Goal: Contribute content: Add original content to the website for others to see

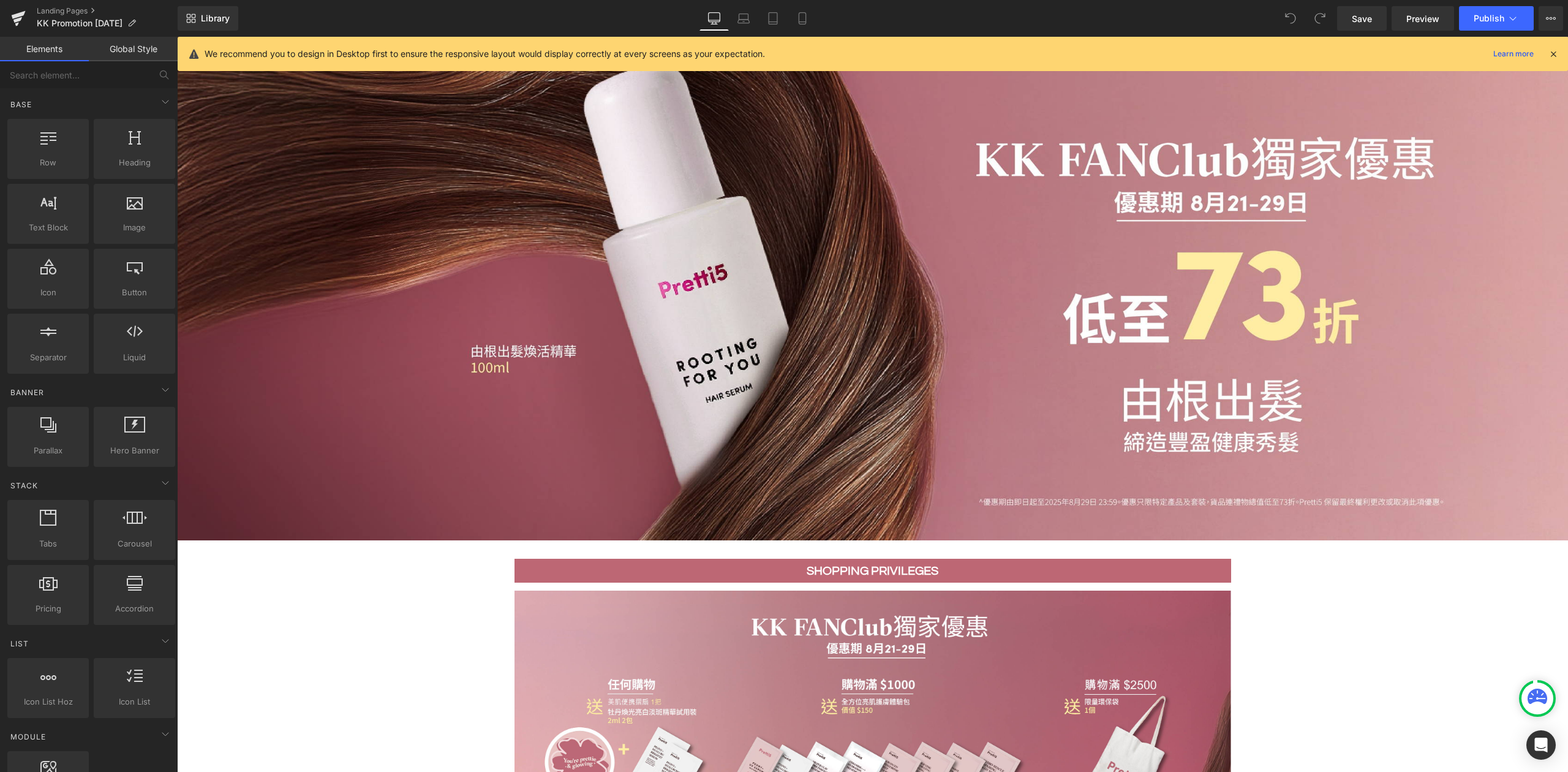
scroll to position [25, 0]
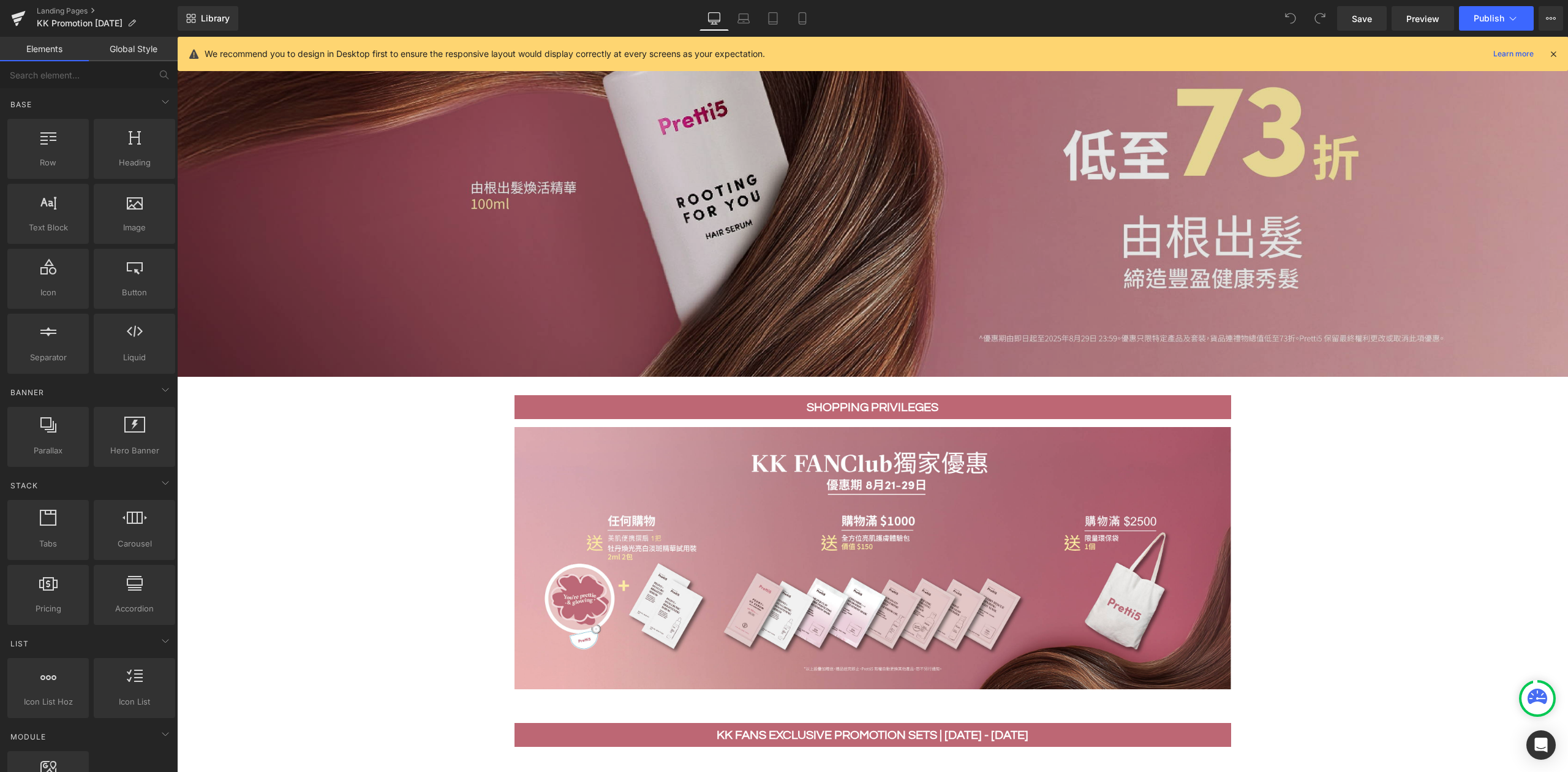
scroll to position [189, 0]
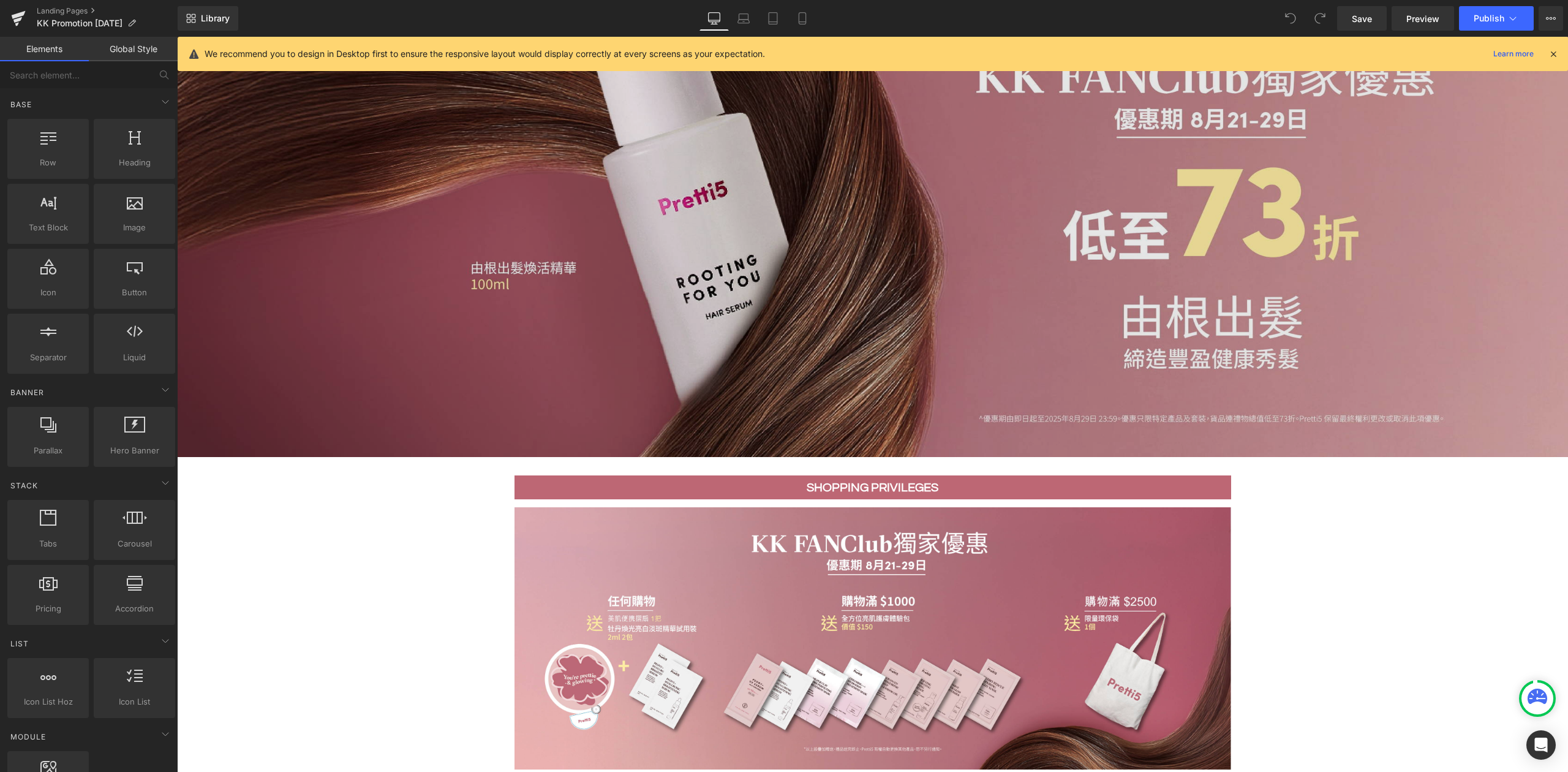
click at [807, 270] on img at bounding box center [872, 202] width 1391 height 508
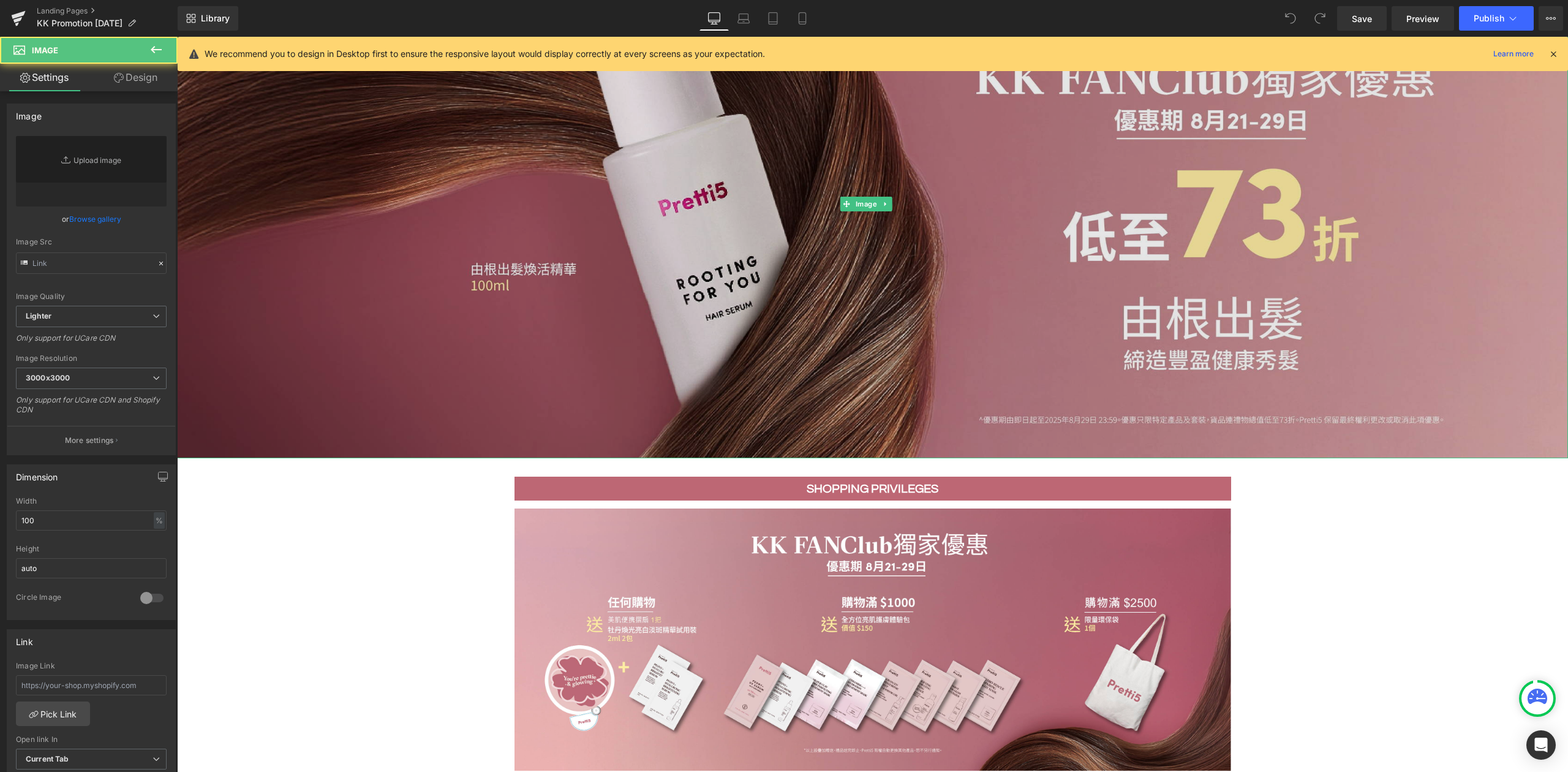
type input "[URL][DOMAIN_NAME]"
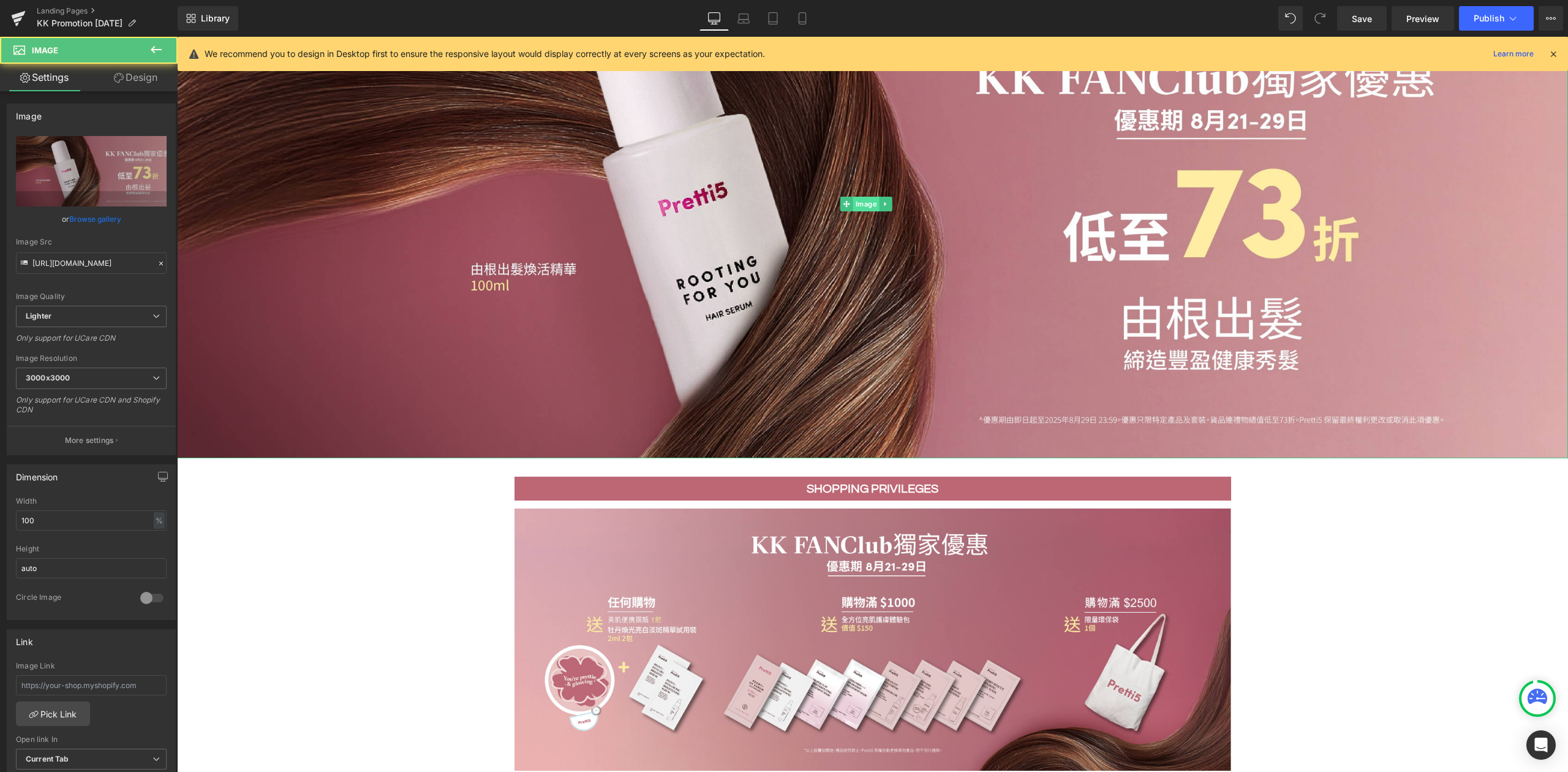
click at [858, 207] on span "Image" at bounding box center [867, 204] width 26 height 15
click at [89, 221] on link "Browse gallery" at bounding box center [95, 219] width 52 height 22
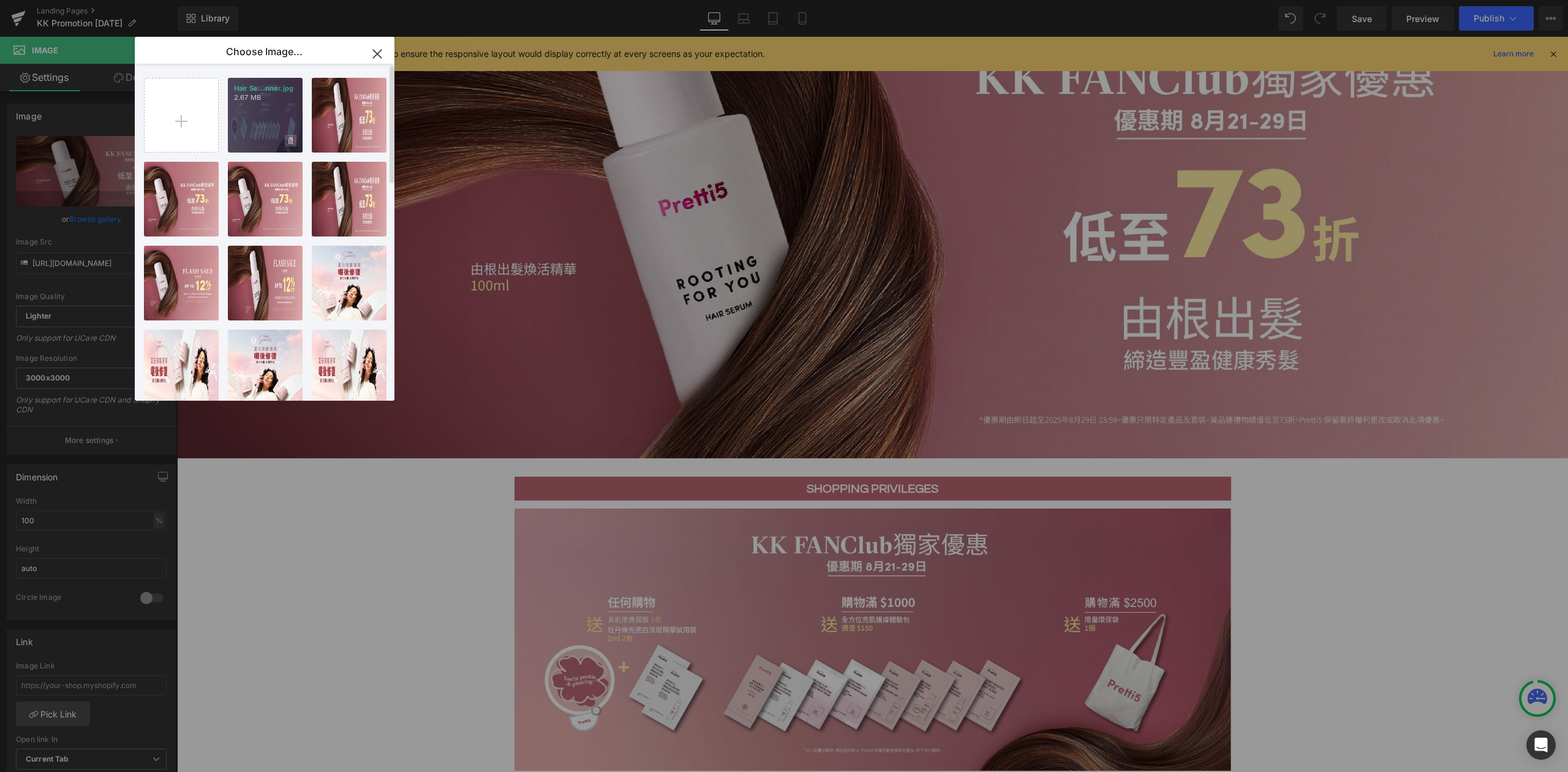
click at [292, 142] on icon at bounding box center [290, 141] width 5 height 8
click at [255, 140] on span "Yes" at bounding box center [249, 141] width 31 height 13
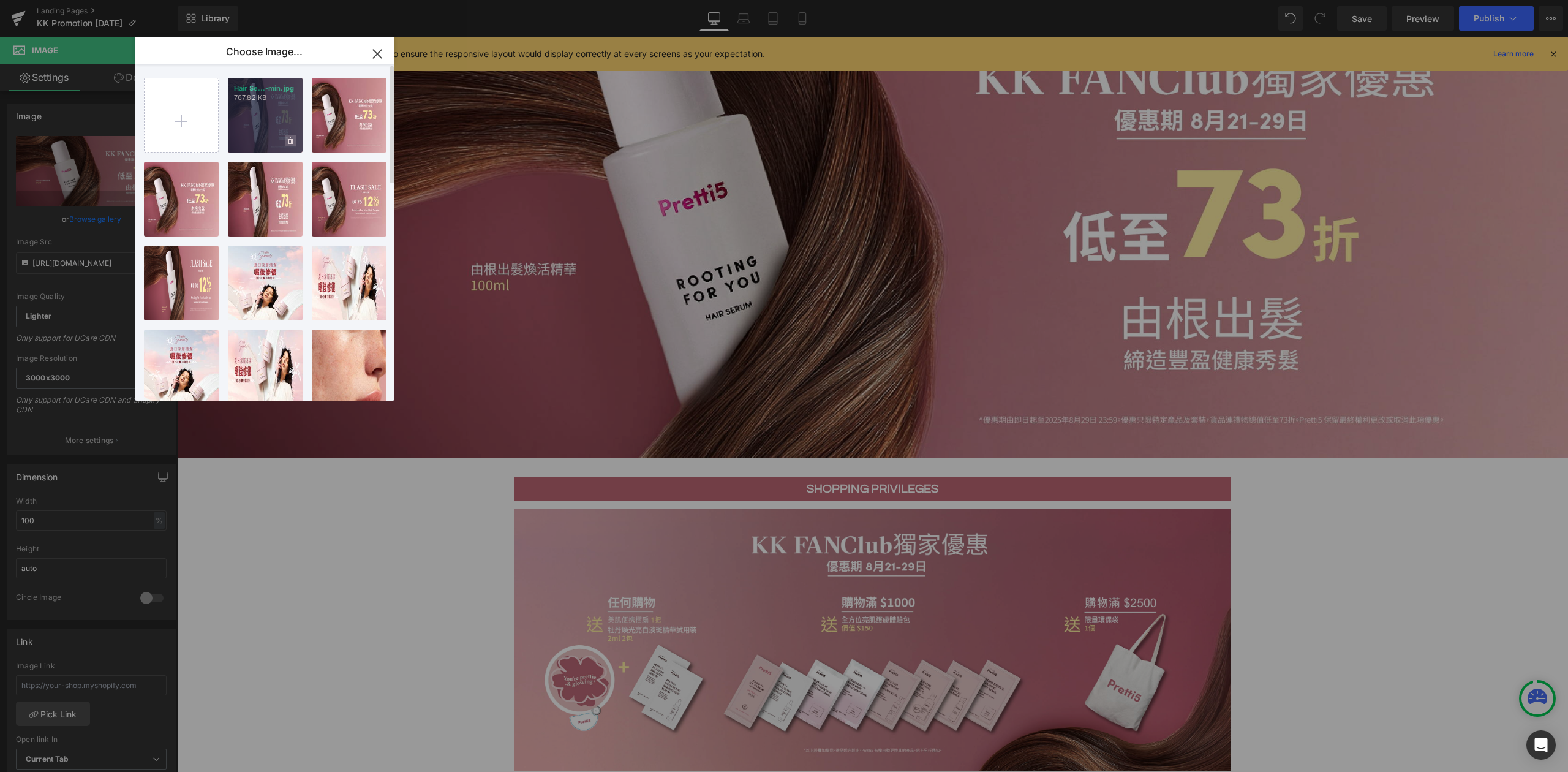
click at [292, 140] on icon at bounding box center [290, 140] width 5 height 7
click at [243, 140] on span "Yes" at bounding box center [249, 141] width 31 height 13
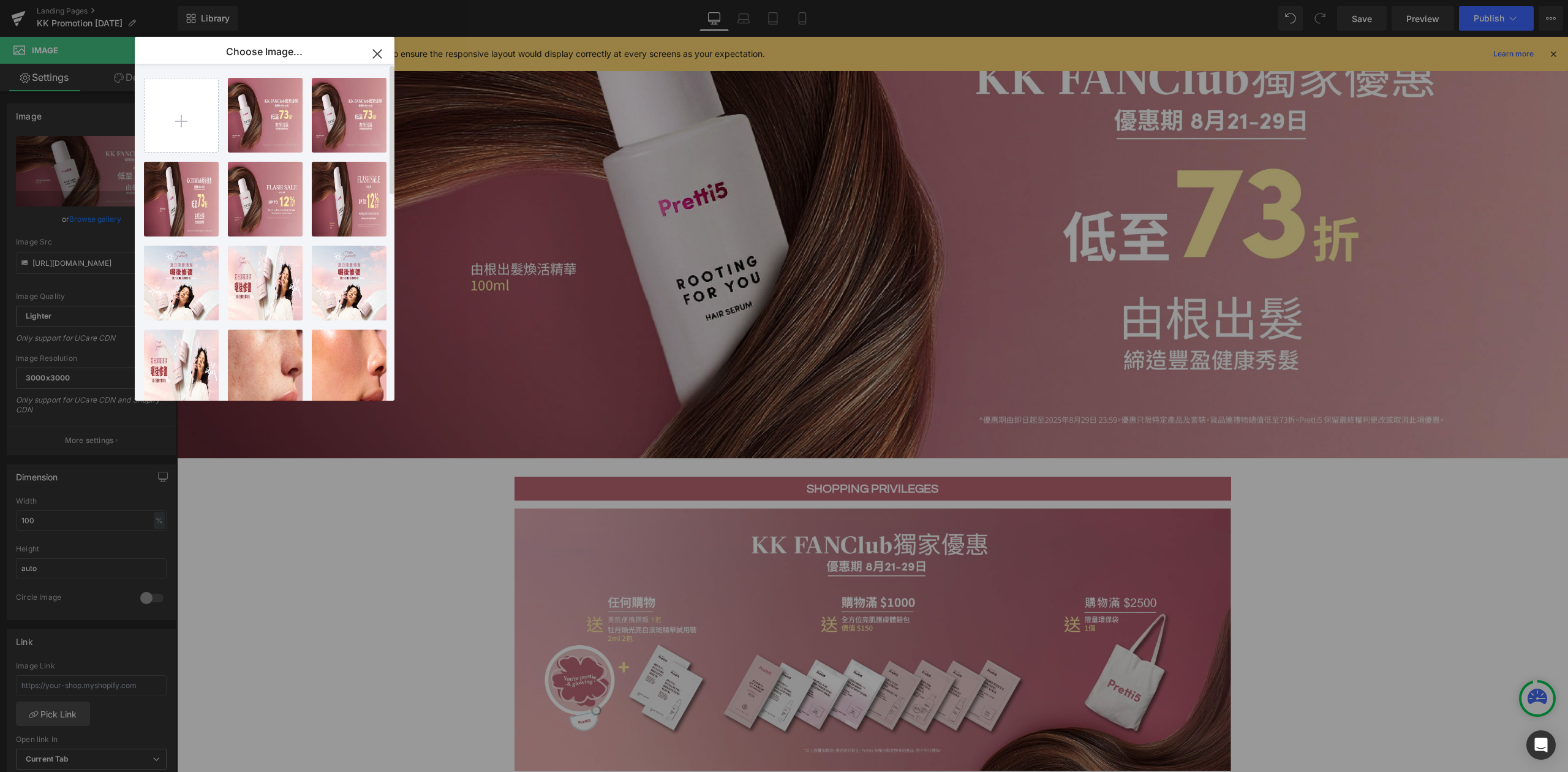
click at [374, 50] on icon "button" at bounding box center [377, 54] width 8 height 8
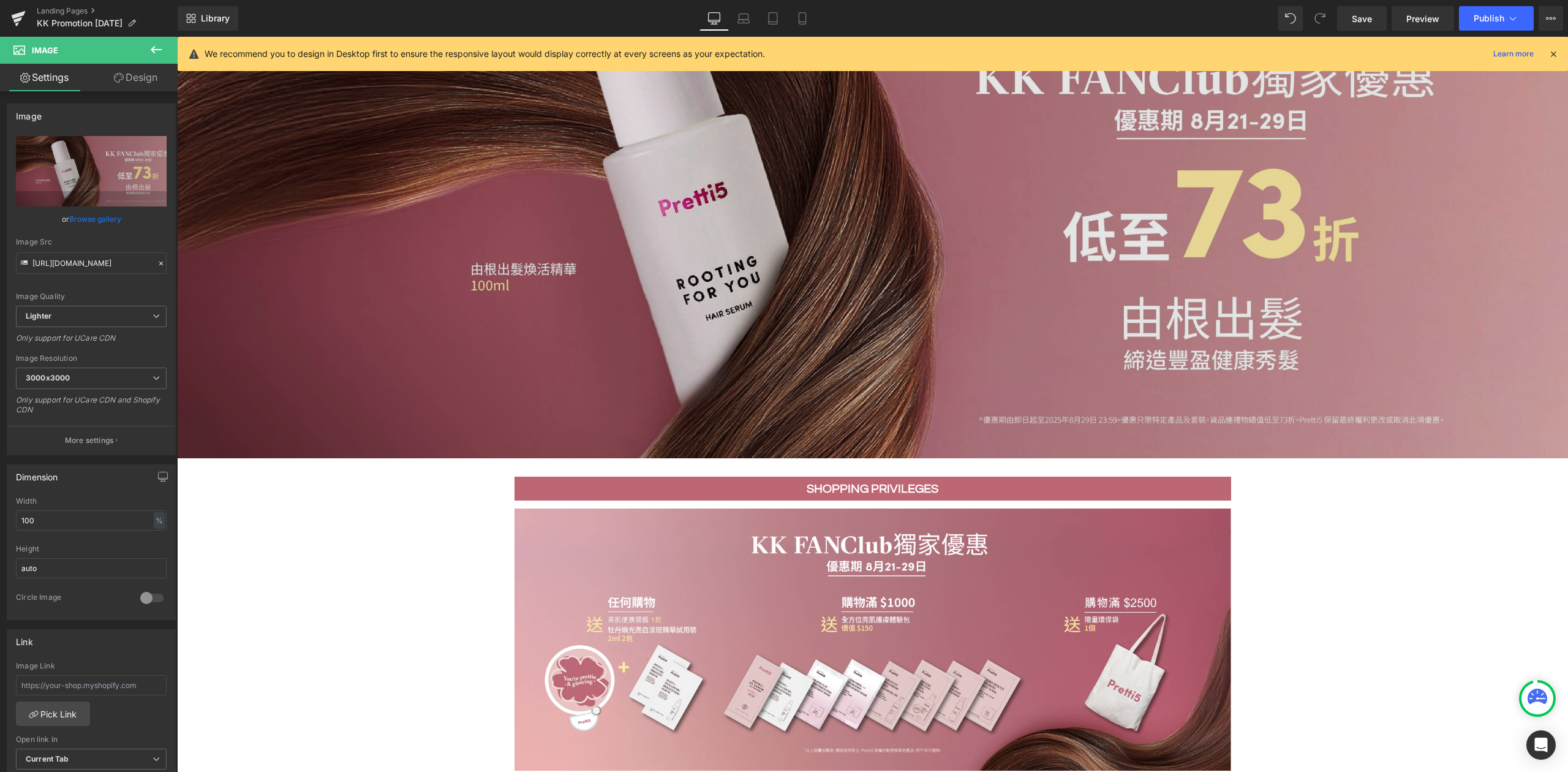
scroll to position [0, 0]
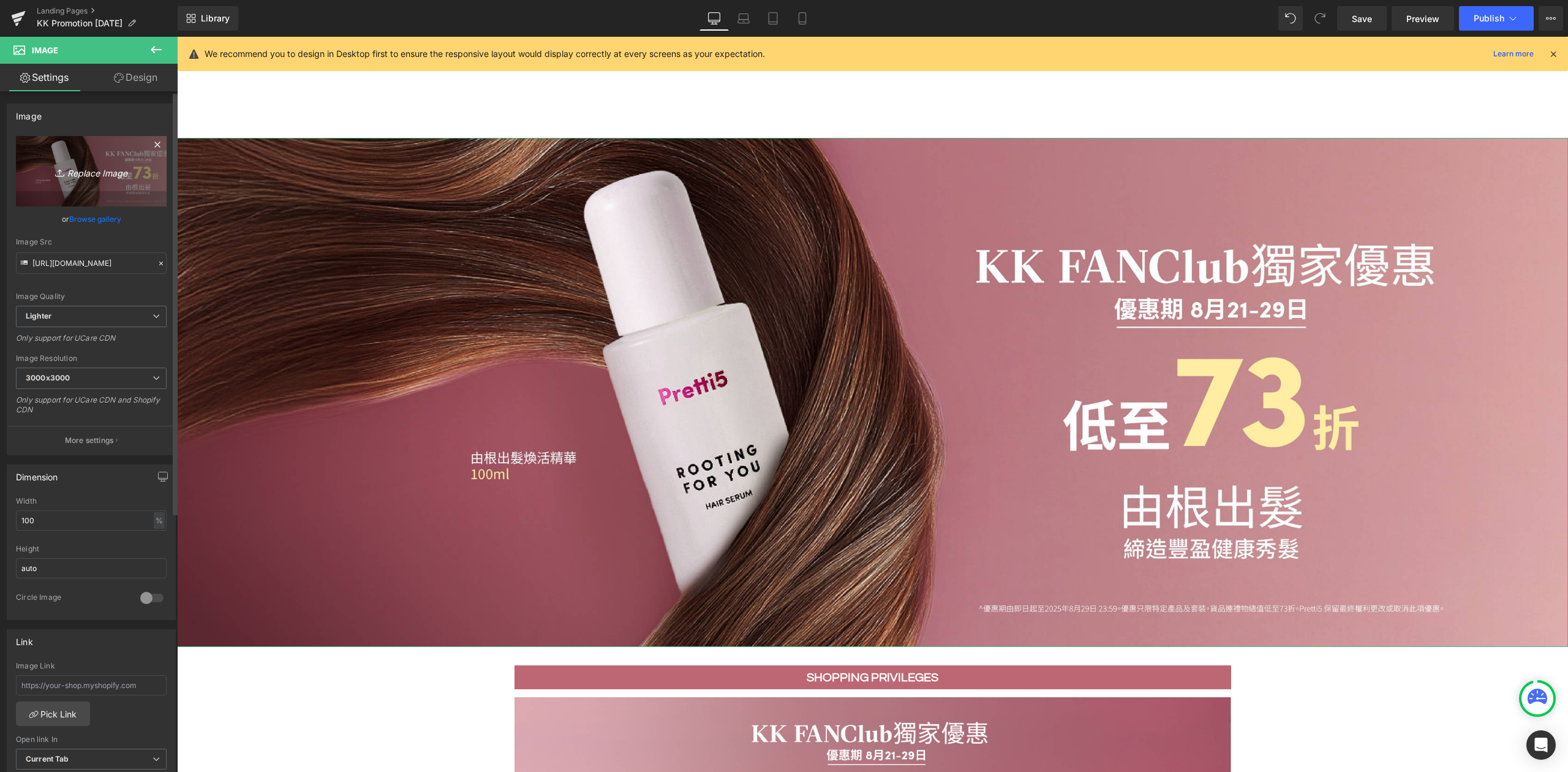
click at [91, 180] on link "Replace Image" at bounding box center [91, 171] width 151 height 70
type input "C:\fakepath\Hair Serum Restock KK promotion_202508_Hair-Serum-Wesbsite-min.jpg"
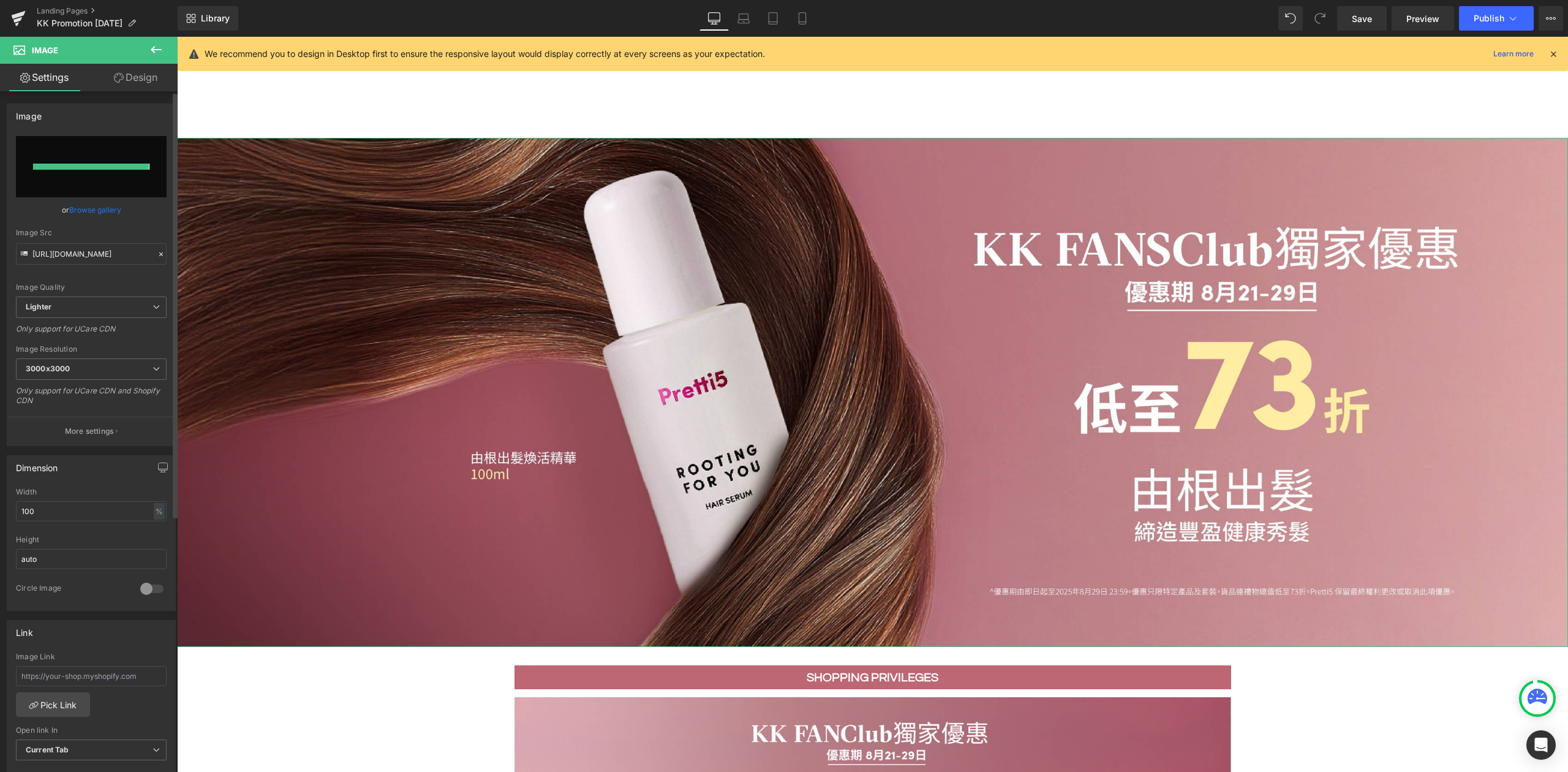
type input "[URL][DOMAIN_NAME]"
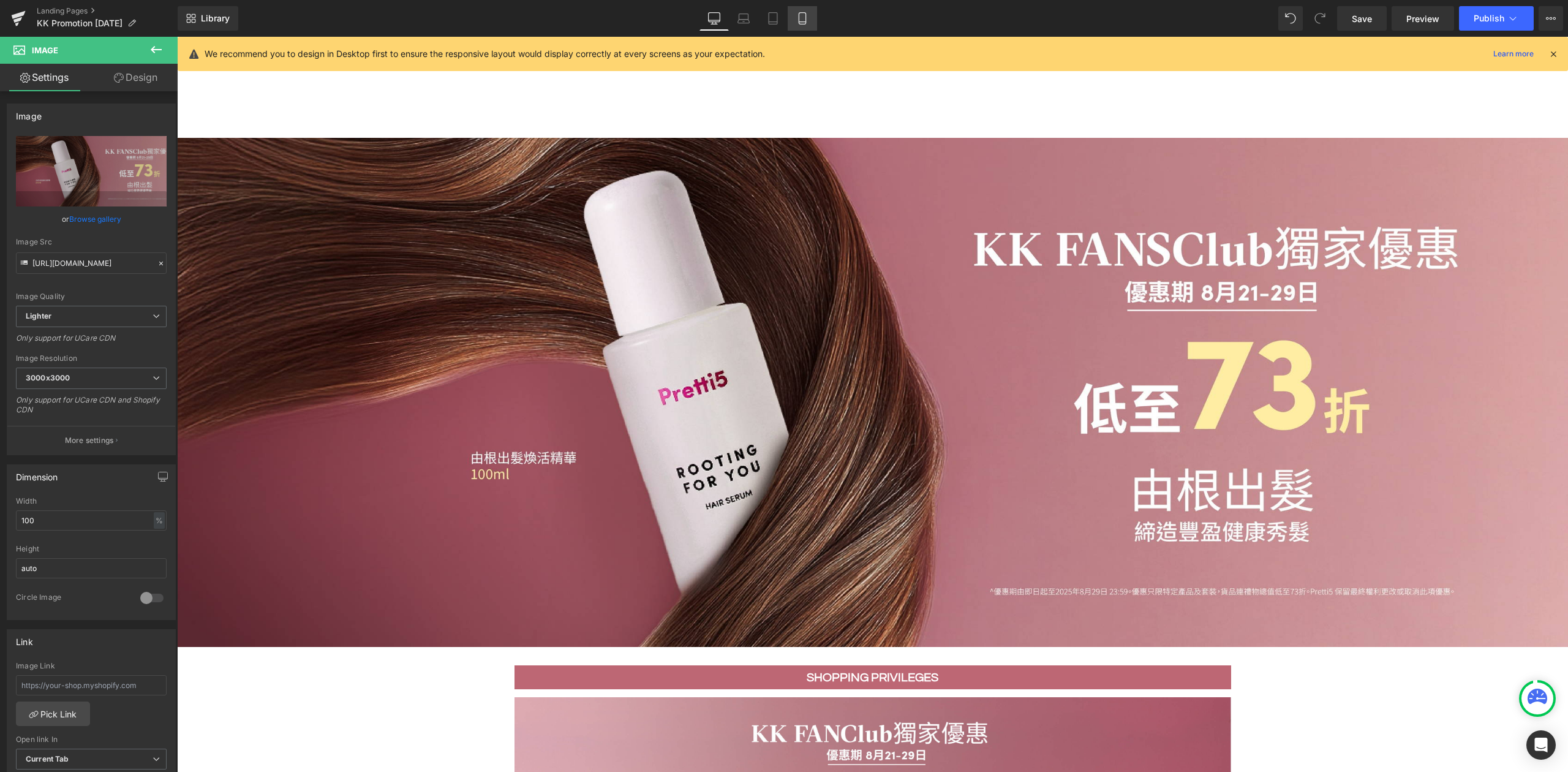
click at [806, 17] on icon at bounding box center [802, 18] width 12 height 12
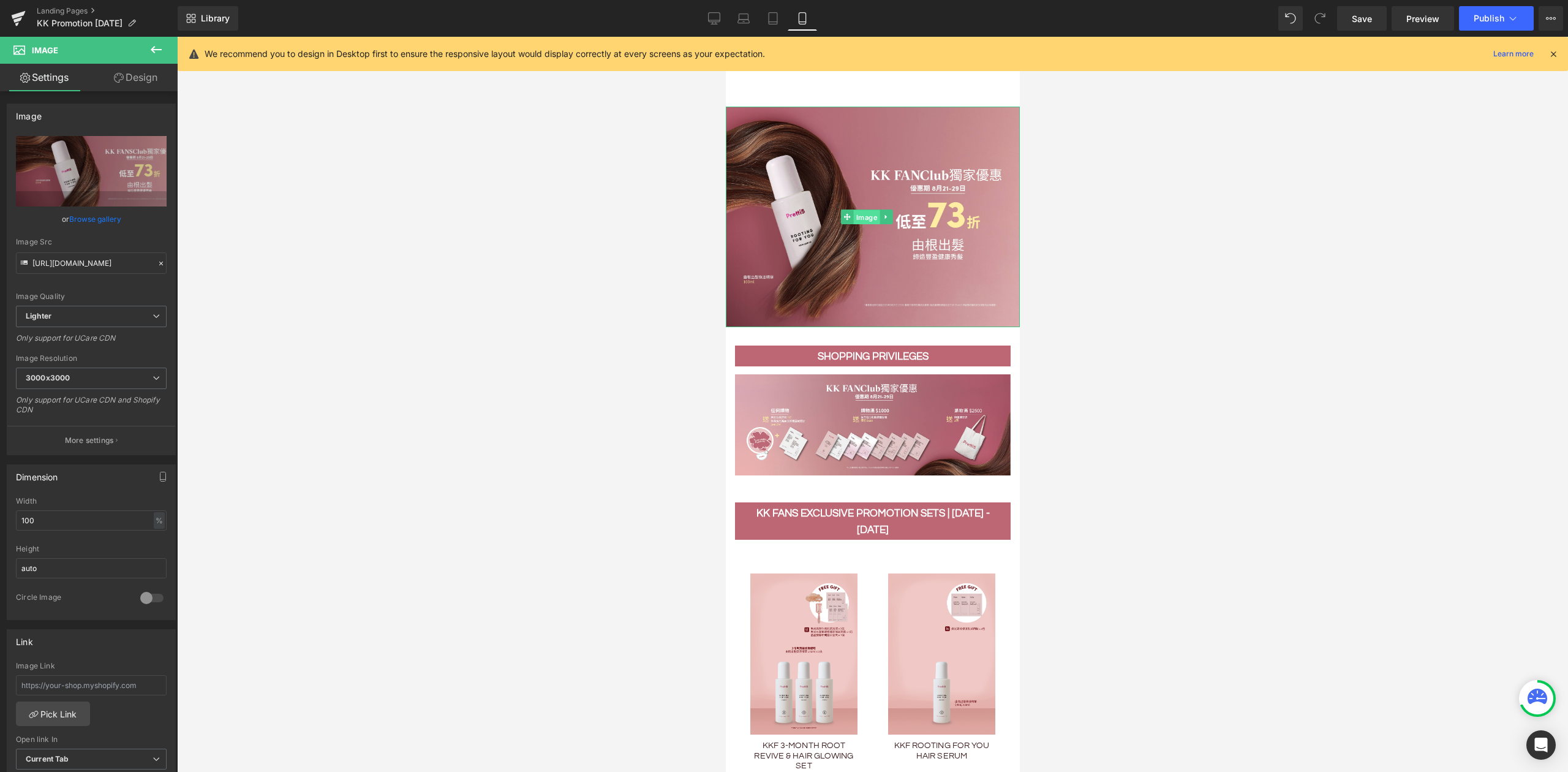
click at [867, 213] on span "Image" at bounding box center [867, 217] width 26 height 15
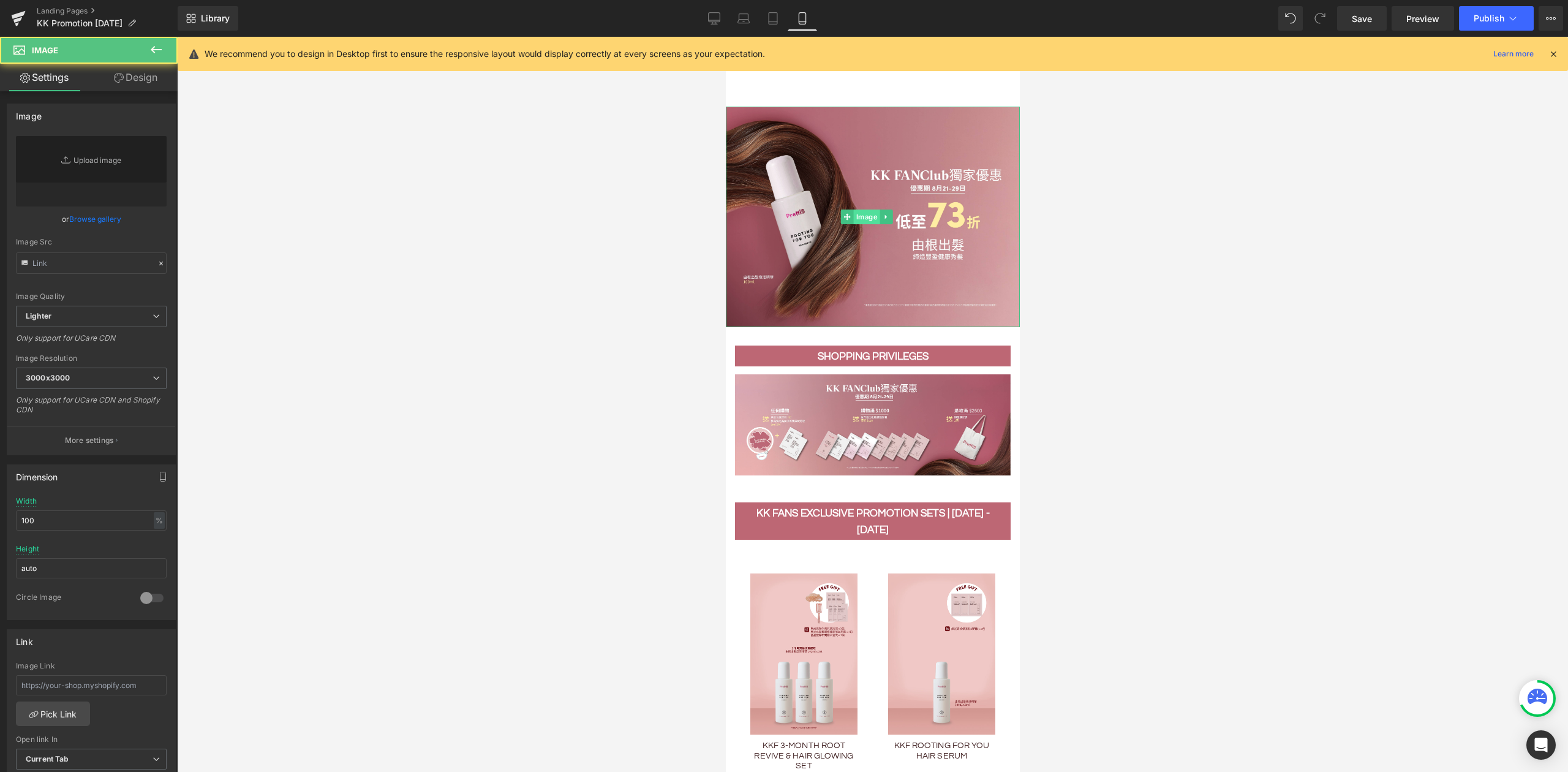
type input "[URL][DOMAIN_NAME]"
click at [82, 152] on link "Replace Image" at bounding box center [91, 171] width 151 height 70
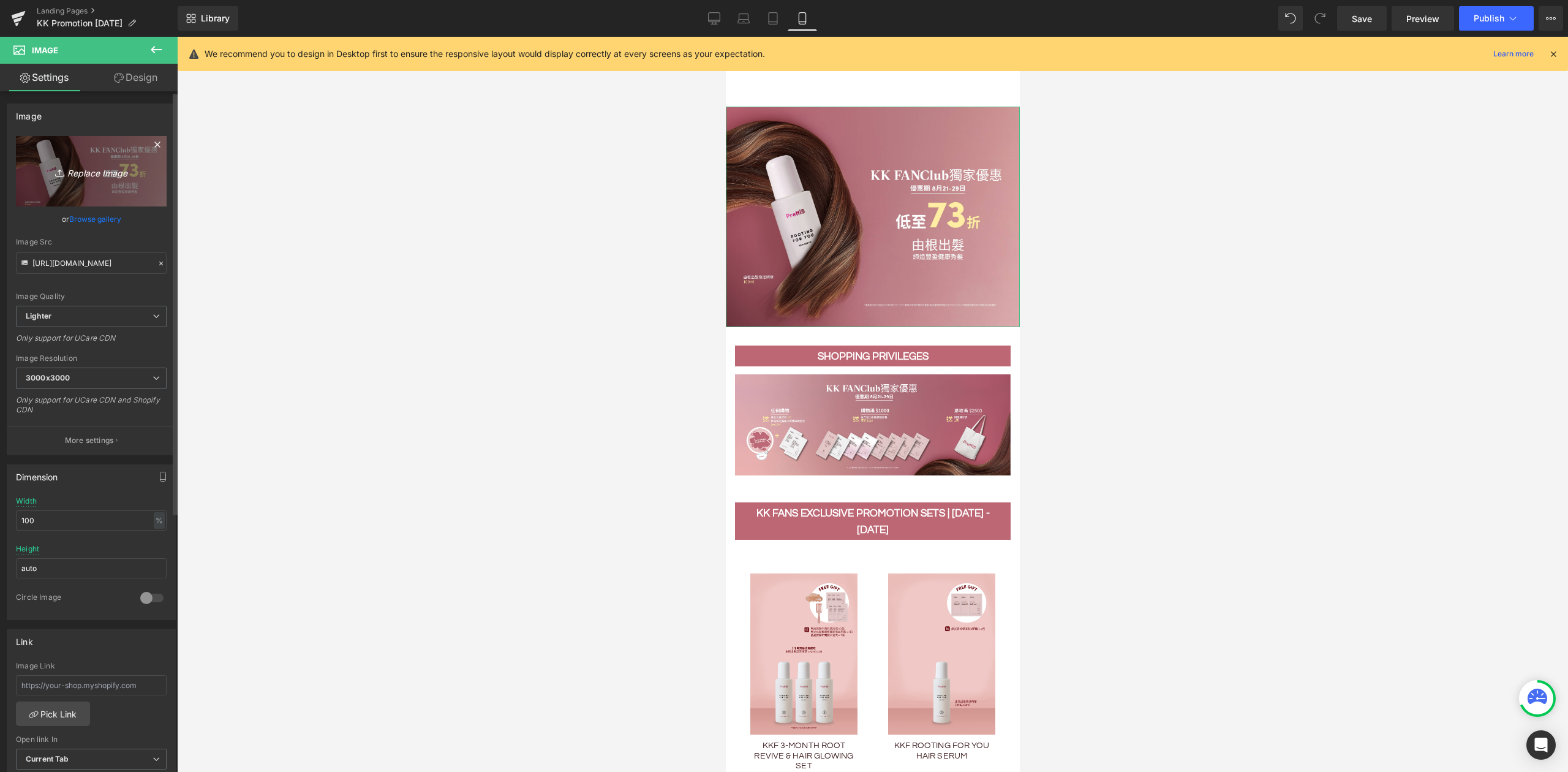
type input "C:\fakepath\Hair Serum Restock KK promotion_202508_HairSerum_Mobile-min.jpg"
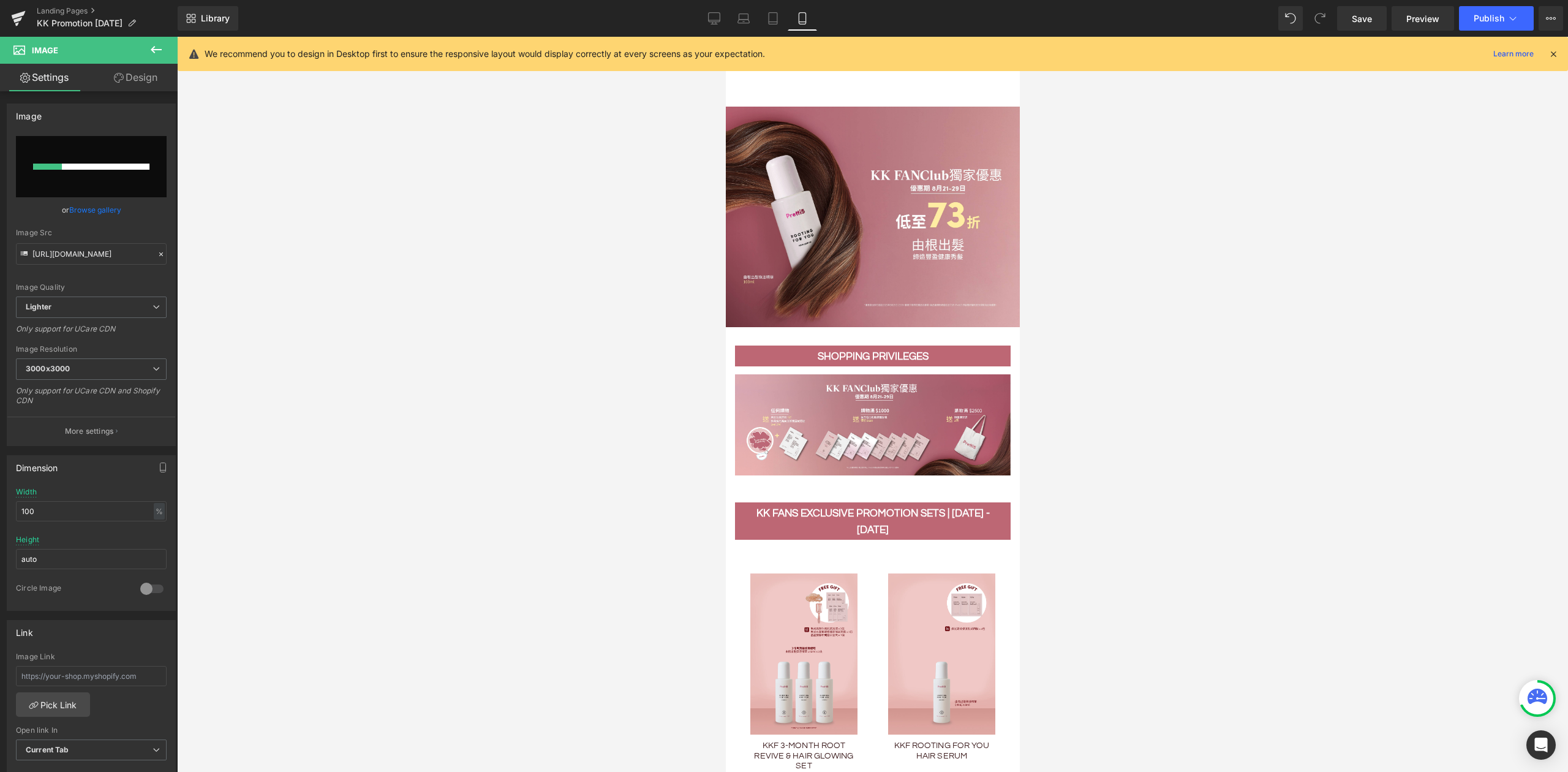
click at [327, 63] on div "We recommend you to design in Desktop first to ensure the responsive layout wou…" at bounding box center [872, 54] width 1391 height 35
type input "[URL][DOMAIN_NAME]"
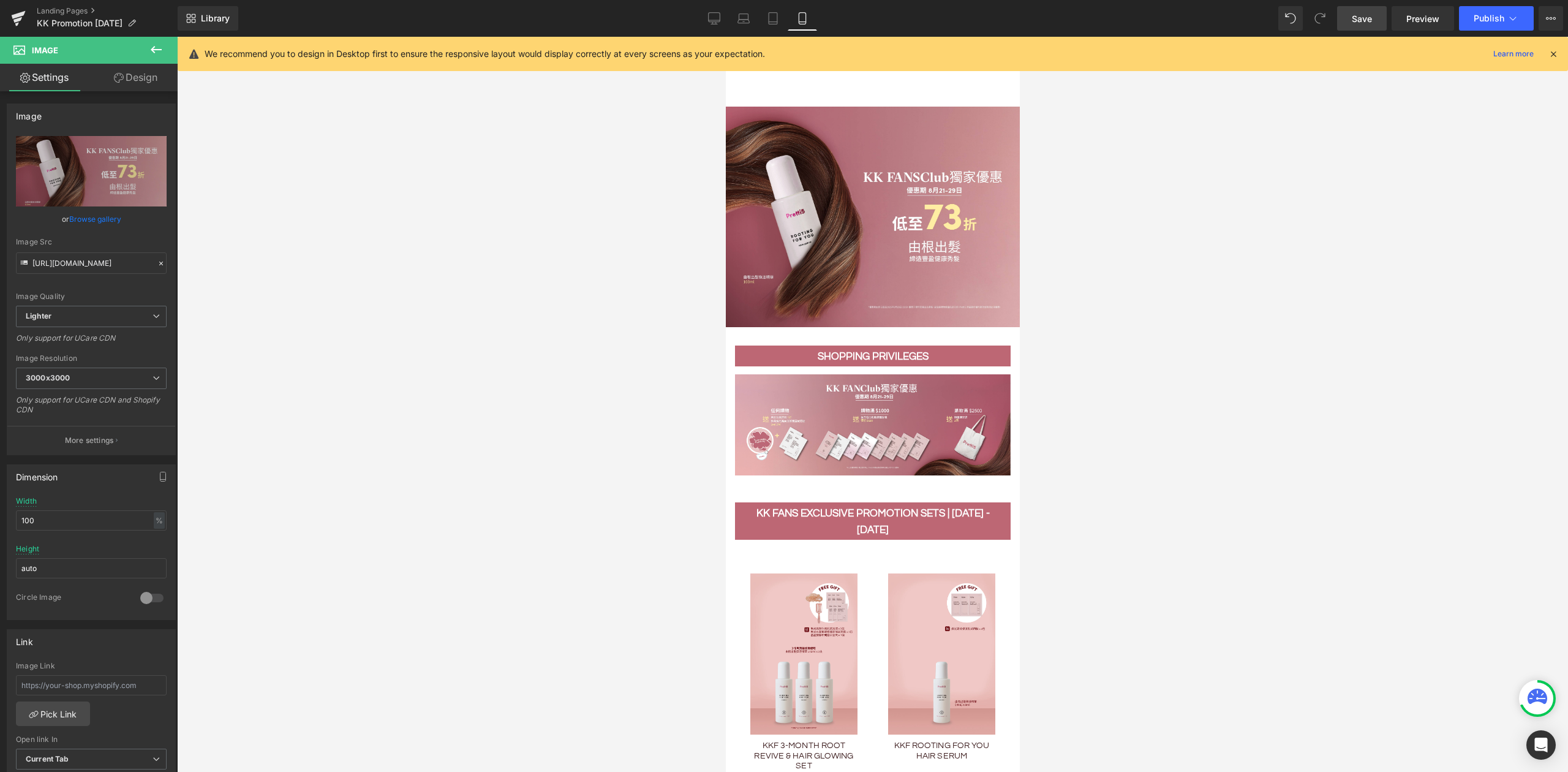
click at [1362, 17] on span "Save" at bounding box center [1362, 19] width 20 height 13
click at [714, 23] on icon at bounding box center [714, 18] width 12 height 12
type input "auto"
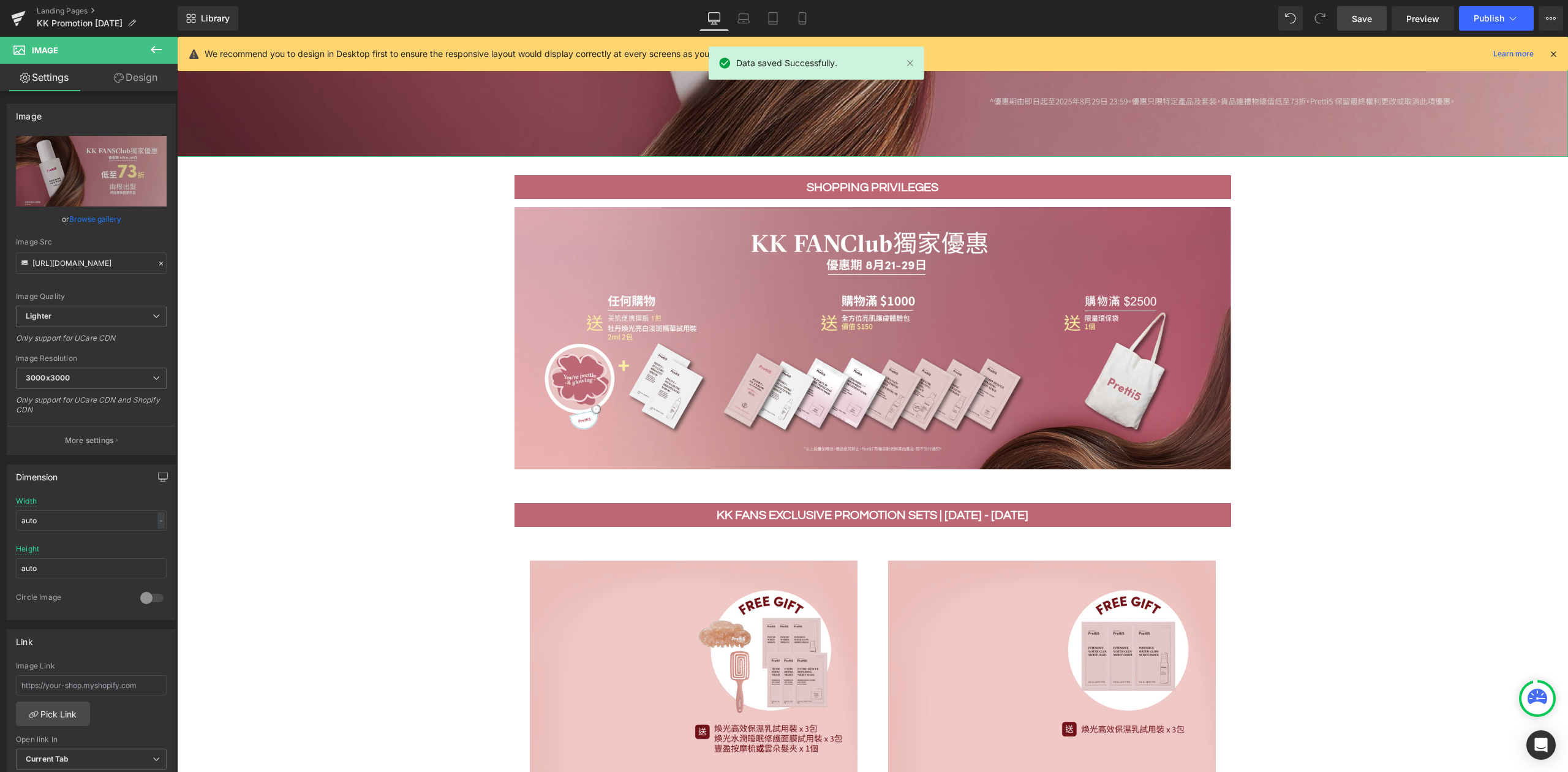
scroll to position [980, 0]
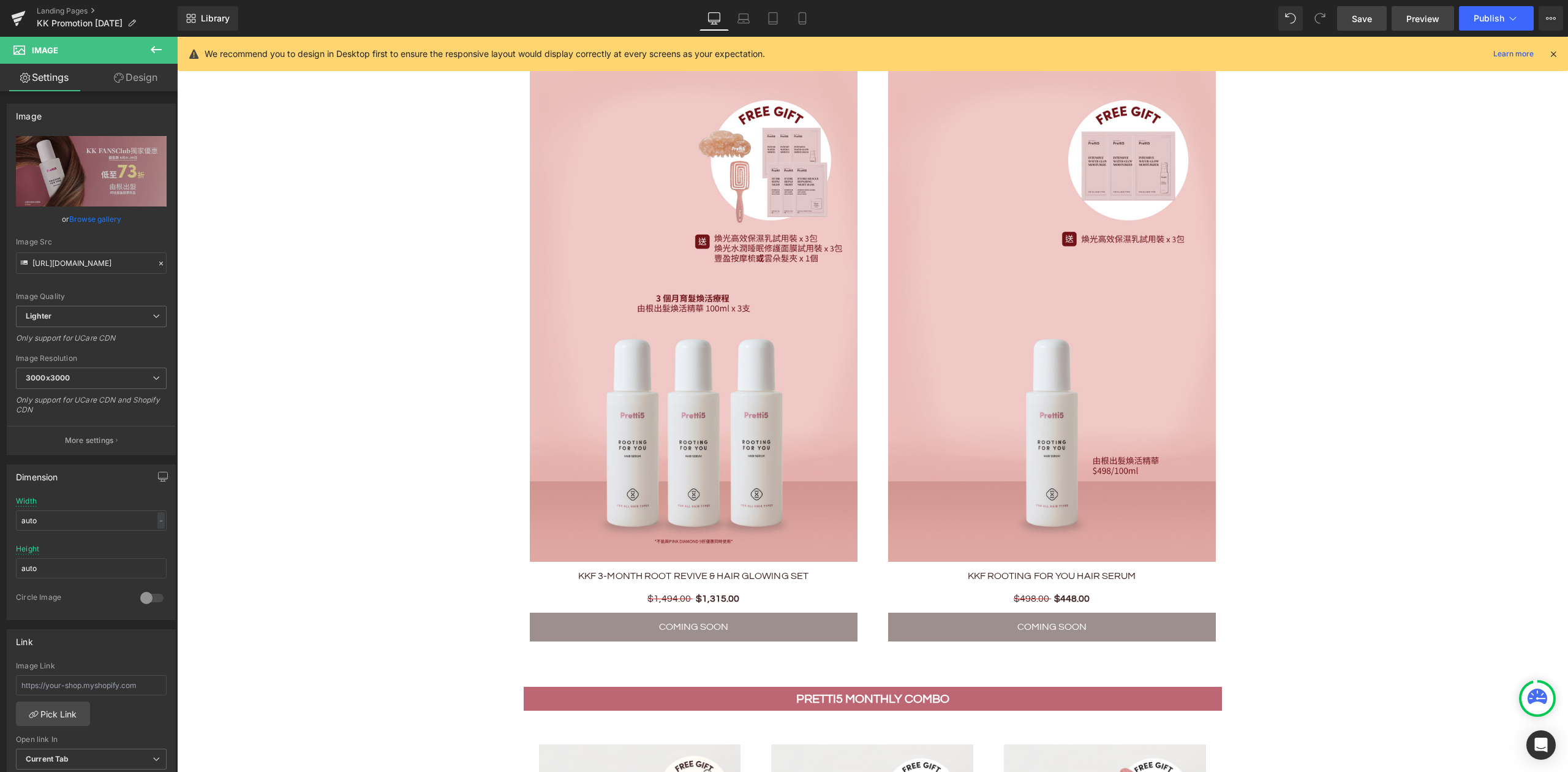
click at [1431, 17] on span "Preview" at bounding box center [1422, 19] width 33 height 13
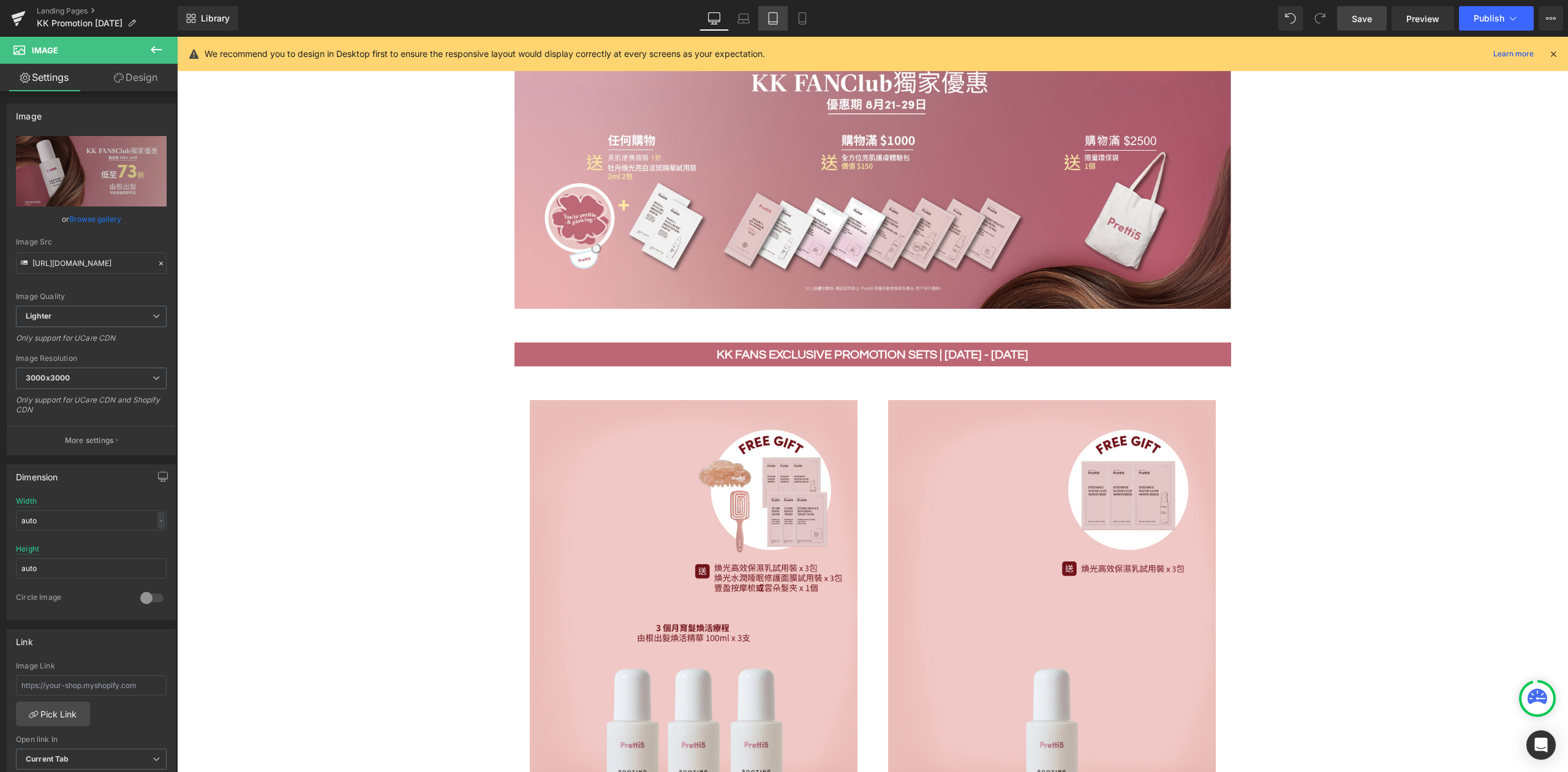
scroll to position [572, 0]
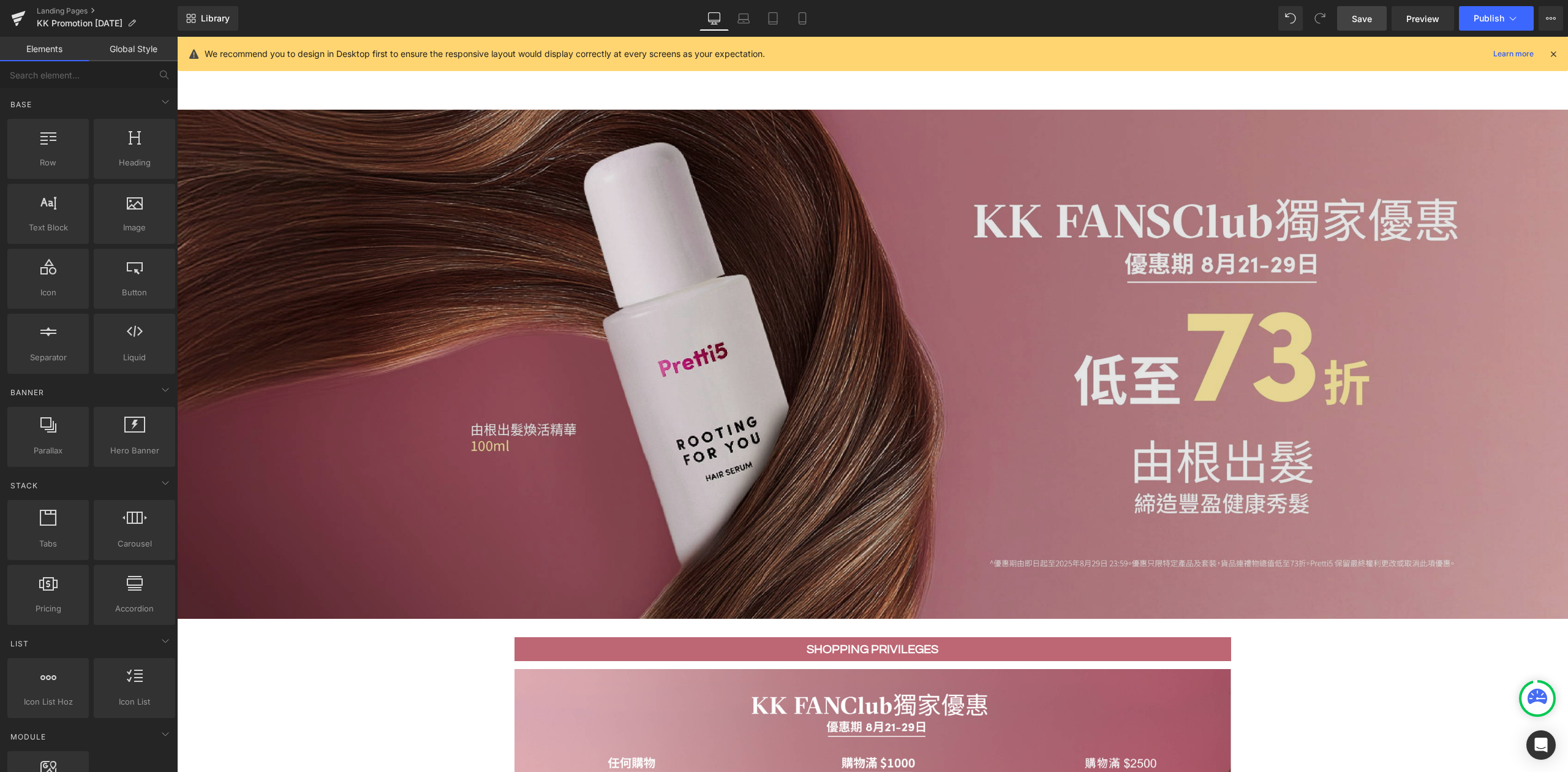
scroll to position [0, 0]
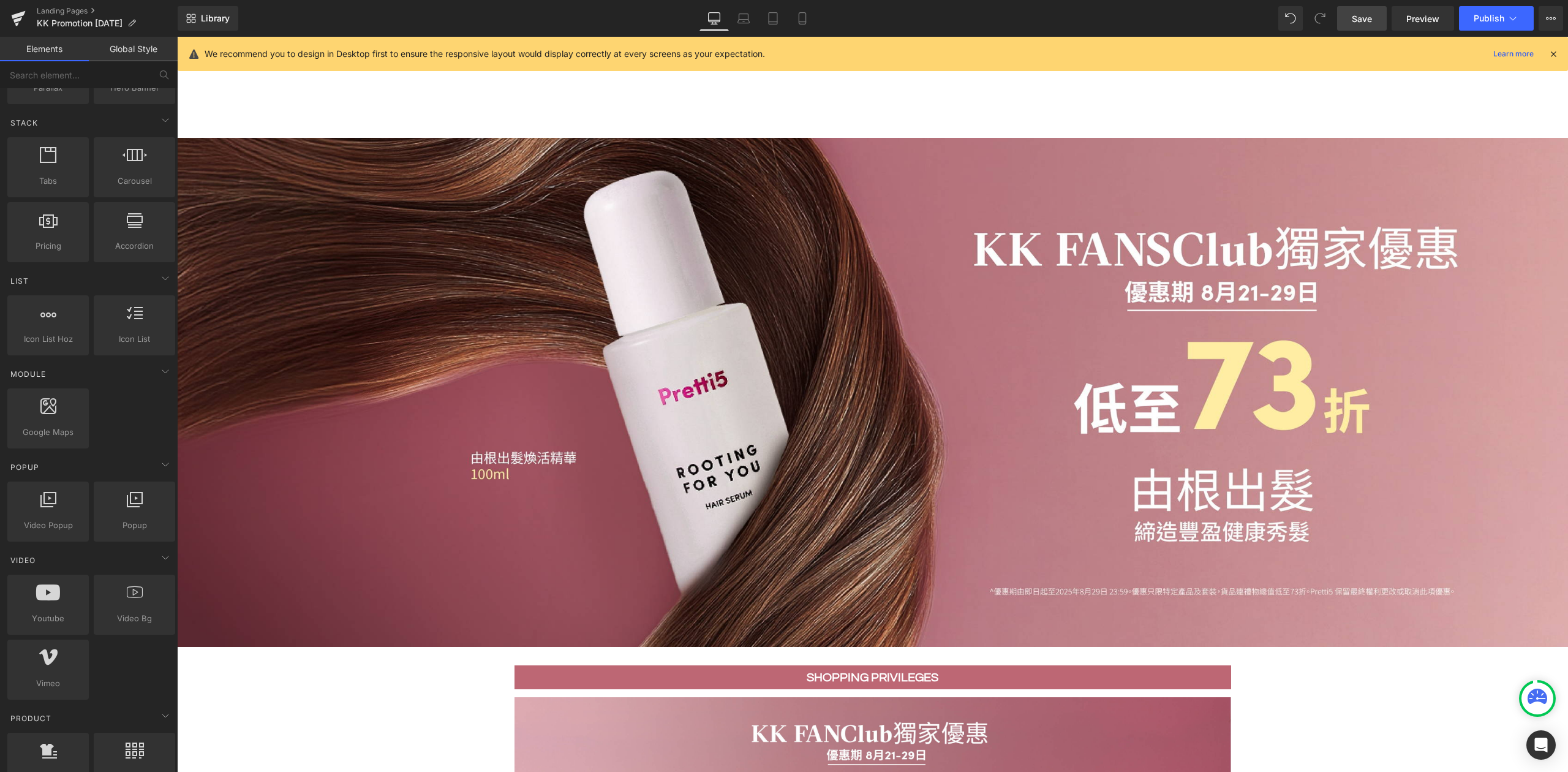
scroll to position [572, 0]
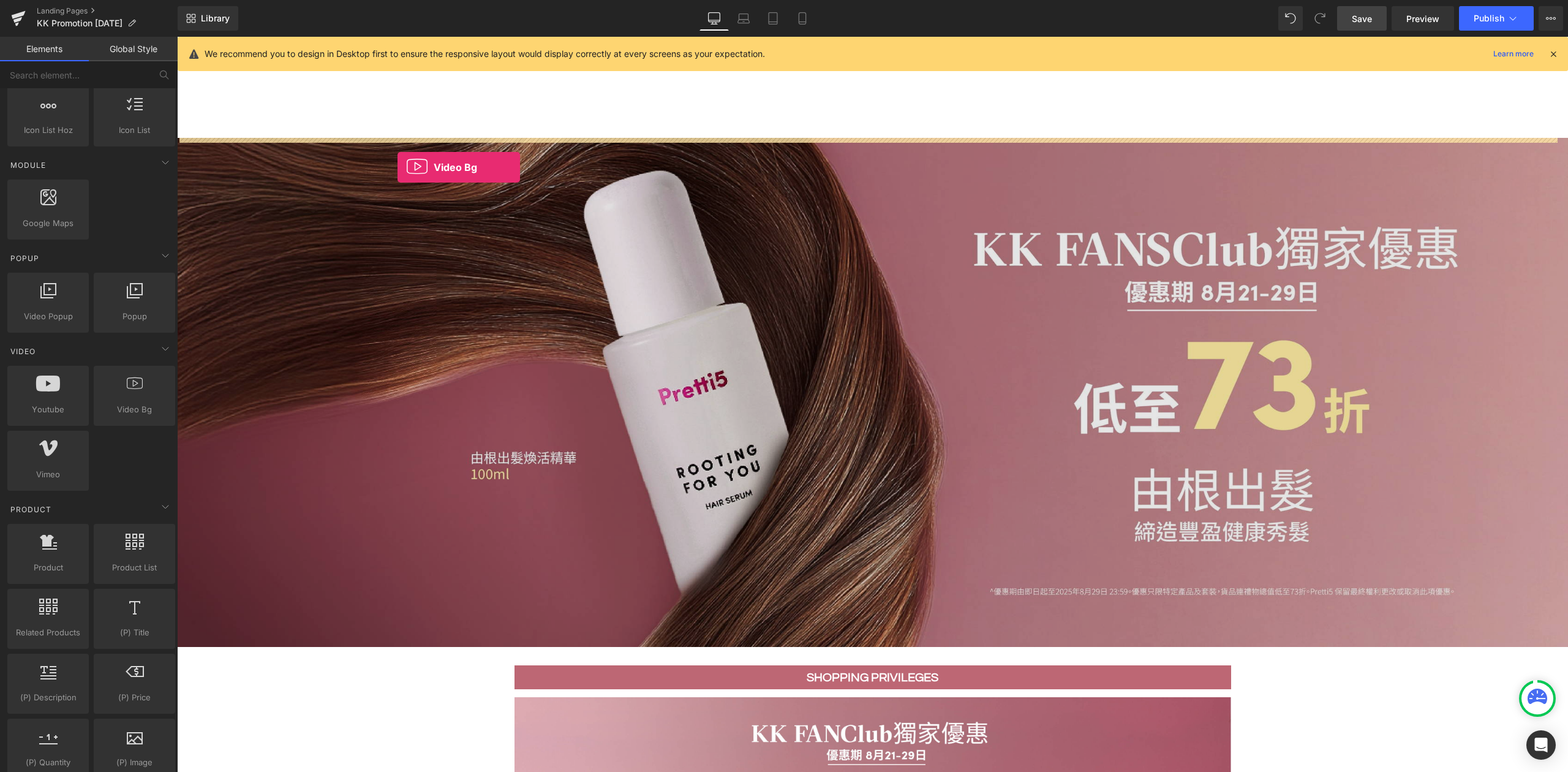
drag, startPoint x: 313, startPoint y: 427, endPoint x: 397, endPoint y: 167, distance: 273.2
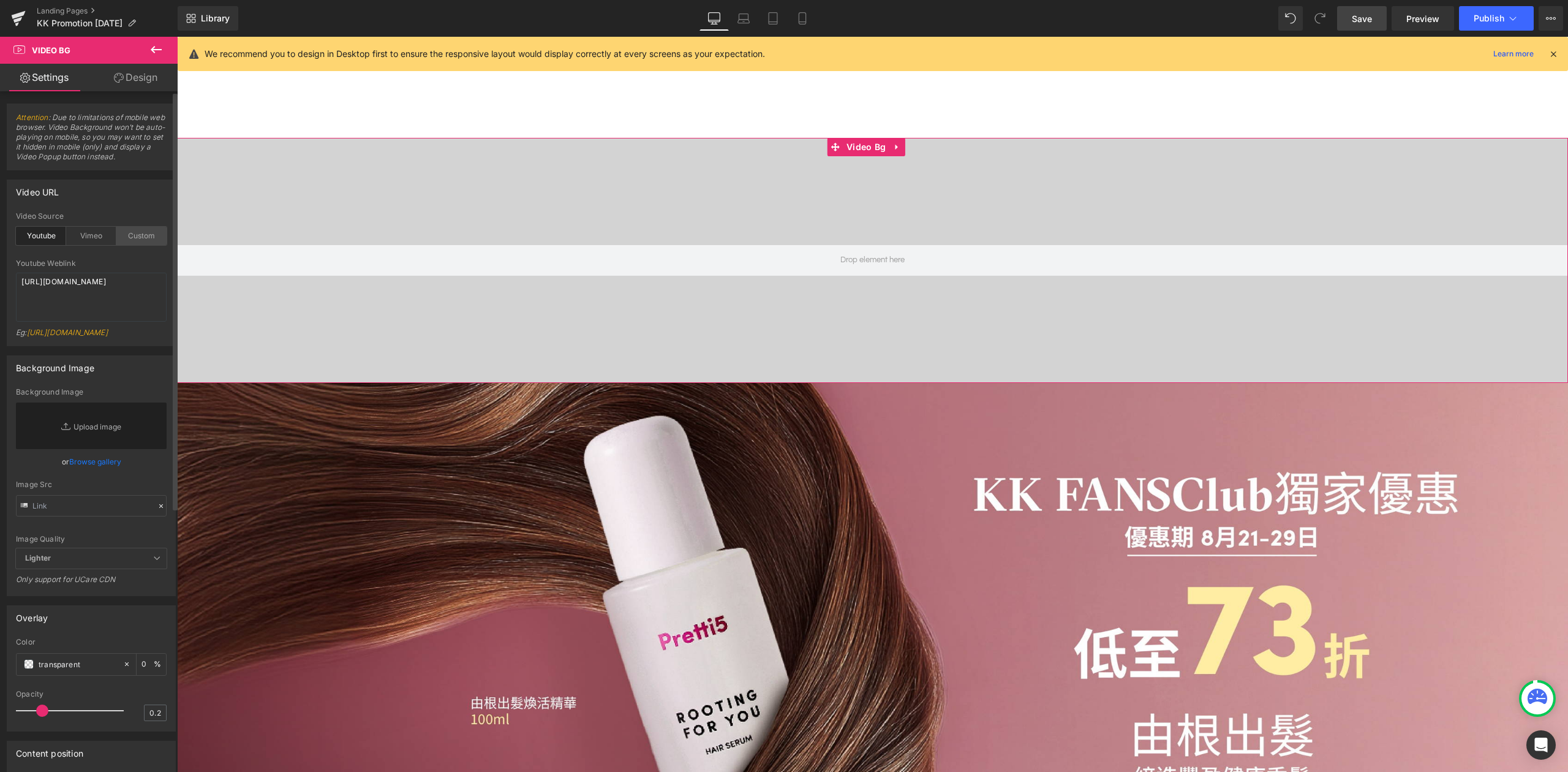
click at [146, 234] on div "Custom" at bounding box center [141, 236] width 50 height 18
click at [885, 213] on div at bounding box center [872, 260] width 1391 height 245
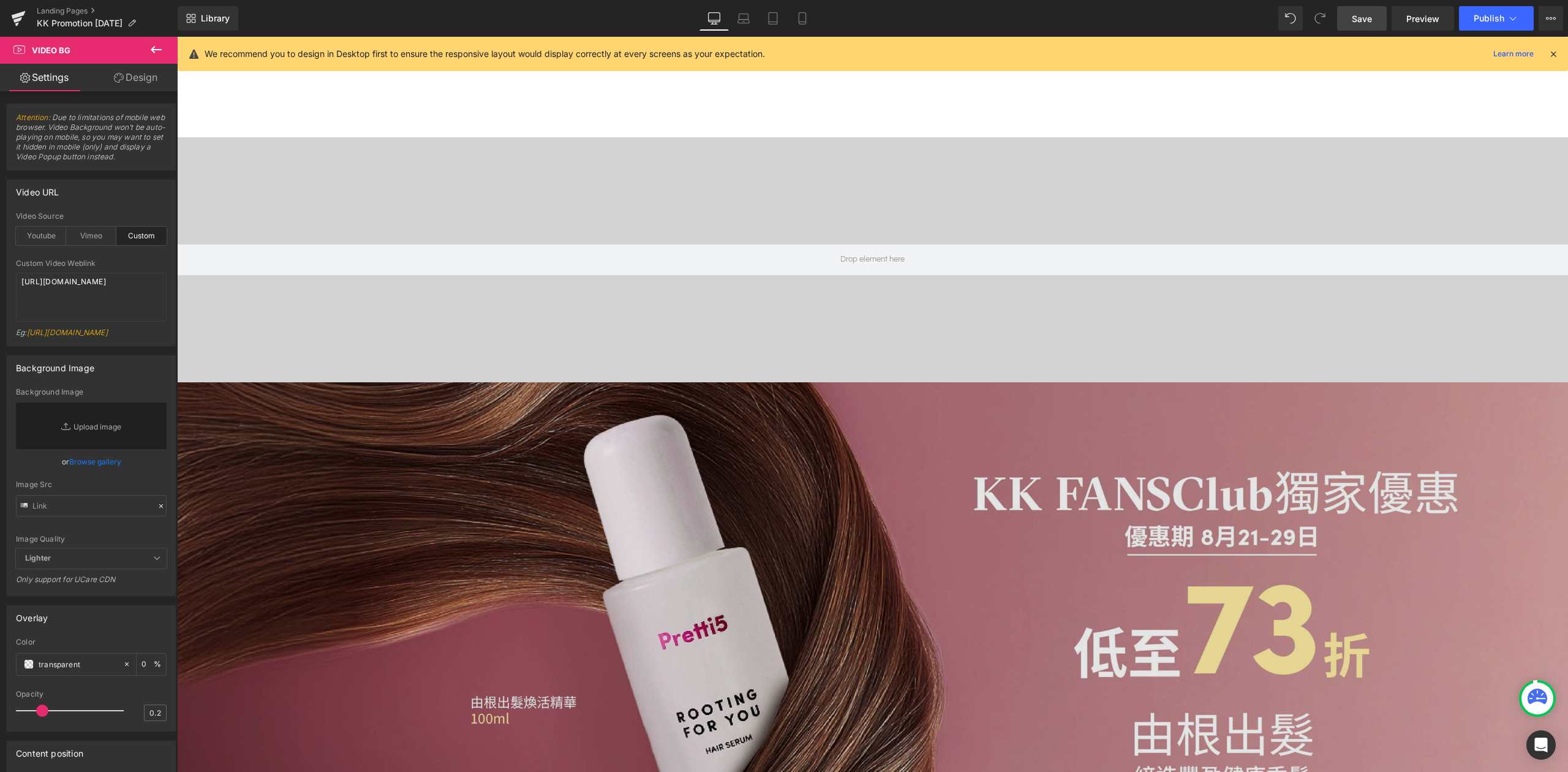
scroll to position [0, 0]
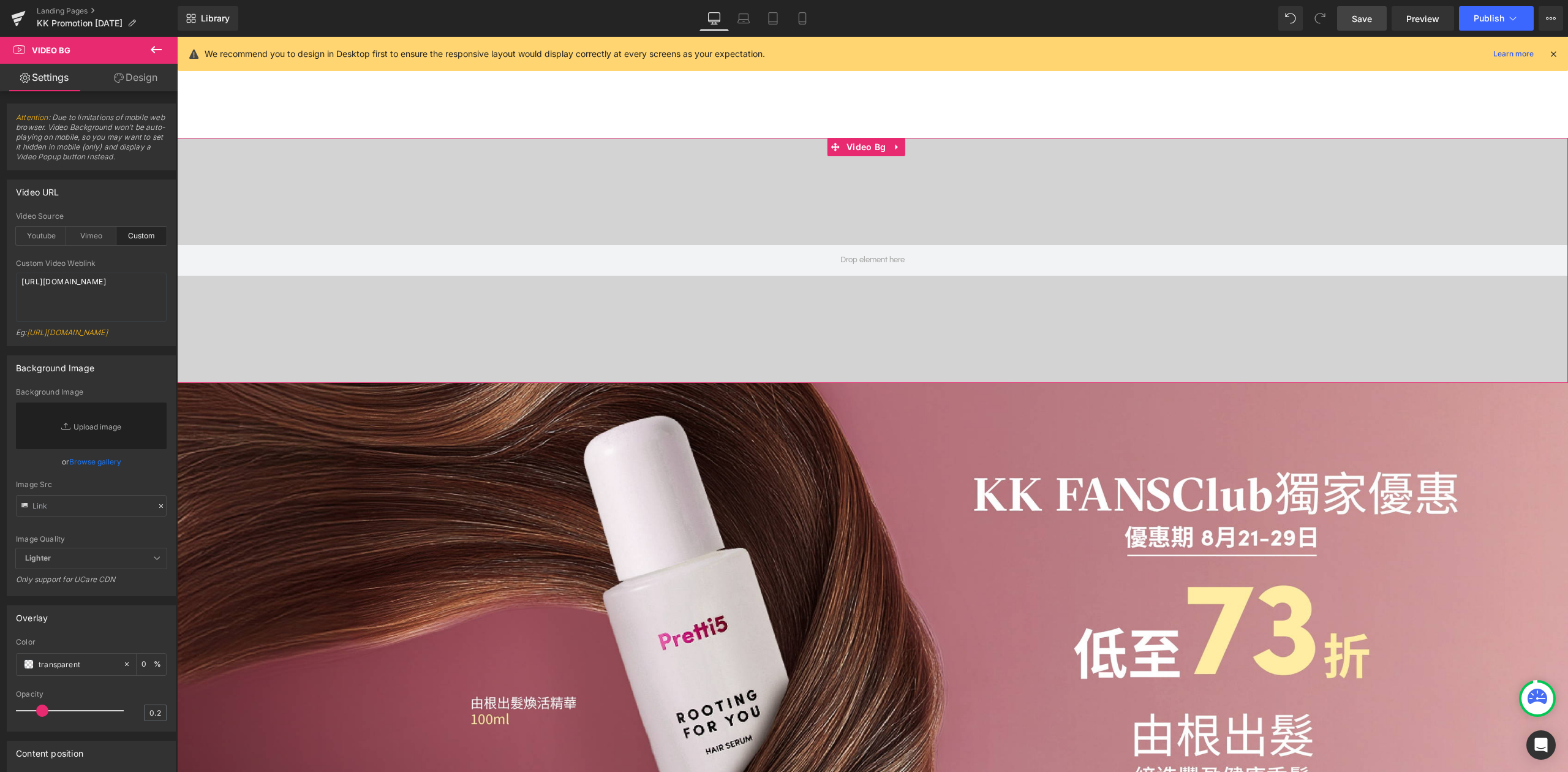
click at [790, 332] on div at bounding box center [872, 260] width 1391 height 245
click at [897, 146] on icon at bounding box center [897, 147] width 8 height 9
click at [908, 143] on icon at bounding box center [905, 147] width 8 height 9
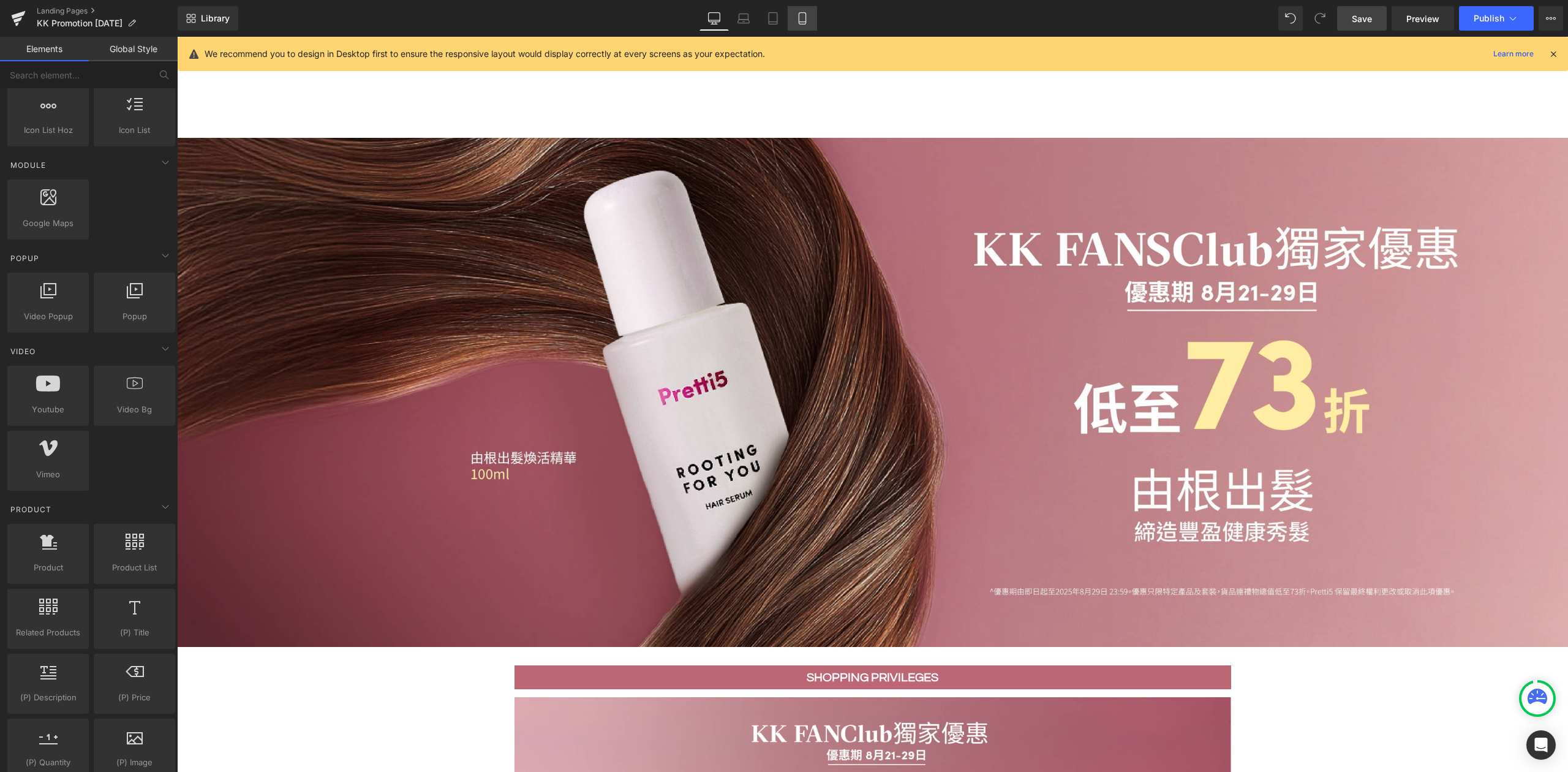
click at [806, 20] on icon at bounding box center [802, 18] width 12 height 12
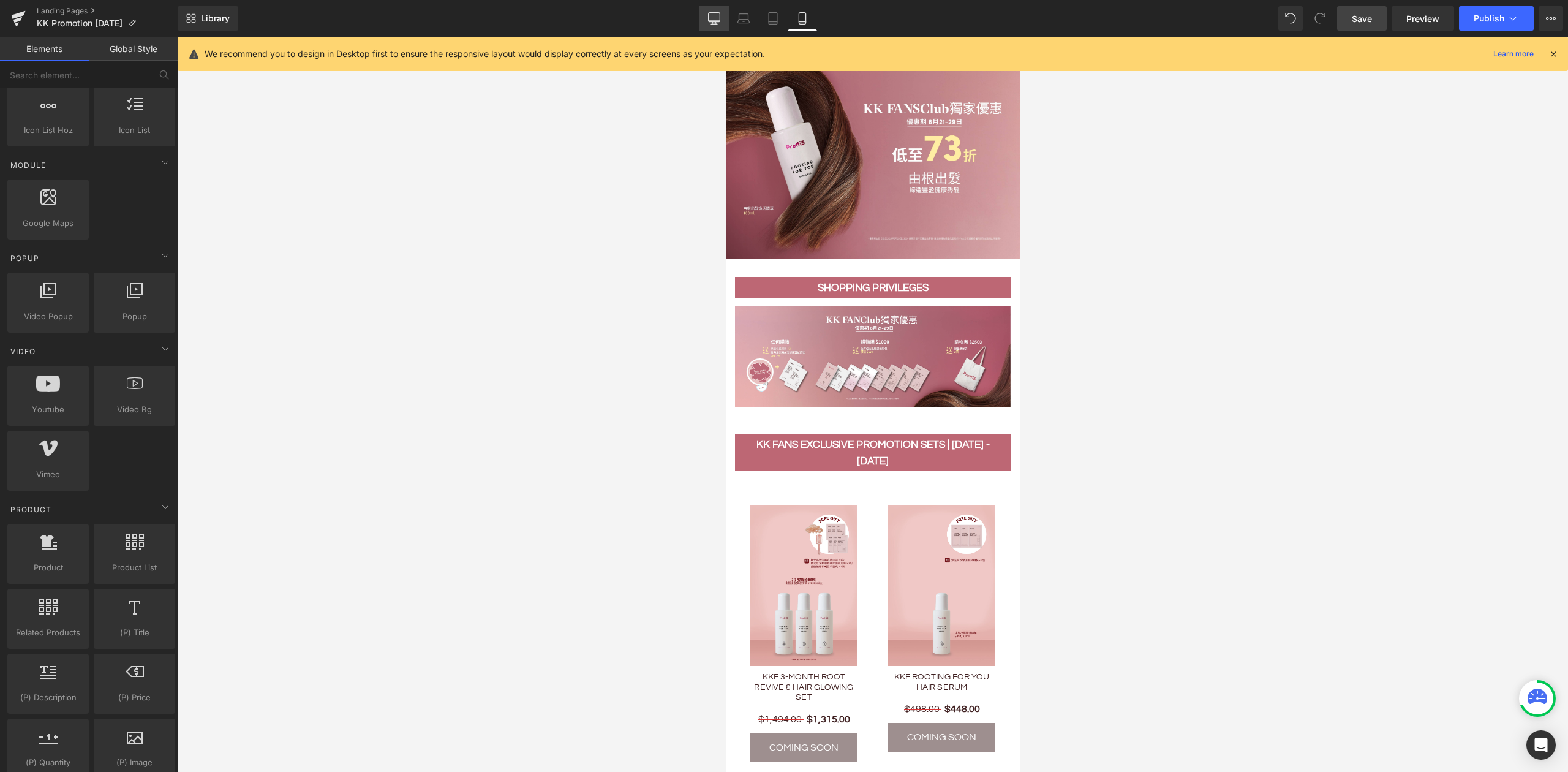
scroll to position [69, 0]
drag, startPoint x: 719, startPoint y: 21, endPoint x: 703, endPoint y: 27, distance: 17.1
click at [719, 21] on icon at bounding box center [714, 18] width 12 height 12
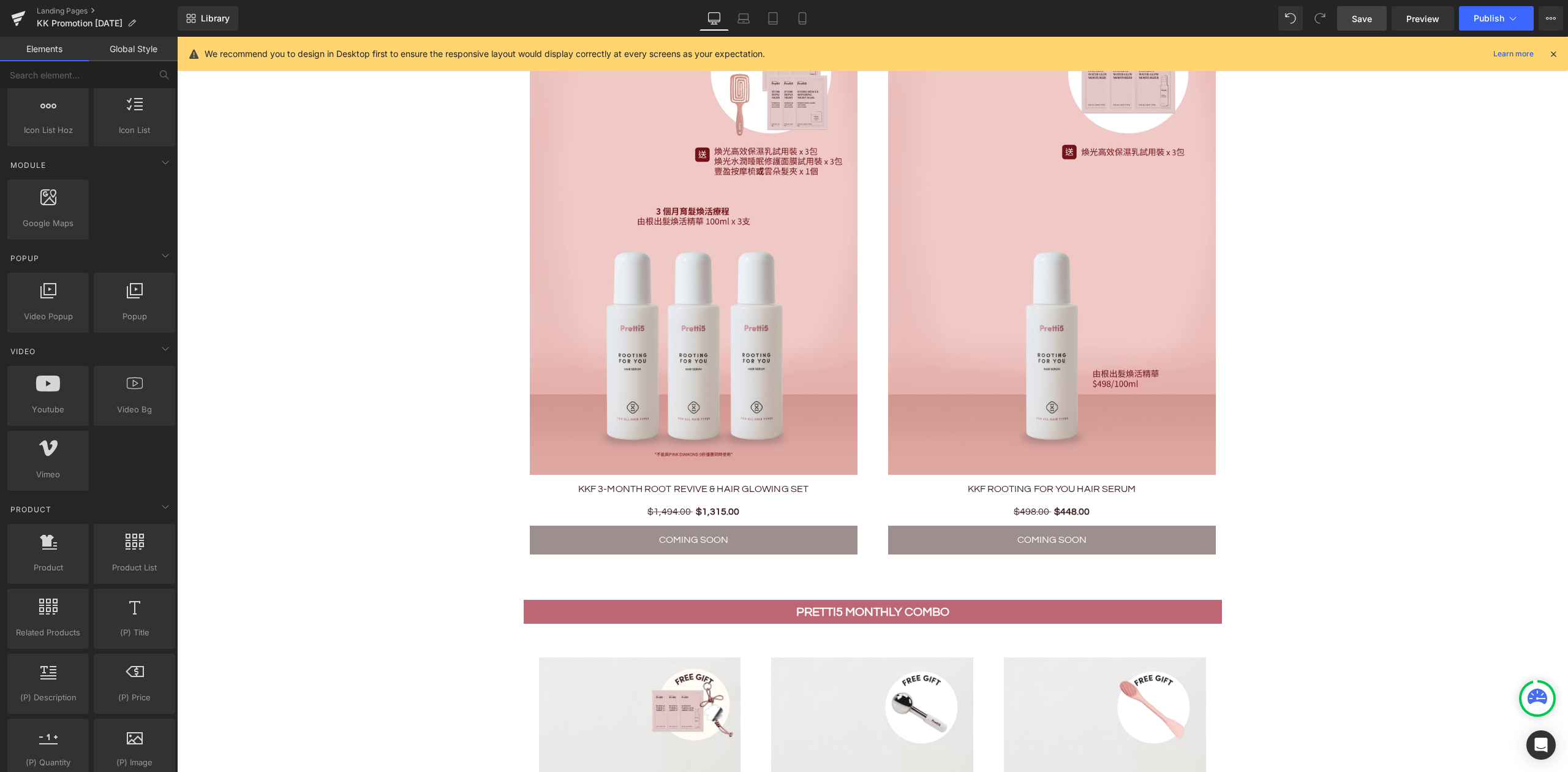
scroll to position [113, 0]
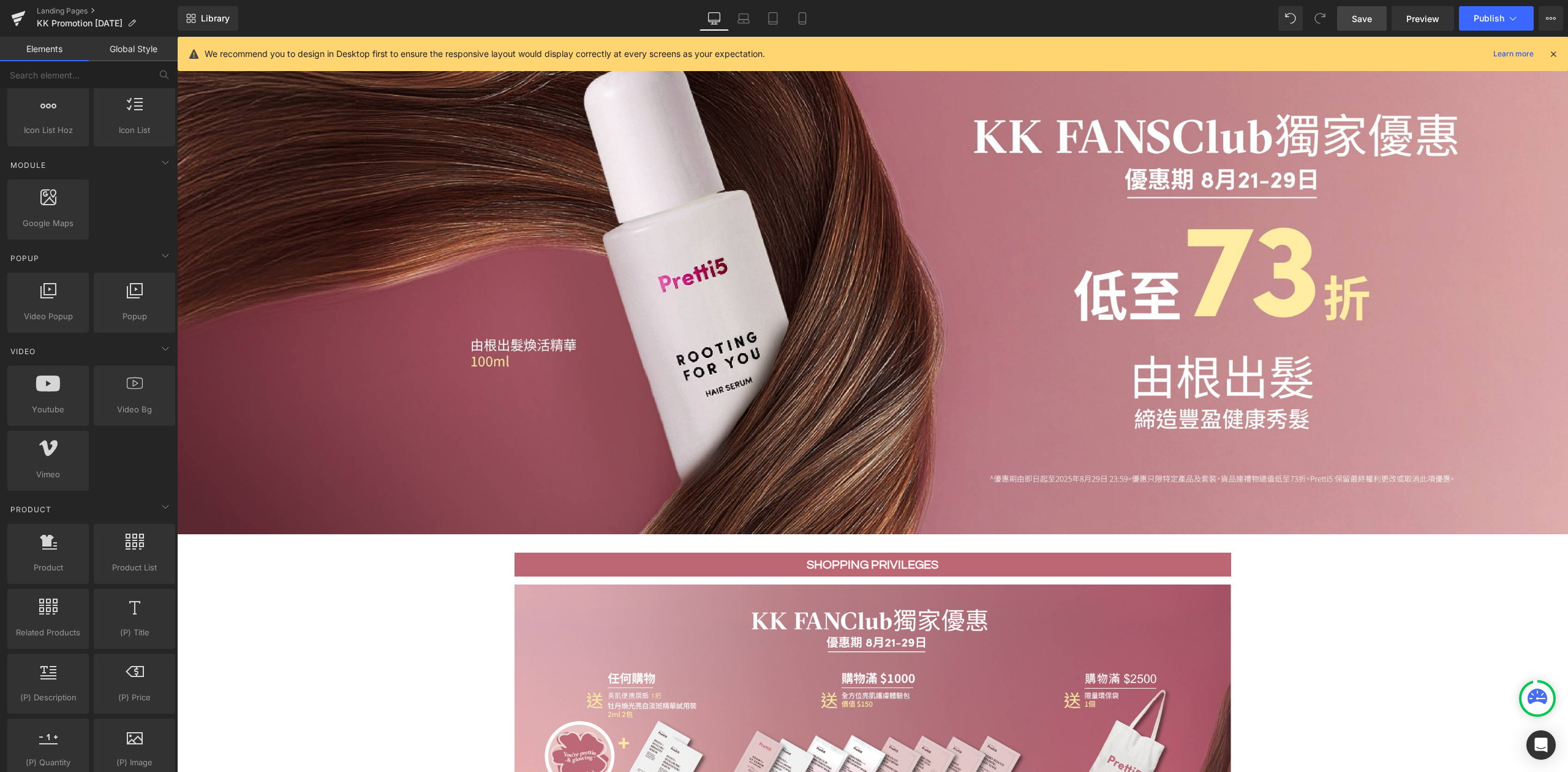
drag, startPoint x: 1563, startPoint y: 144, endPoint x: 1714, endPoint y: 87, distance: 161.4
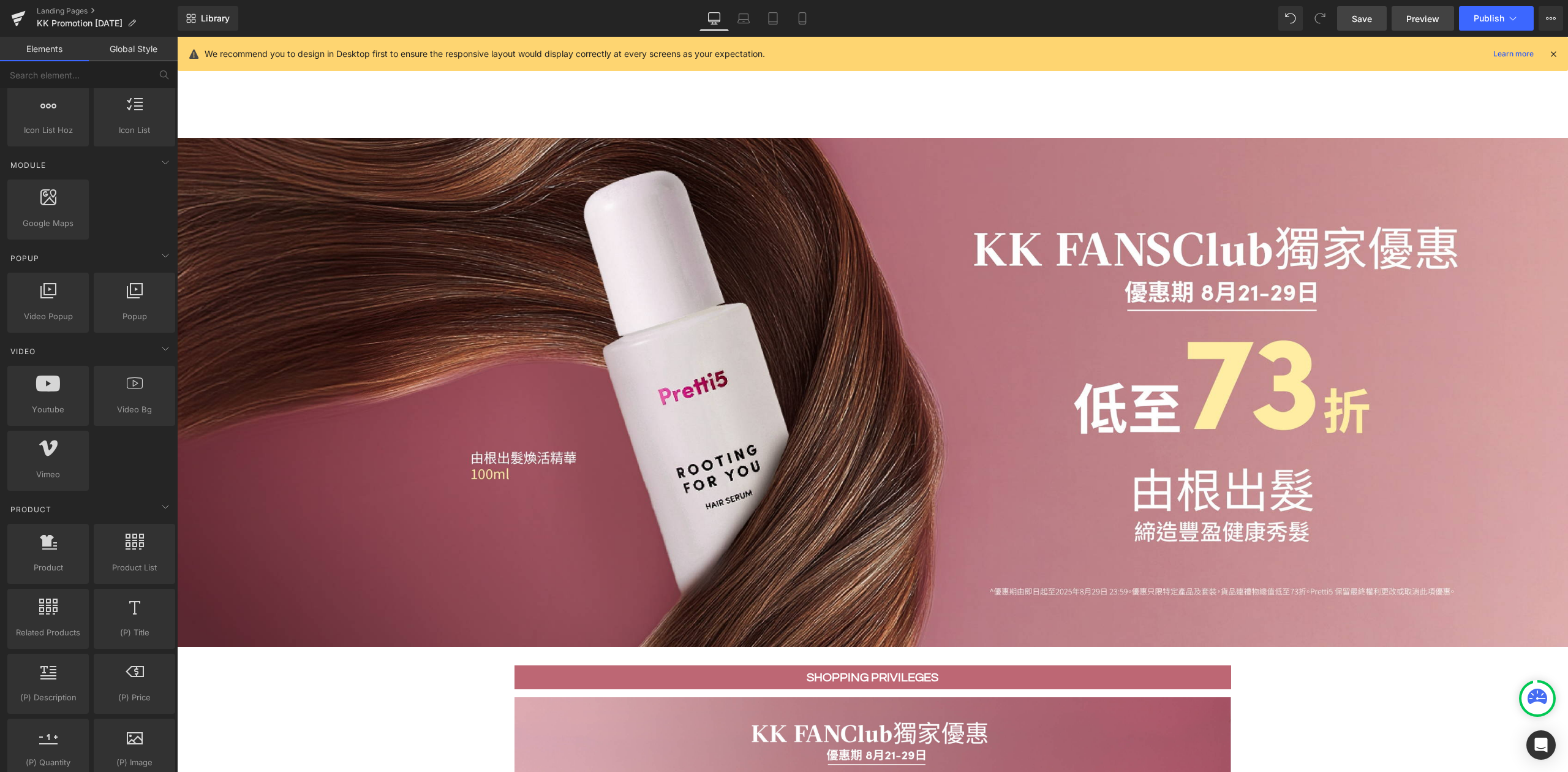
click at [1432, 18] on span "Preview" at bounding box center [1422, 19] width 33 height 13
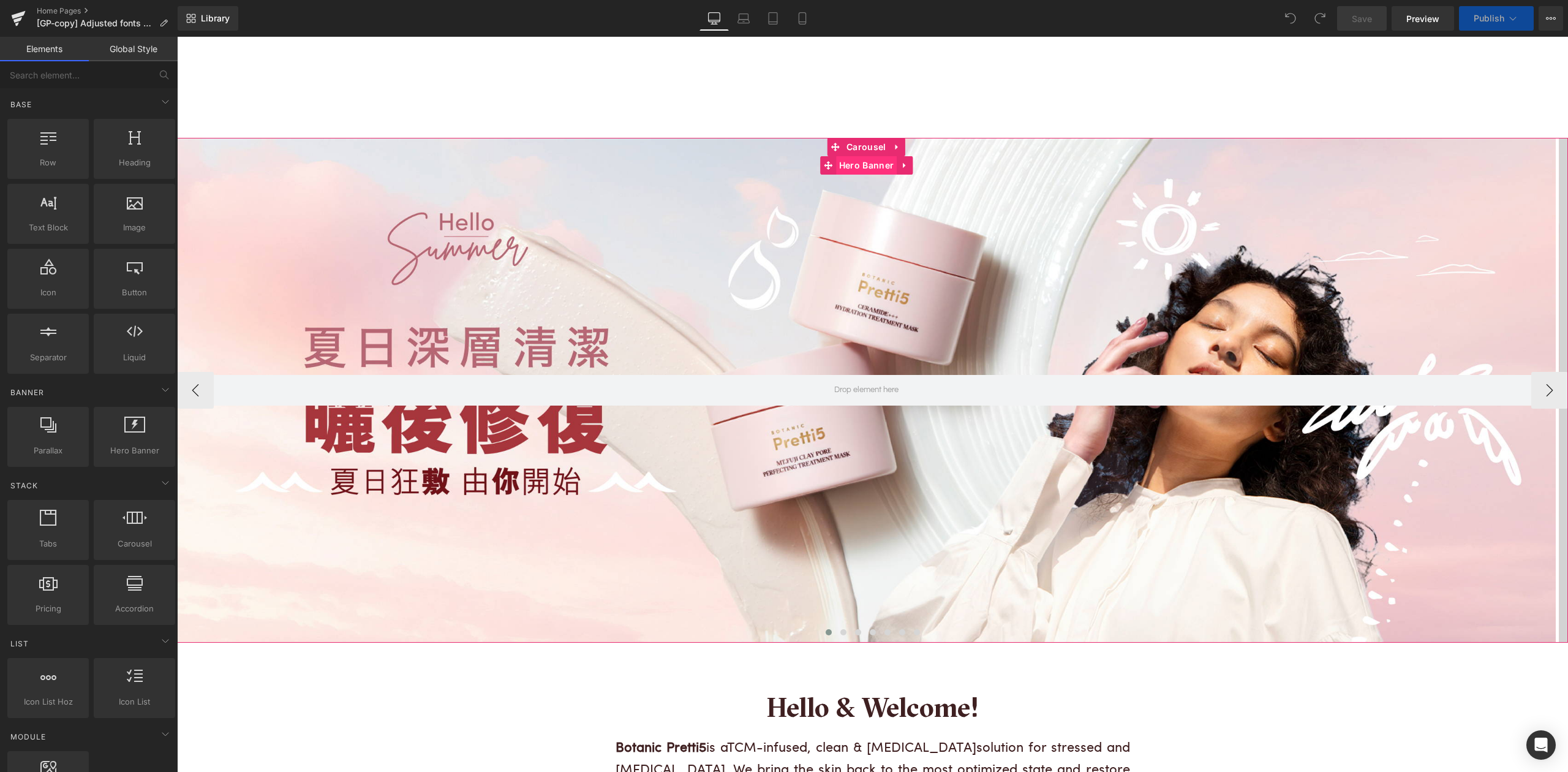
click at [873, 165] on span "Hero Banner" at bounding box center [866, 165] width 61 height 18
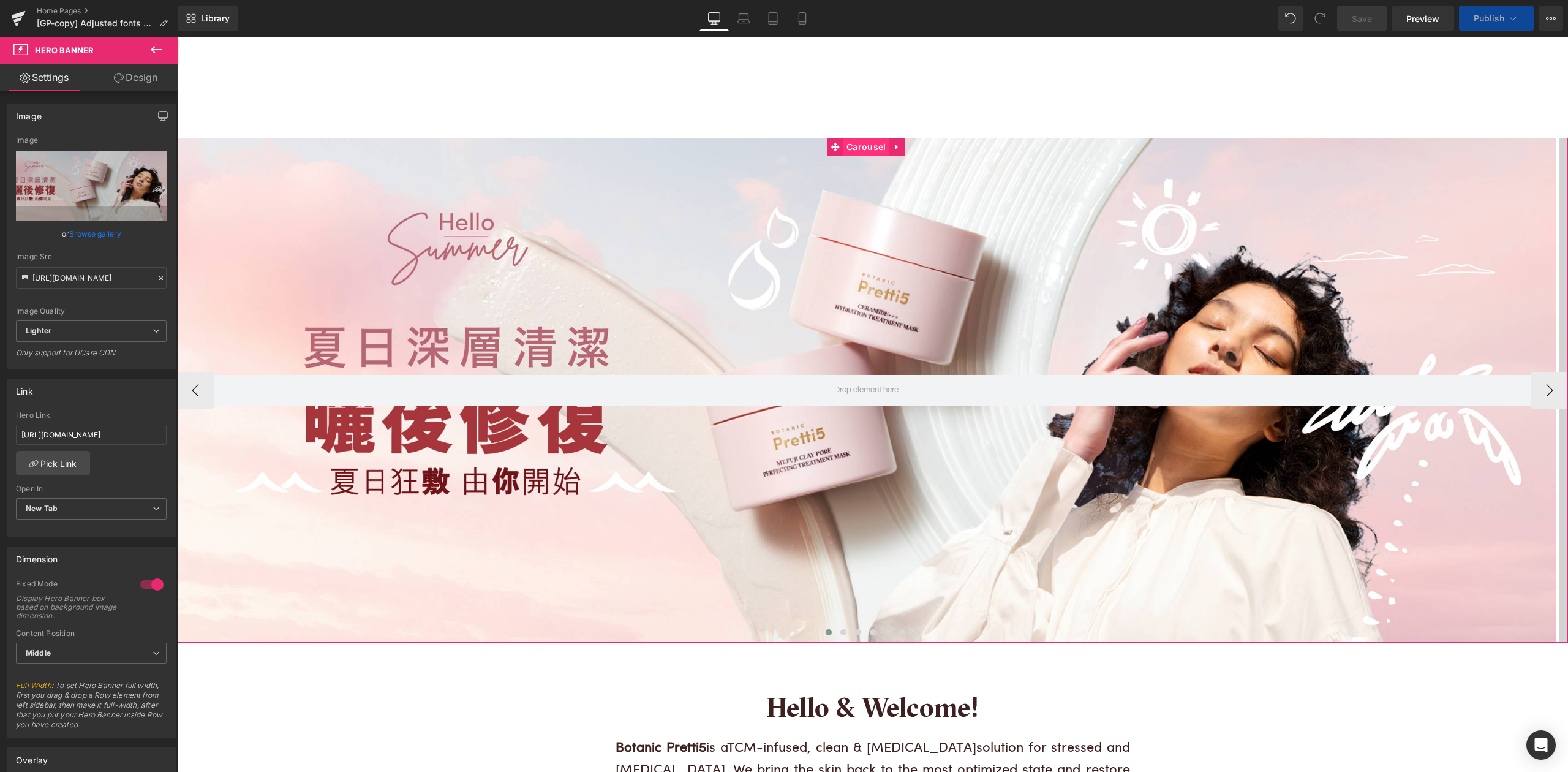
click at [871, 142] on span "Carousel" at bounding box center [865, 147] width 45 height 18
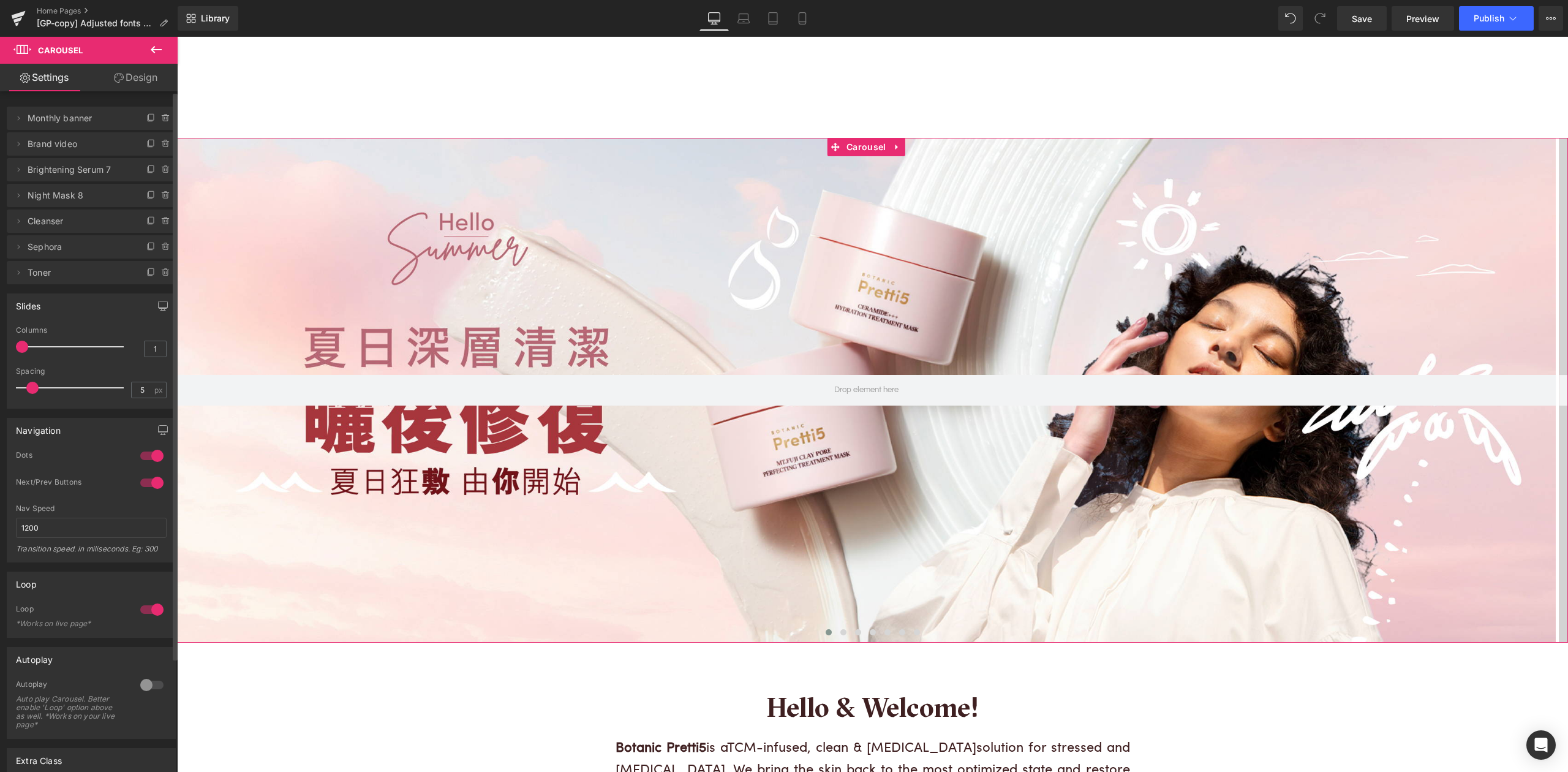
click at [108, 141] on span "Brand video" at bounding box center [79, 144] width 103 height 23
click at [15, 145] on icon at bounding box center [18, 144] width 10 height 10
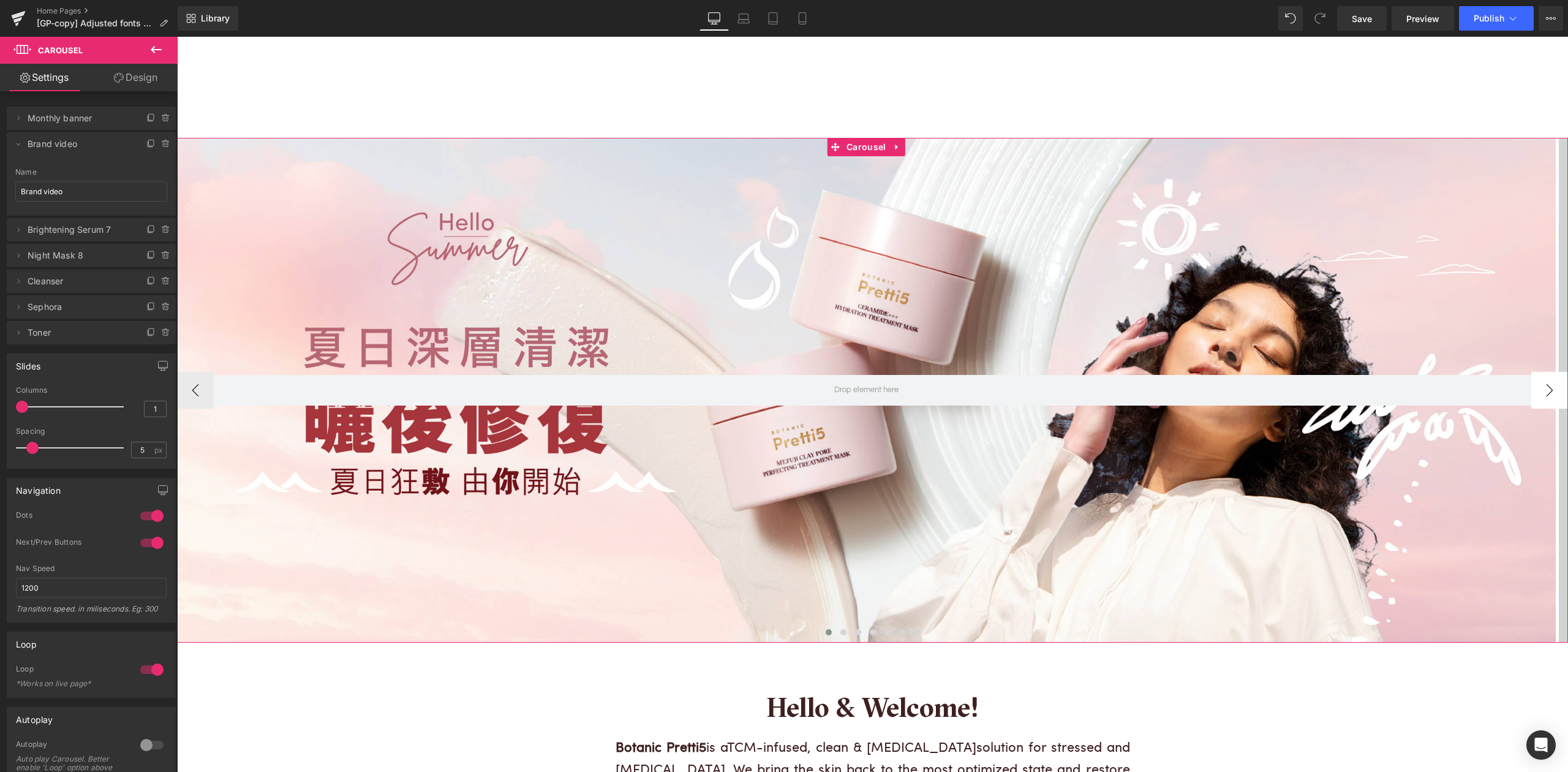
click at [1540, 391] on button "›" at bounding box center [1550, 390] width 37 height 37
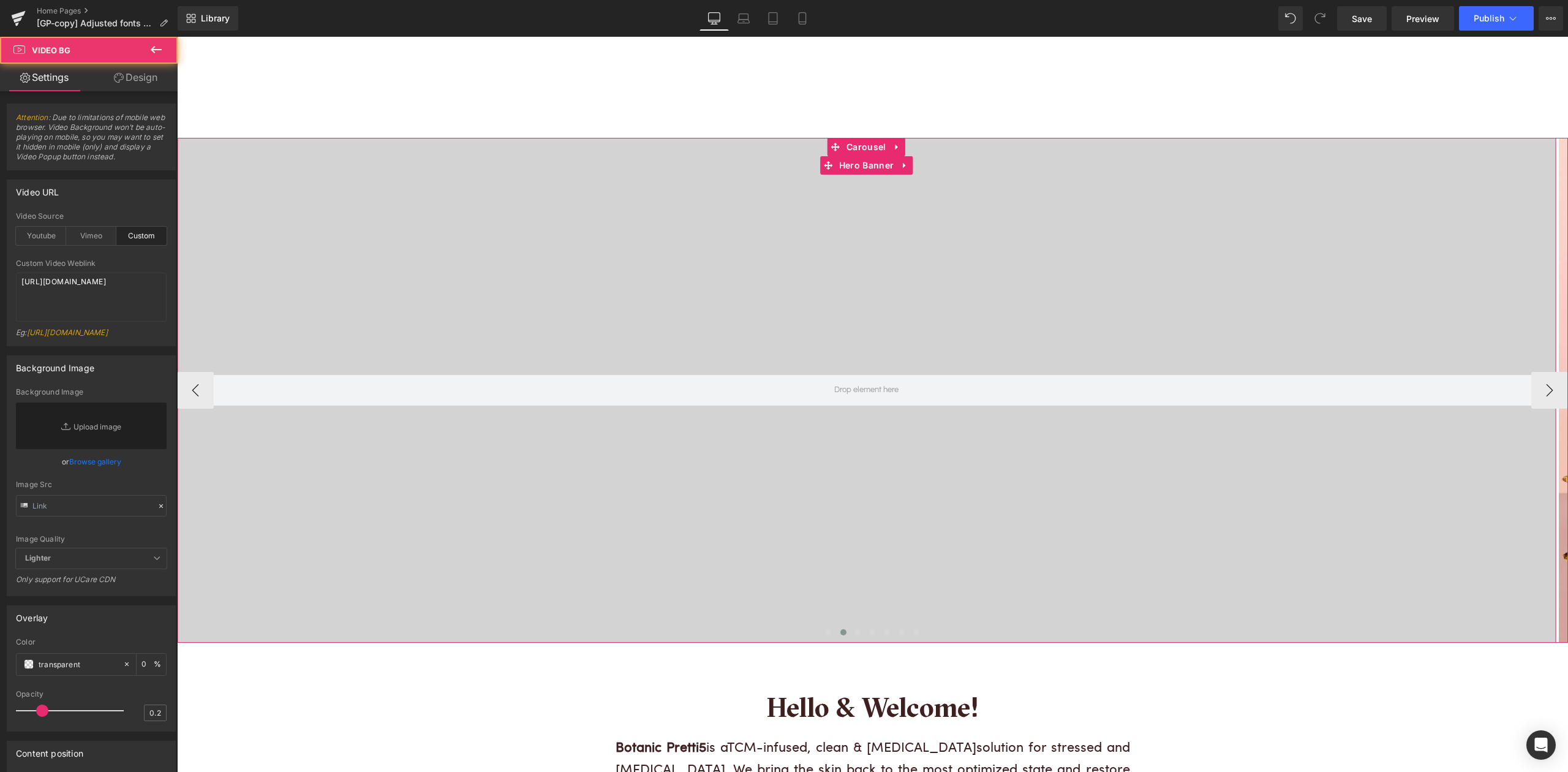
click at [902, 212] on div at bounding box center [866, 390] width 1379 height 504
click at [857, 273] on div at bounding box center [866, 390] width 1379 height 504
click at [197, 384] on button "‹" at bounding box center [195, 390] width 37 height 37
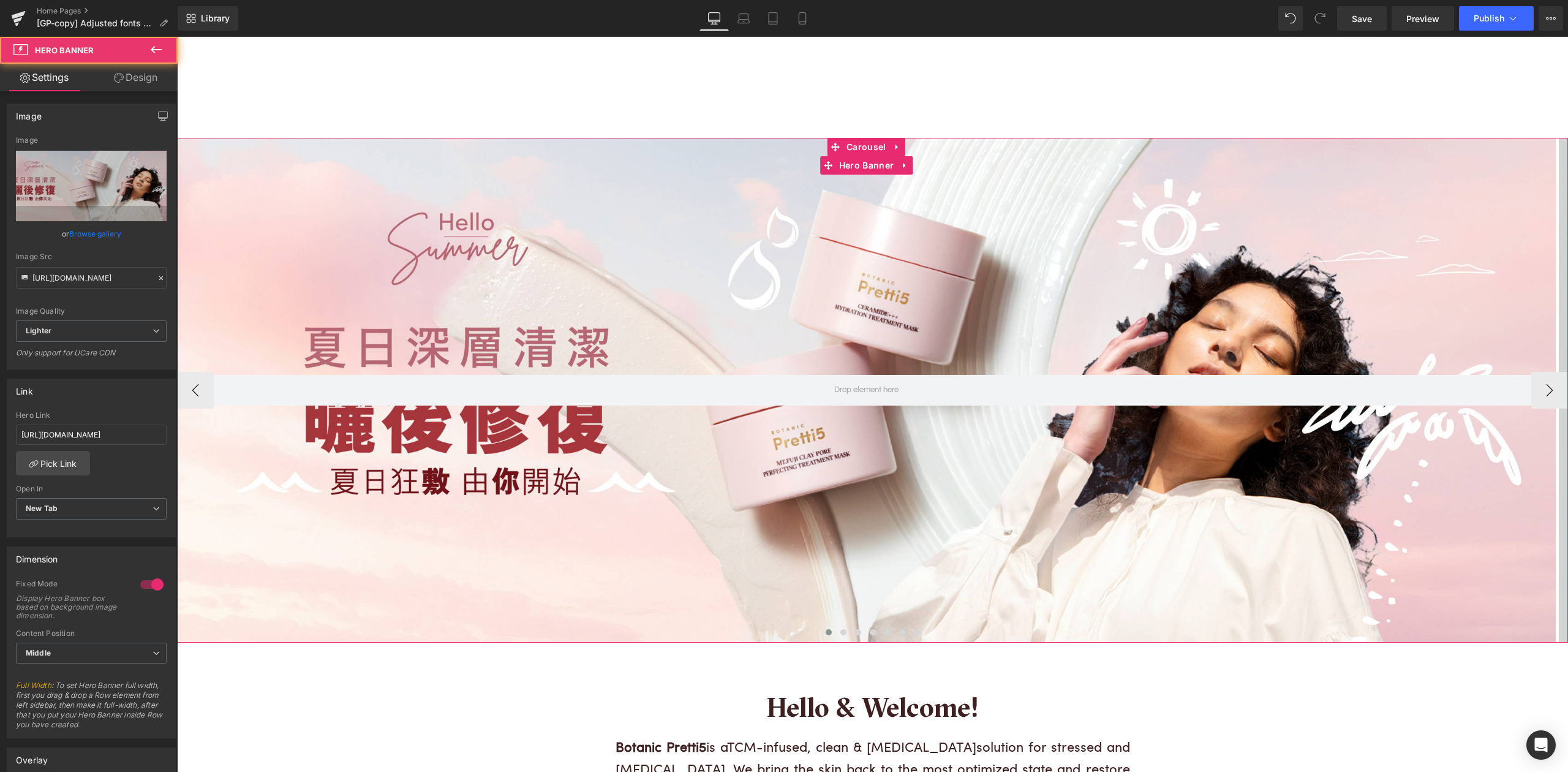
click at [897, 278] on div at bounding box center [866, 390] width 1379 height 504
click at [821, 272] on div at bounding box center [866, 390] width 1379 height 504
click at [904, 164] on icon at bounding box center [904, 166] width 8 height 9
click at [844, 263] on div at bounding box center [866, 390] width 1379 height 504
click at [1226, 253] on div at bounding box center [866, 390] width 1379 height 504
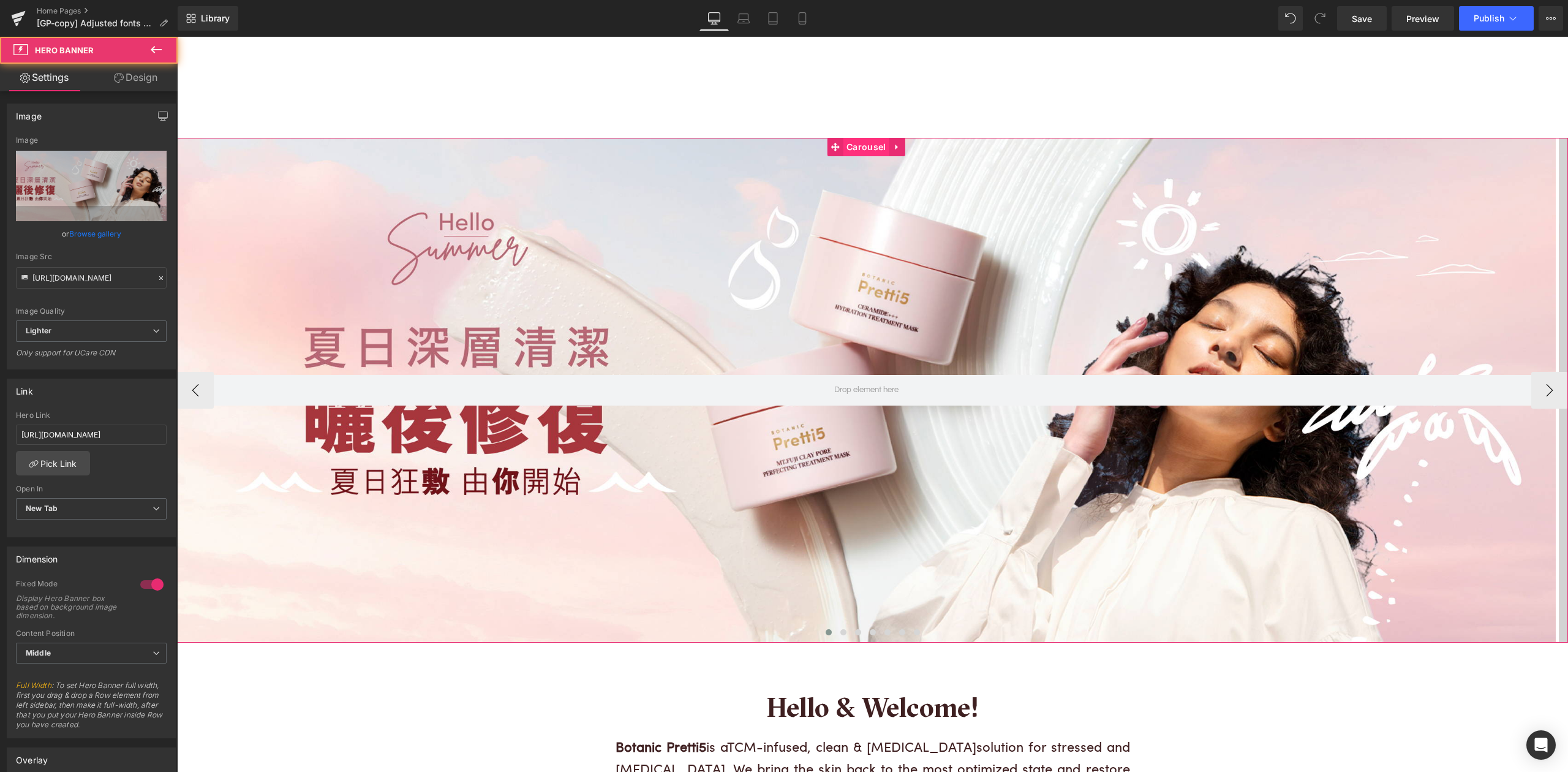
click at [860, 145] on span "Carousel" at bounding box center [865, 147] width 45 height 18
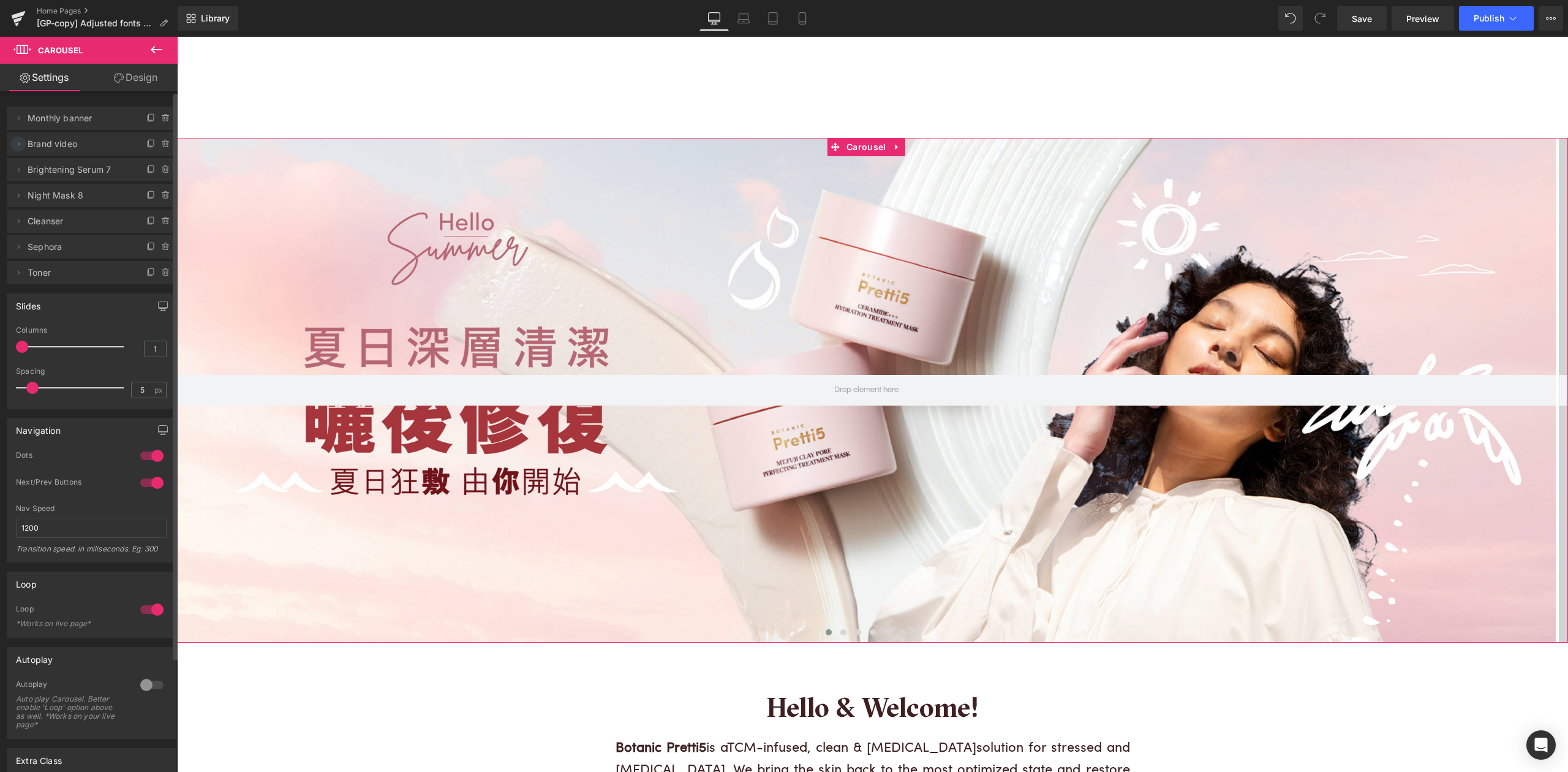
click at [18, 147] on icon at bounding box center [18, 144] width 10 height 10
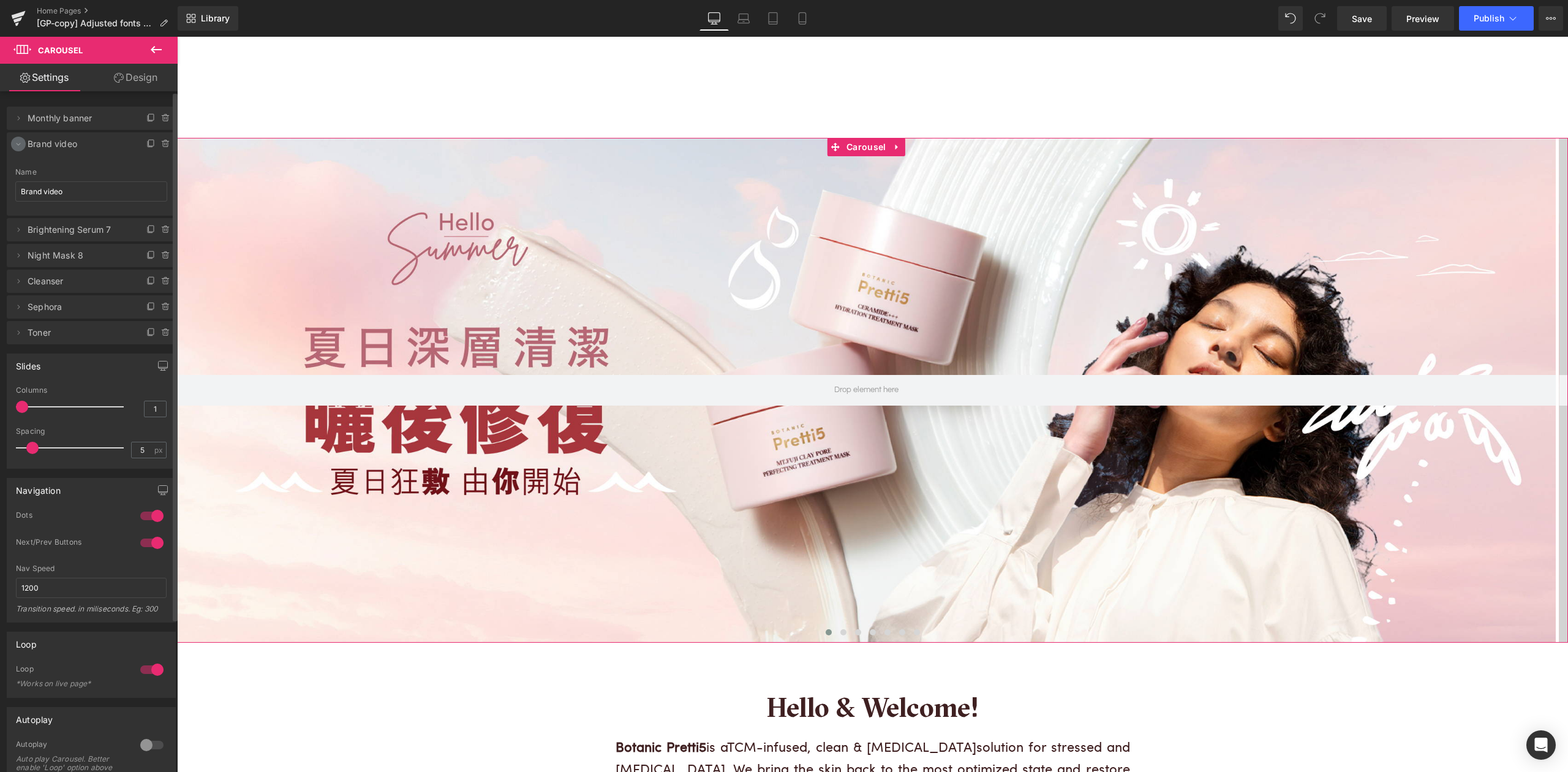
click at [18, 146] on icon at bounding box center [18, 144] width 10 height 10
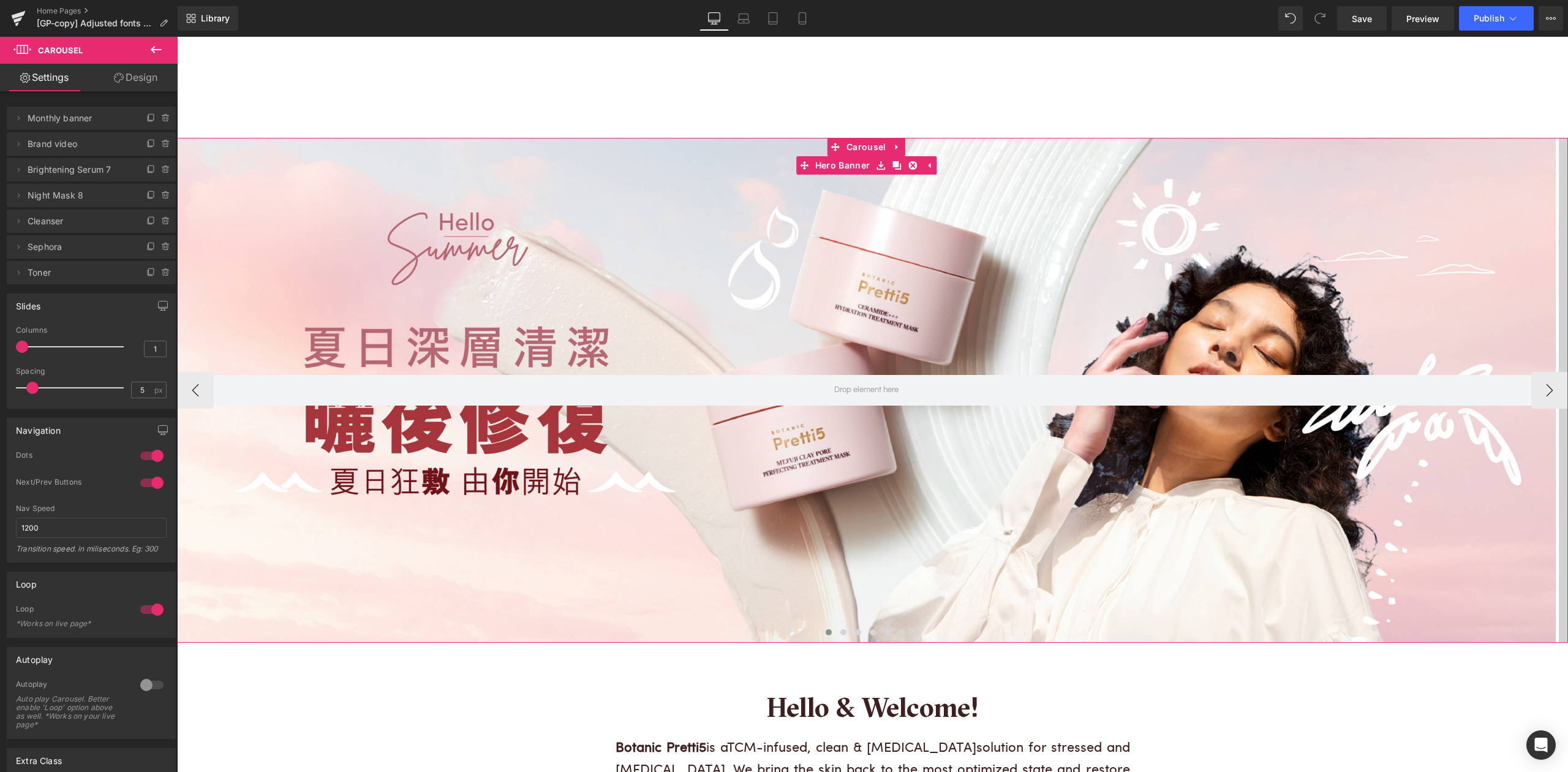
click at [937, 251] on div at bounding box center [866, 390] width 1379 height 504
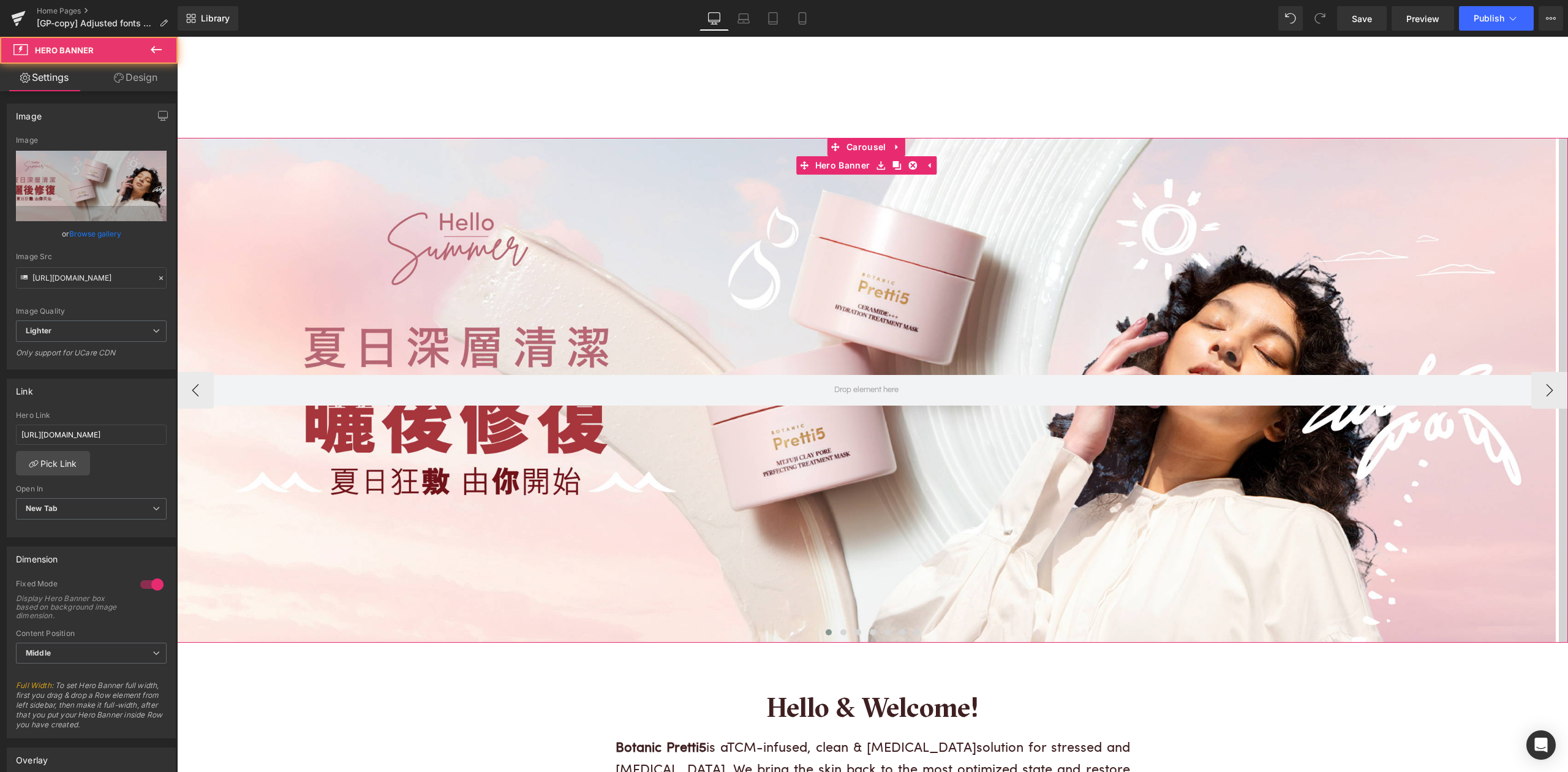
click at [1019, 285] on div at bounding box center [866, 390] width 1379 height 504
click at [27, 134] on div "Image https://ucarecdn.com/a553a3f8-a8c4-44ba-97bc-9d1b7c68b47b/-/format/auto/-…" at bounding box center [91, 236] width 169 height 266
click at [30, 115] on div "Image" at bounding box center [28, 113] width 25 height 17
click at [152, 283] on div "Image Src https://ucarecdn.com/a553a3f8-a8c4-44ba-97bc-9d1b7c68b47b/-/format/au…" at bounding box center [91, 270] width 151 height 36
click at [155, 283] on div at bounding box center [161, 279] width 11 height 14
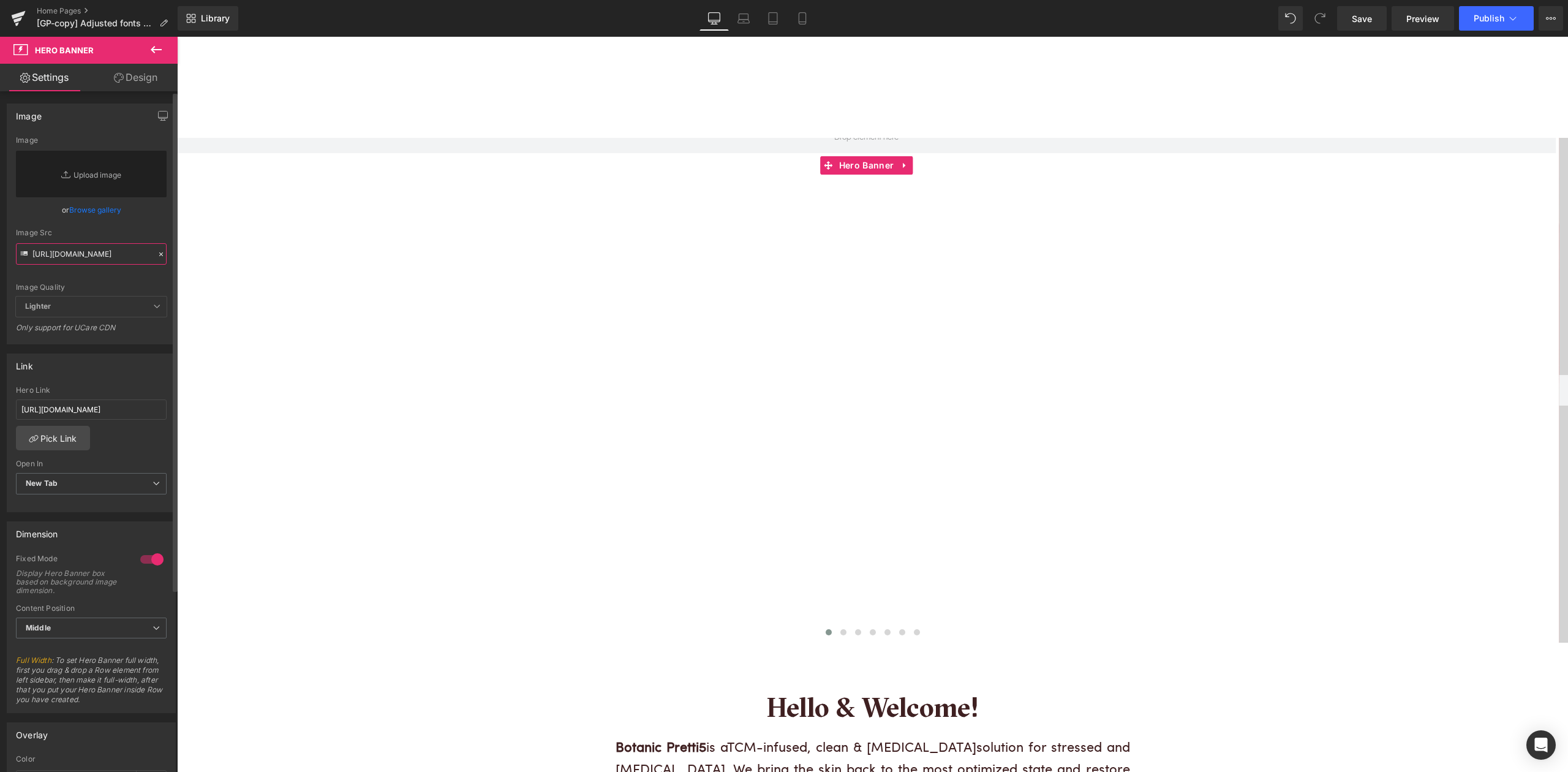
click at [134, 260] on input "https://ucarecdn.com/a553a3f8-a8c4-44ba-97bc-9d1b7c68b47b/-/format/auto/-/previ…" at bounding box center [91, 254] width 151 height 22
click at [155, 260] on div at bounding box center [161, 255] width 11 height 14
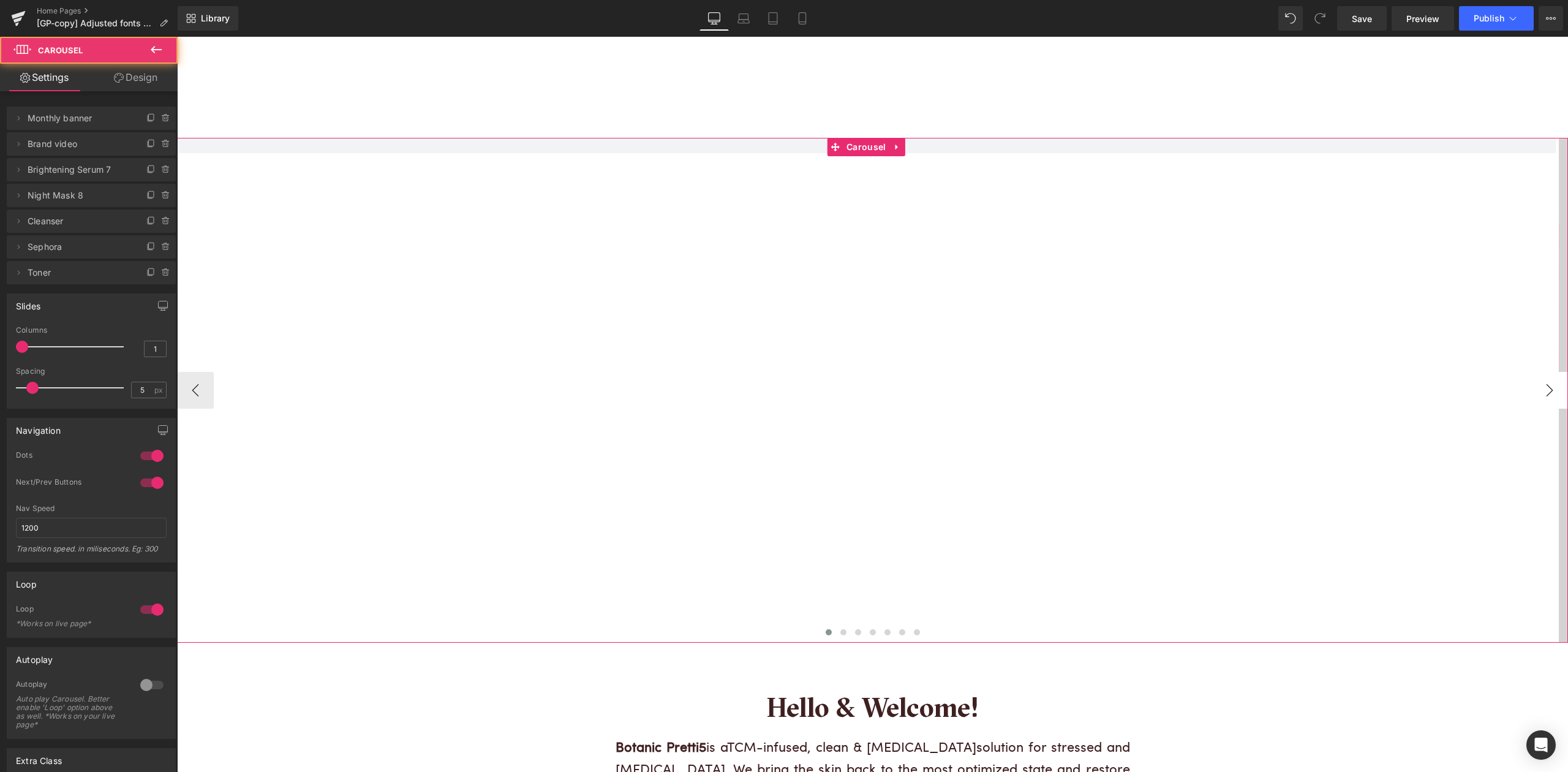
click at [1532, 395] on button "›" at bounding box center [1550, 390] width 37 height 37
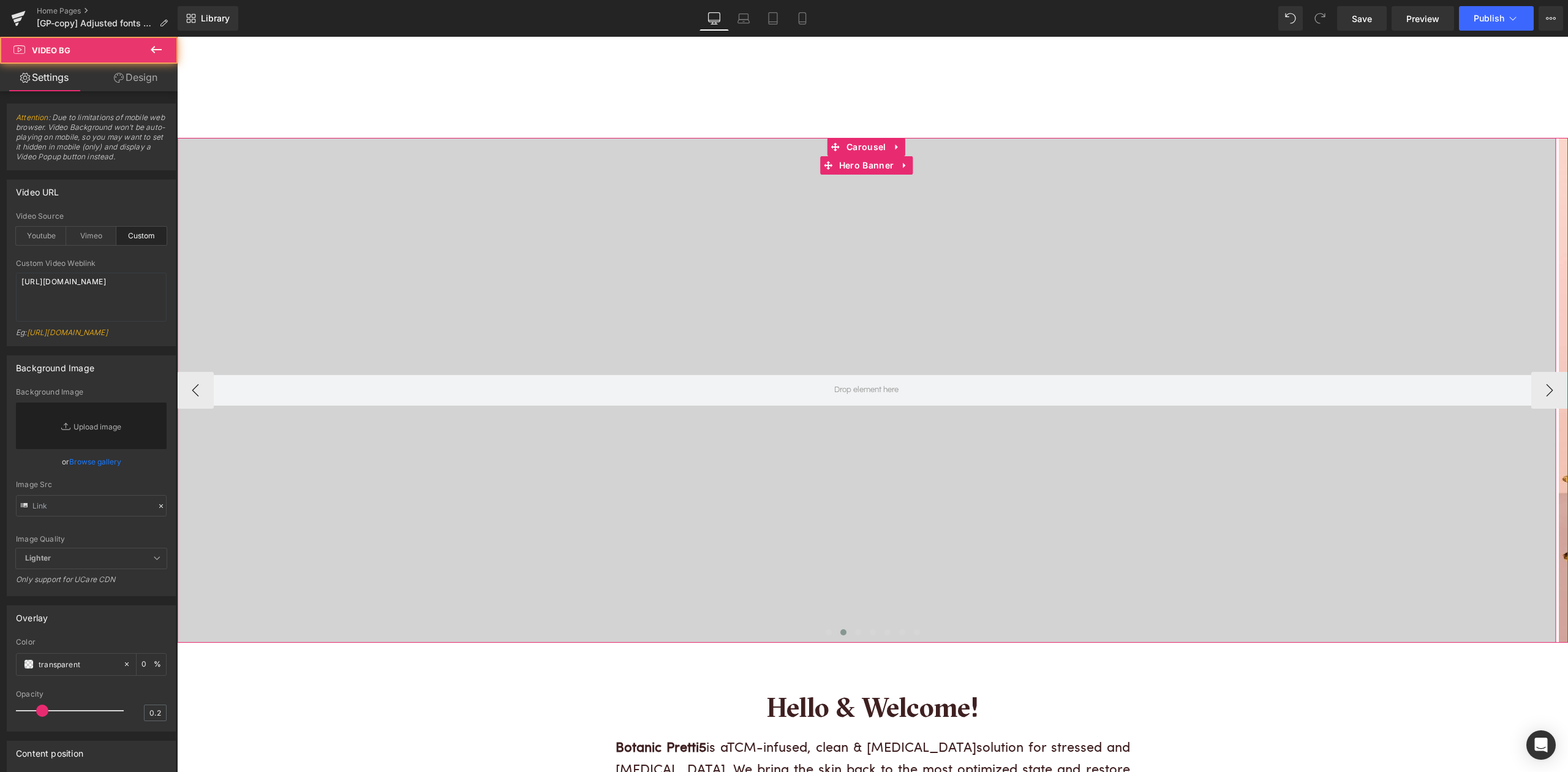
click at [504, 283] on div at bounding box center [866, 390] width 1379 height 504
click at [867, 264] on div at bounding box center [866, 390] width 1379 height 504
click at [1543, 392] on button "›" at bounding box center [1550, 390] width 37 height 37
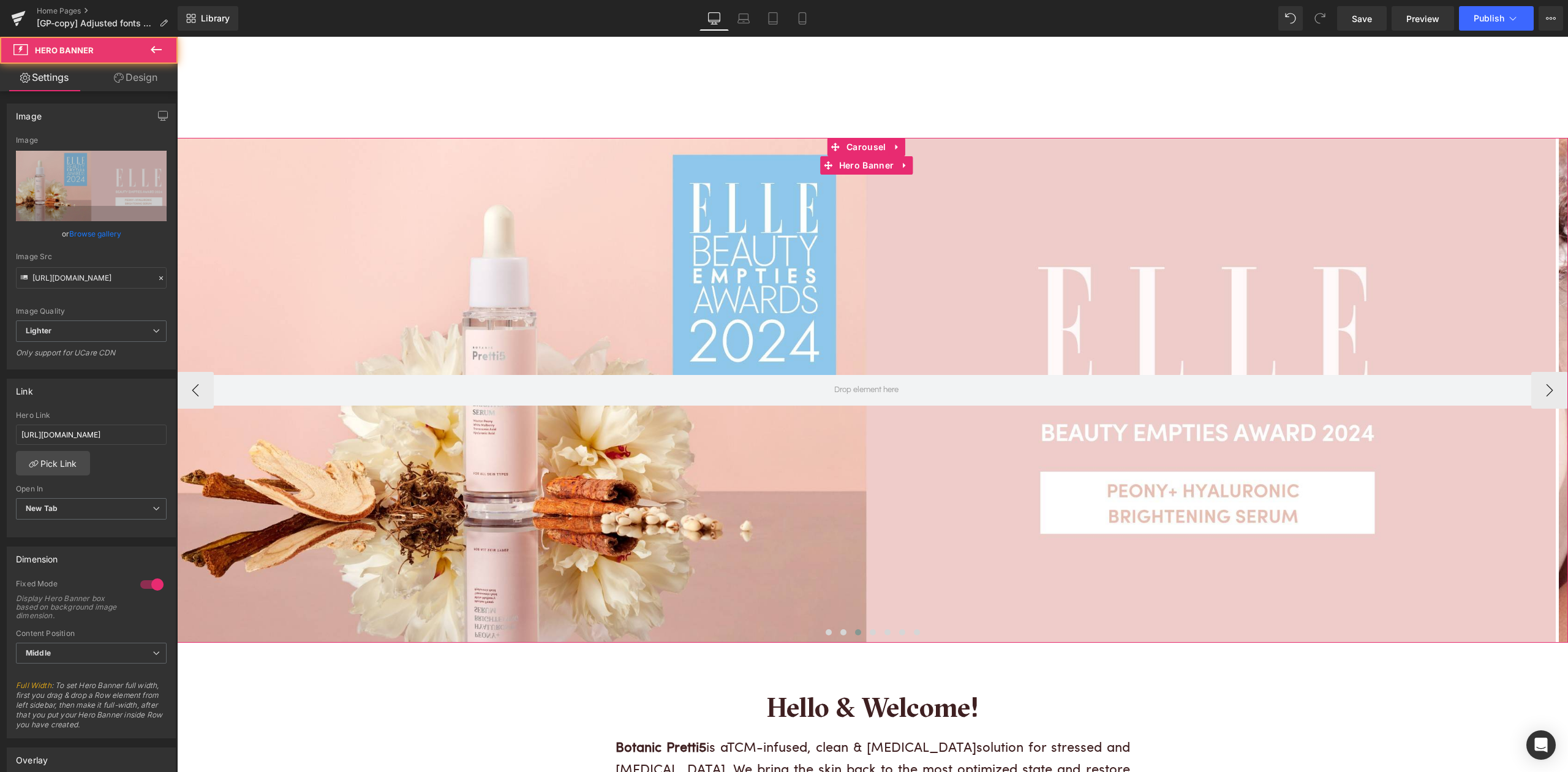
click at [902, 301] on div at bounding box center [866, 390] width 1379 height 504
click at [158, 115] on icon "button" at bounding box center [162, 116] width 10 height 10
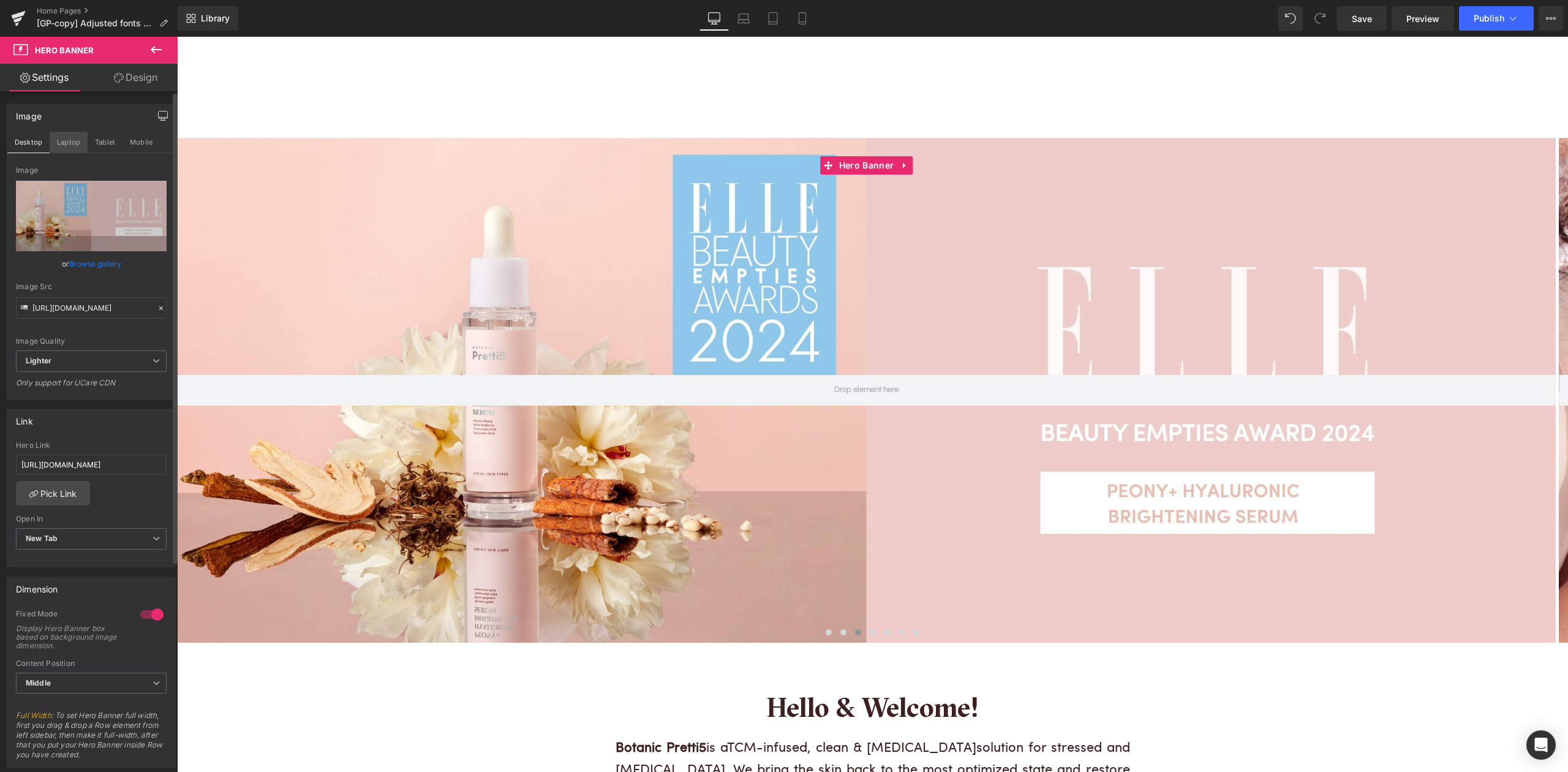
click at [67, 140] on button "Laptop" at bounding box center [69, 142] width 38 height 21
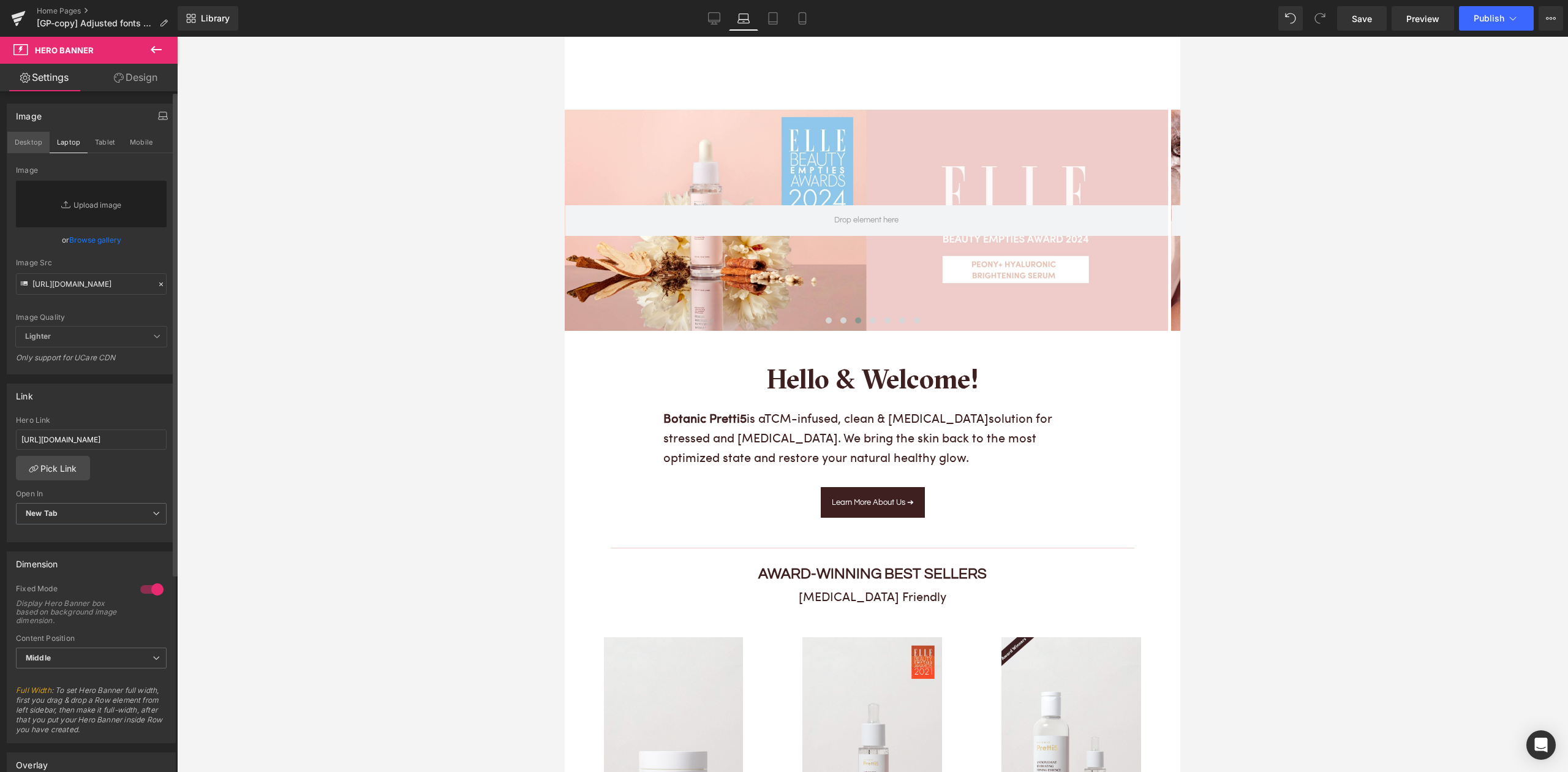
click at [15, 140] on button "Desktop" at bounding box center [28, 142] width 42 height 21
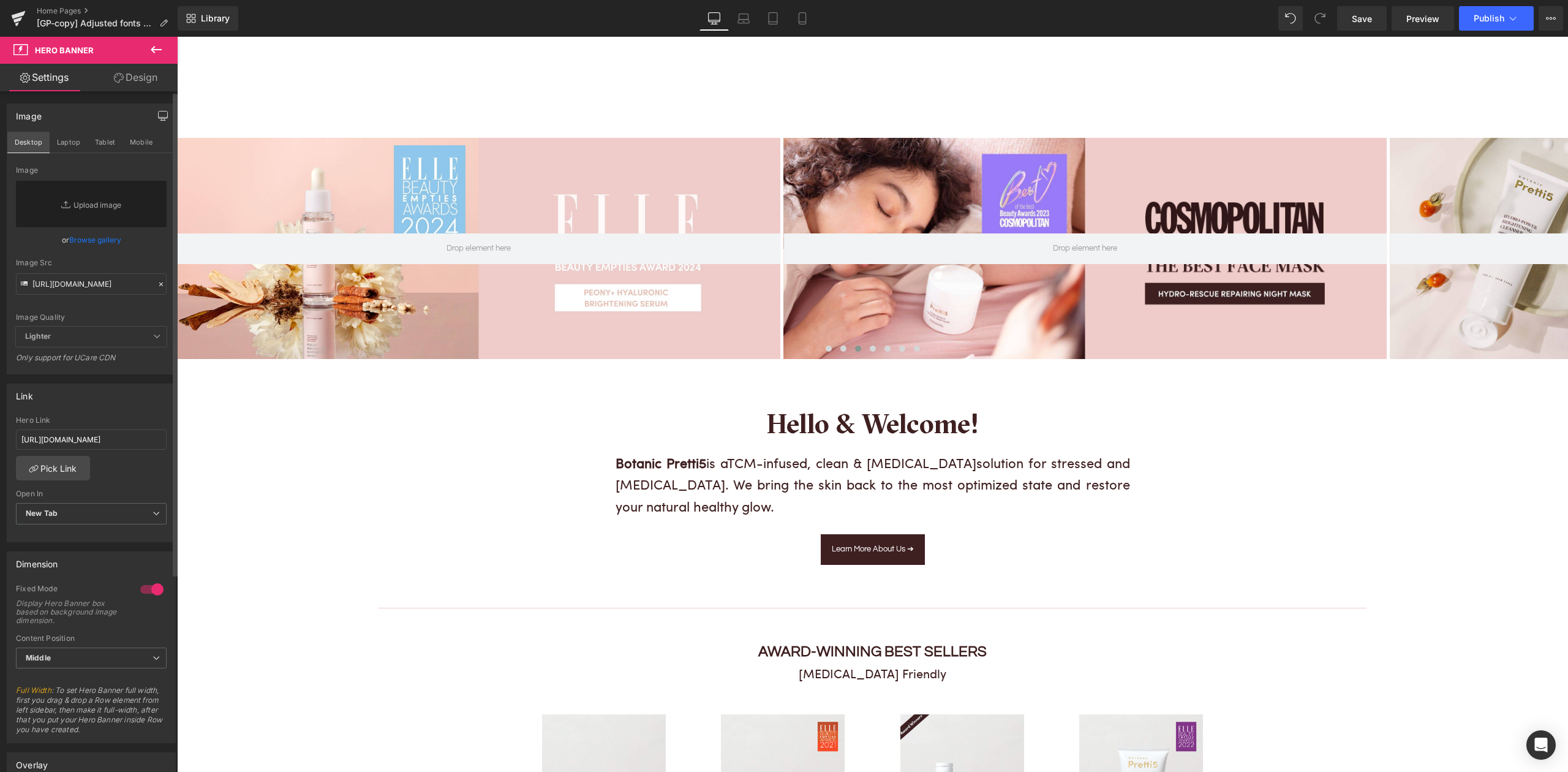
scroll to position [28, 0]
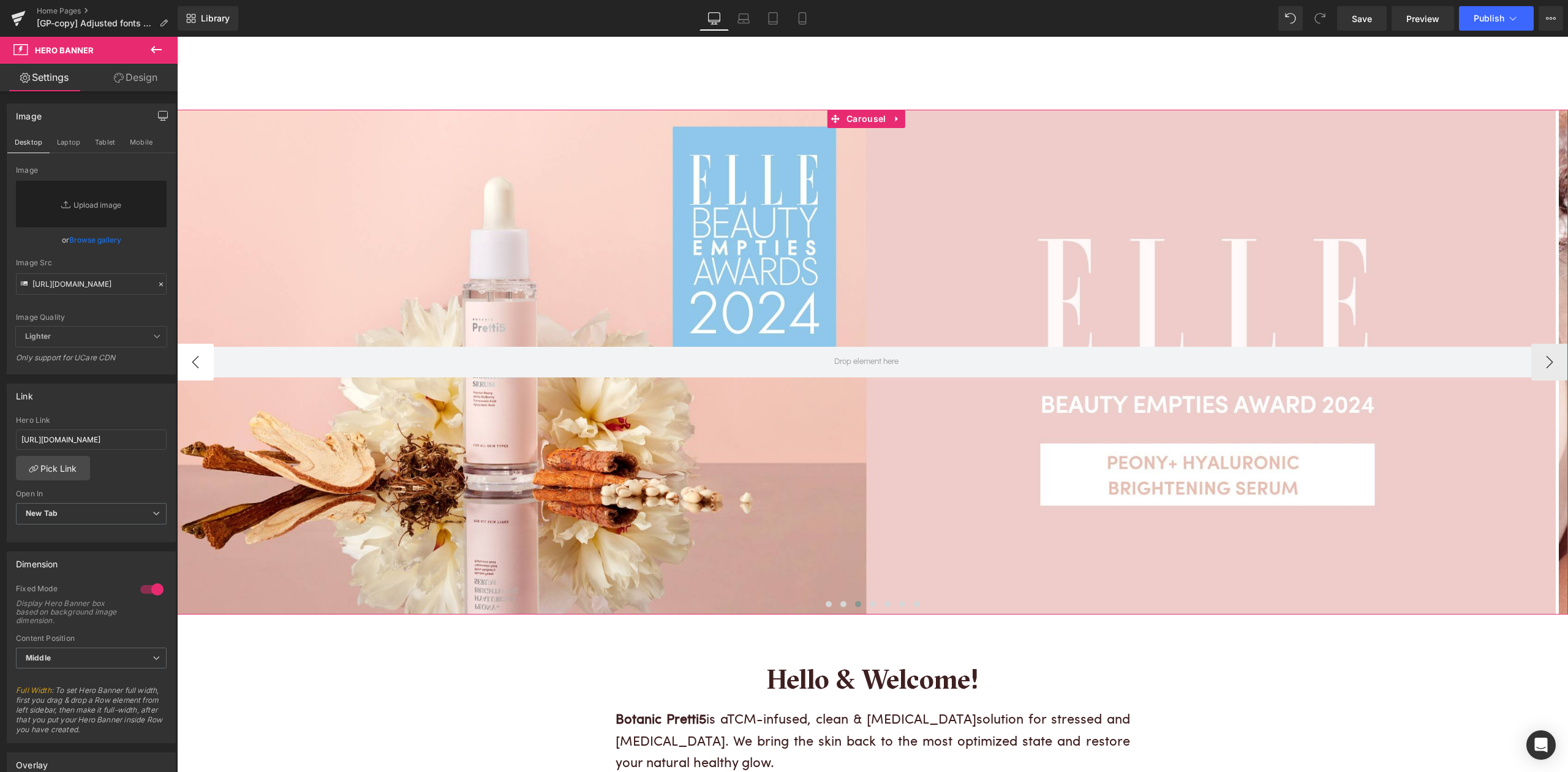
click at [197, 364] on button "‹" at bounding box center [195, 362] width 37 height 37
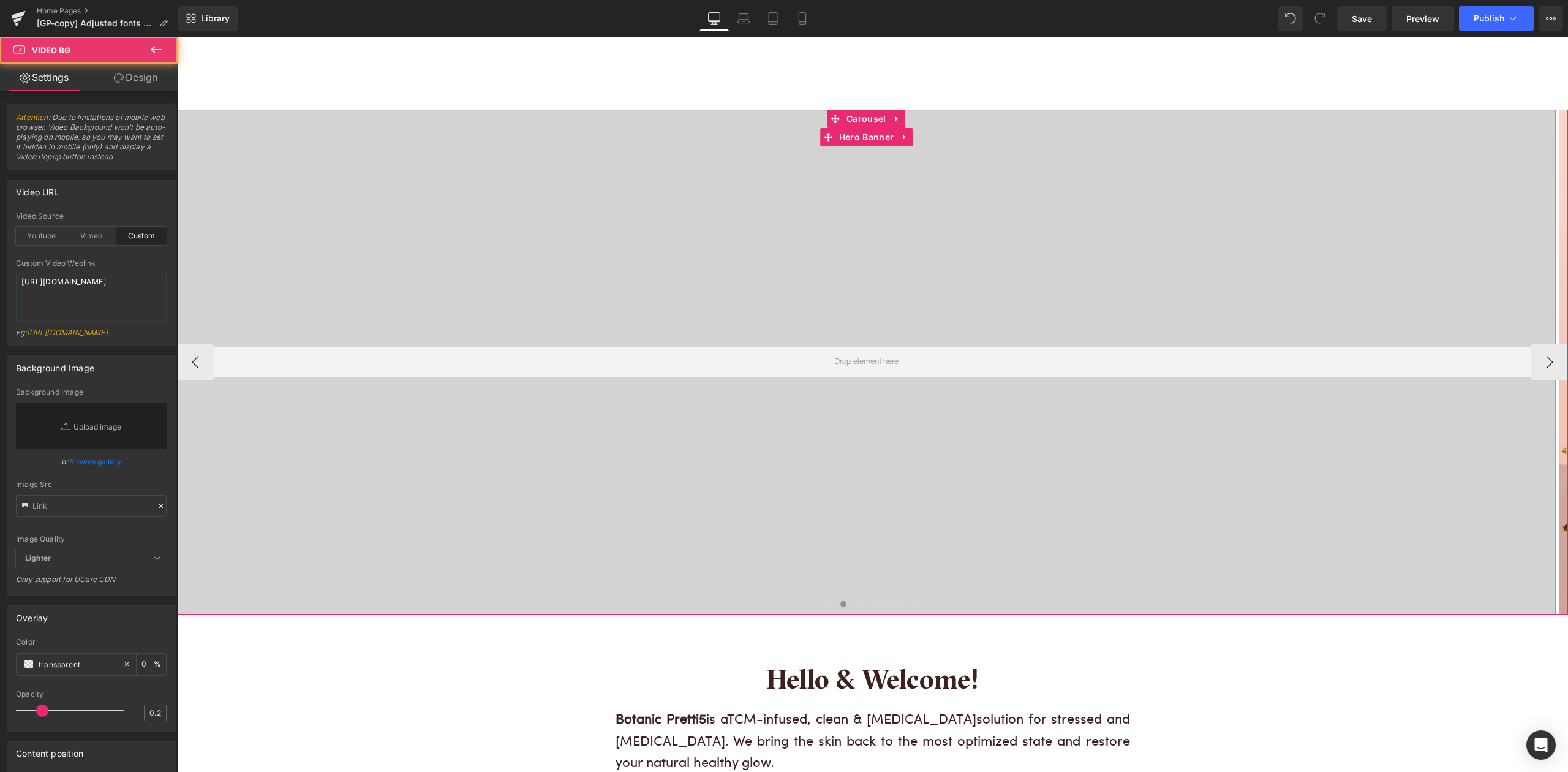
click at [401, 261] on div at bounding box center [866, 362] width 1379 height 504
click at [79, 233] on div "Vimeo" at bounding box center [91, 236] width 50 height 18
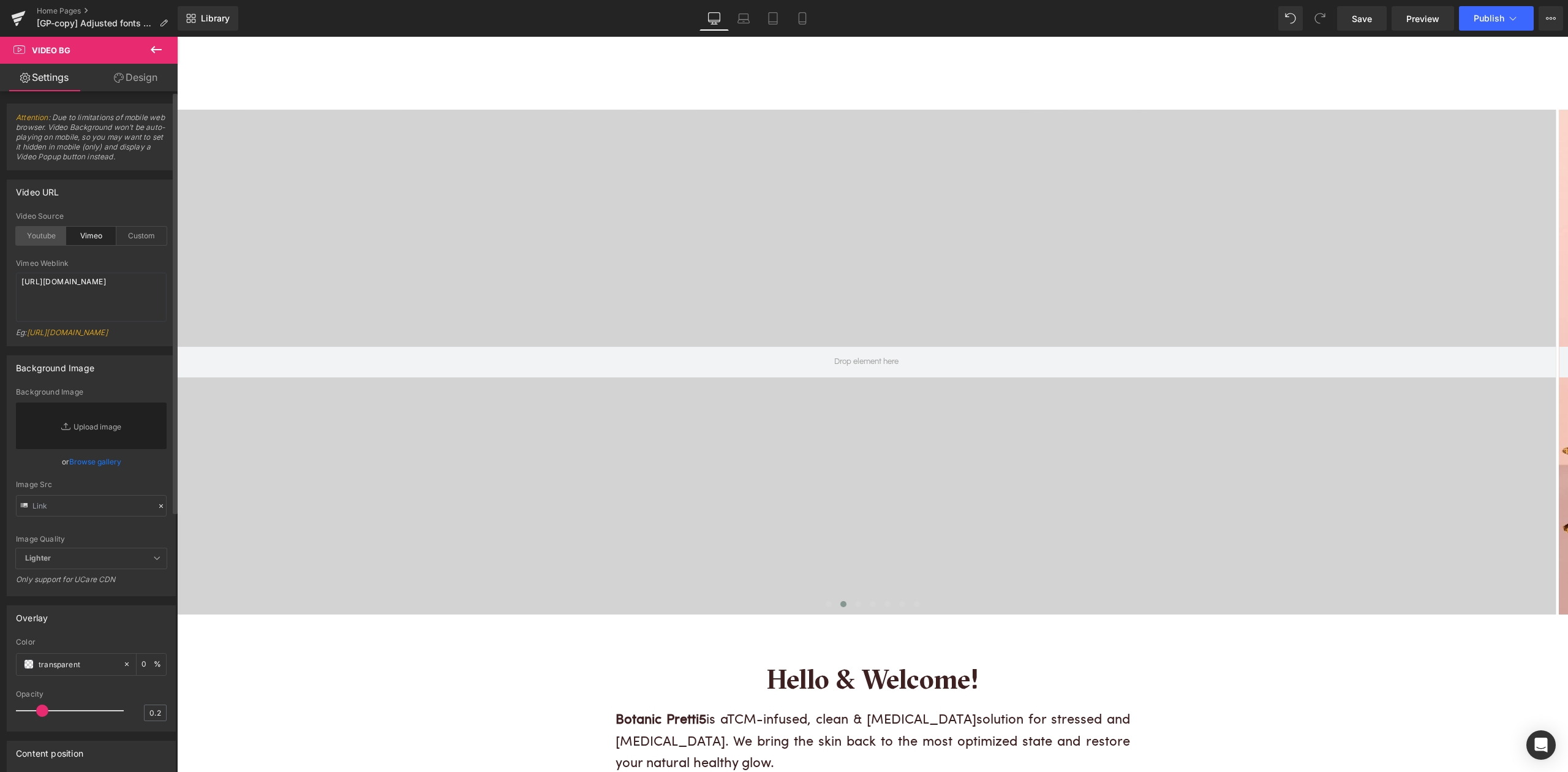
click at [38, 233] on div "Youtube" at bounding box center [40, 236] width 50 height 18
click at [131, 238] on div "Custom" at bounding box center [141, 236] width 50 height 18
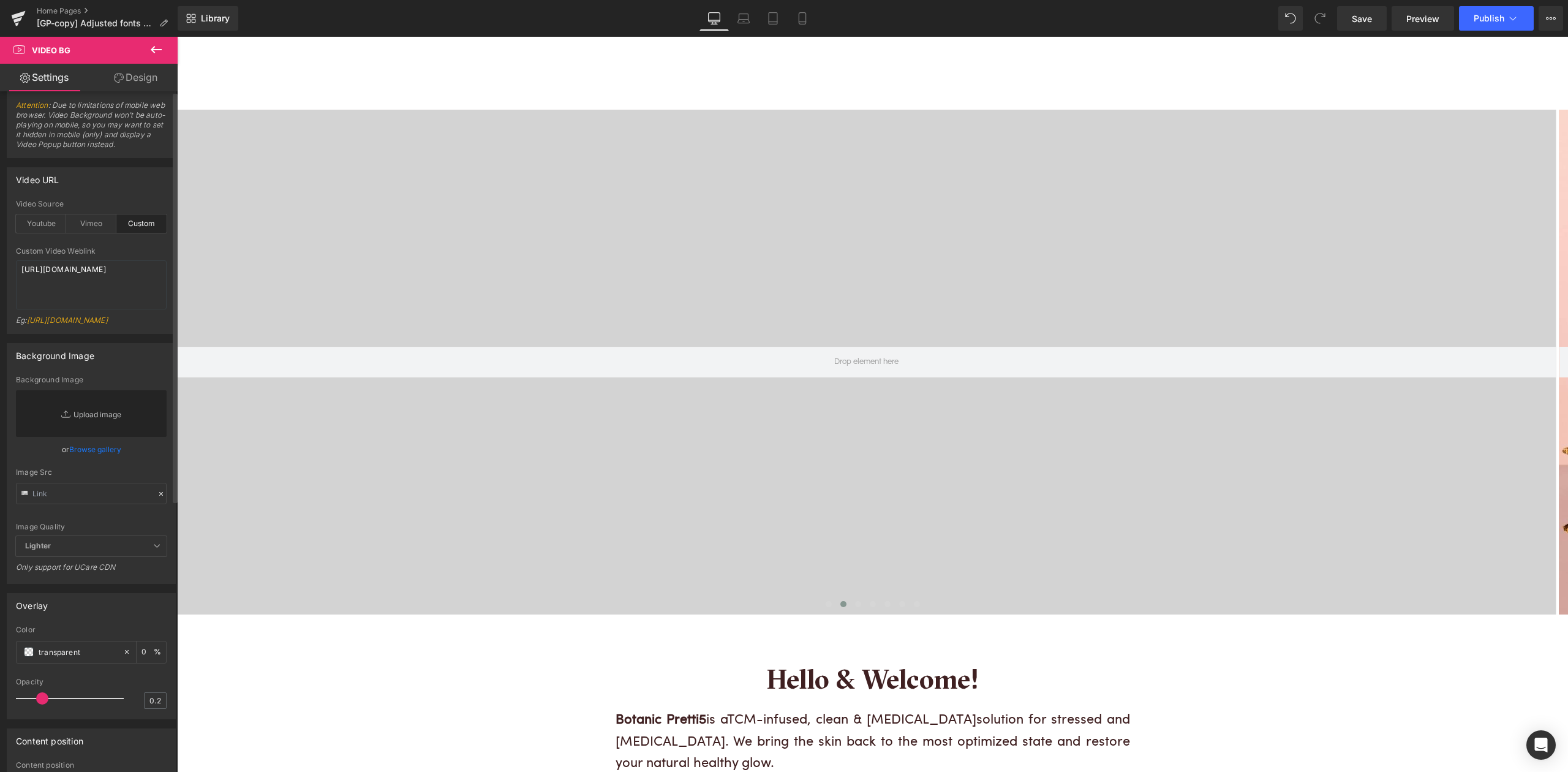
scroll to position [0, 0]
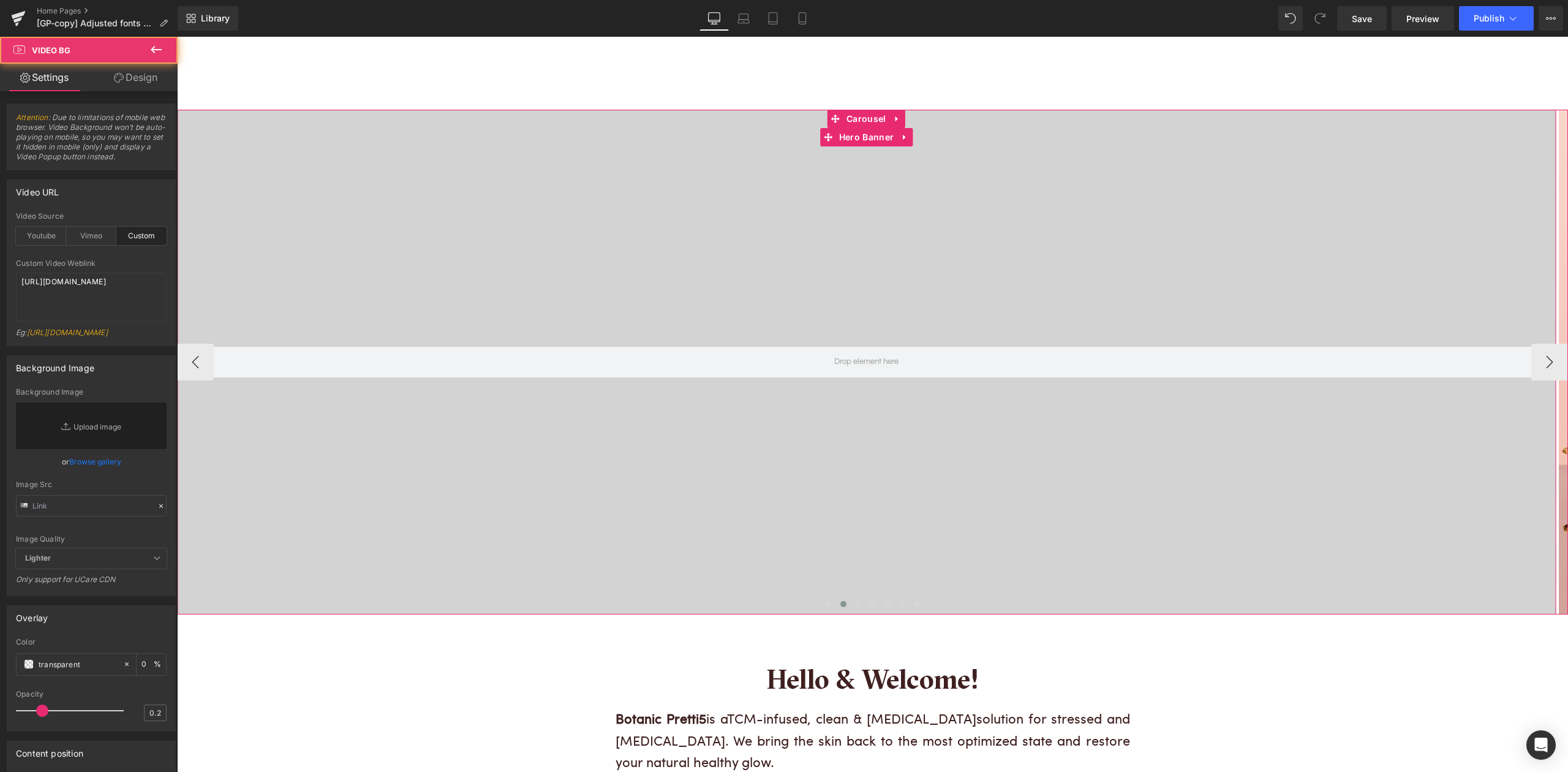
click at [420, 211] on div at bounding box center [866, 362] width 1379 height 504
click at [132, 69] on link "Design" at bounding box center [136, 78] width 89 height 27
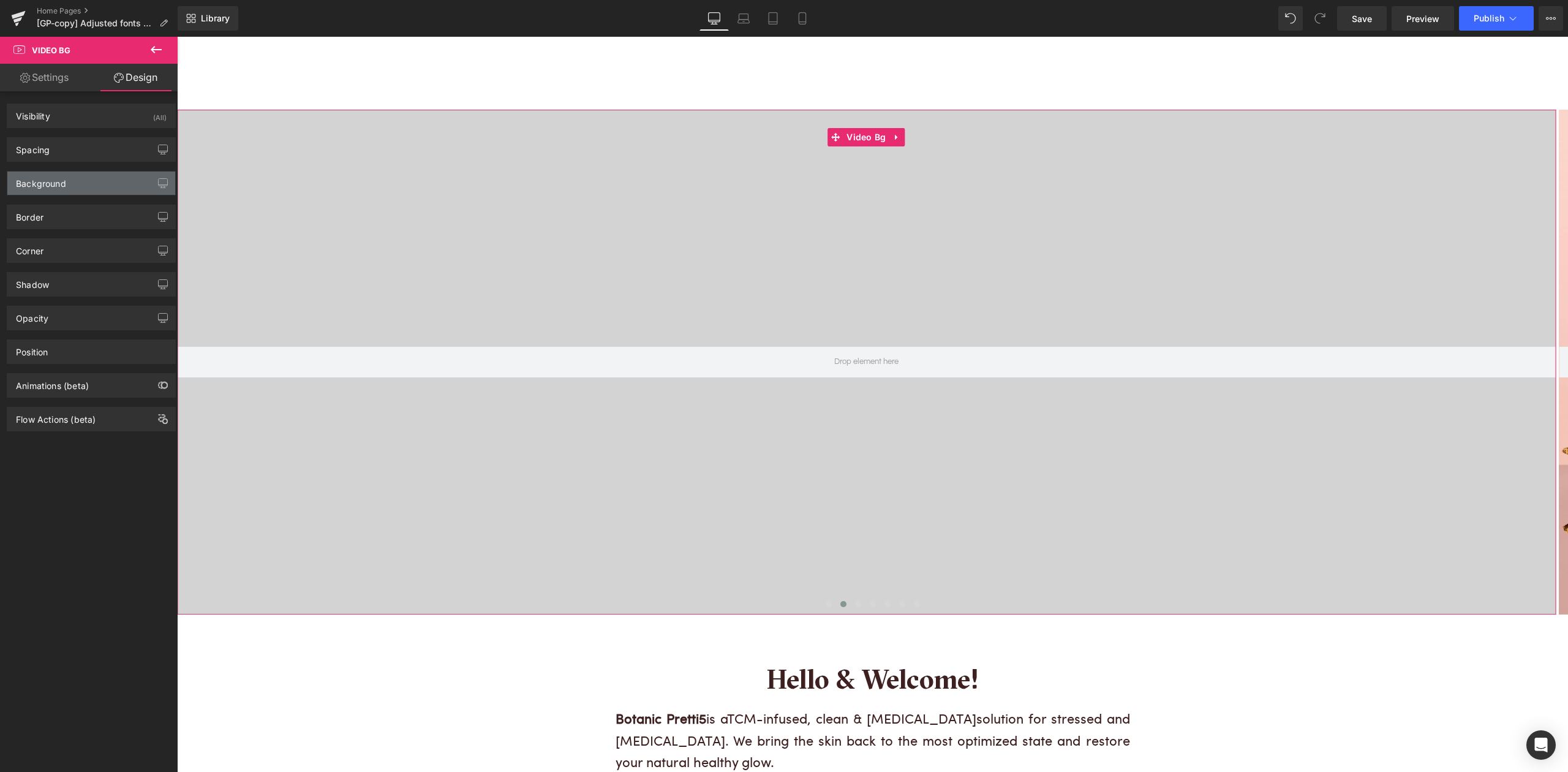
click at [65, 178] on div "Background" at bounding box center [40, 180] width 50 height 17
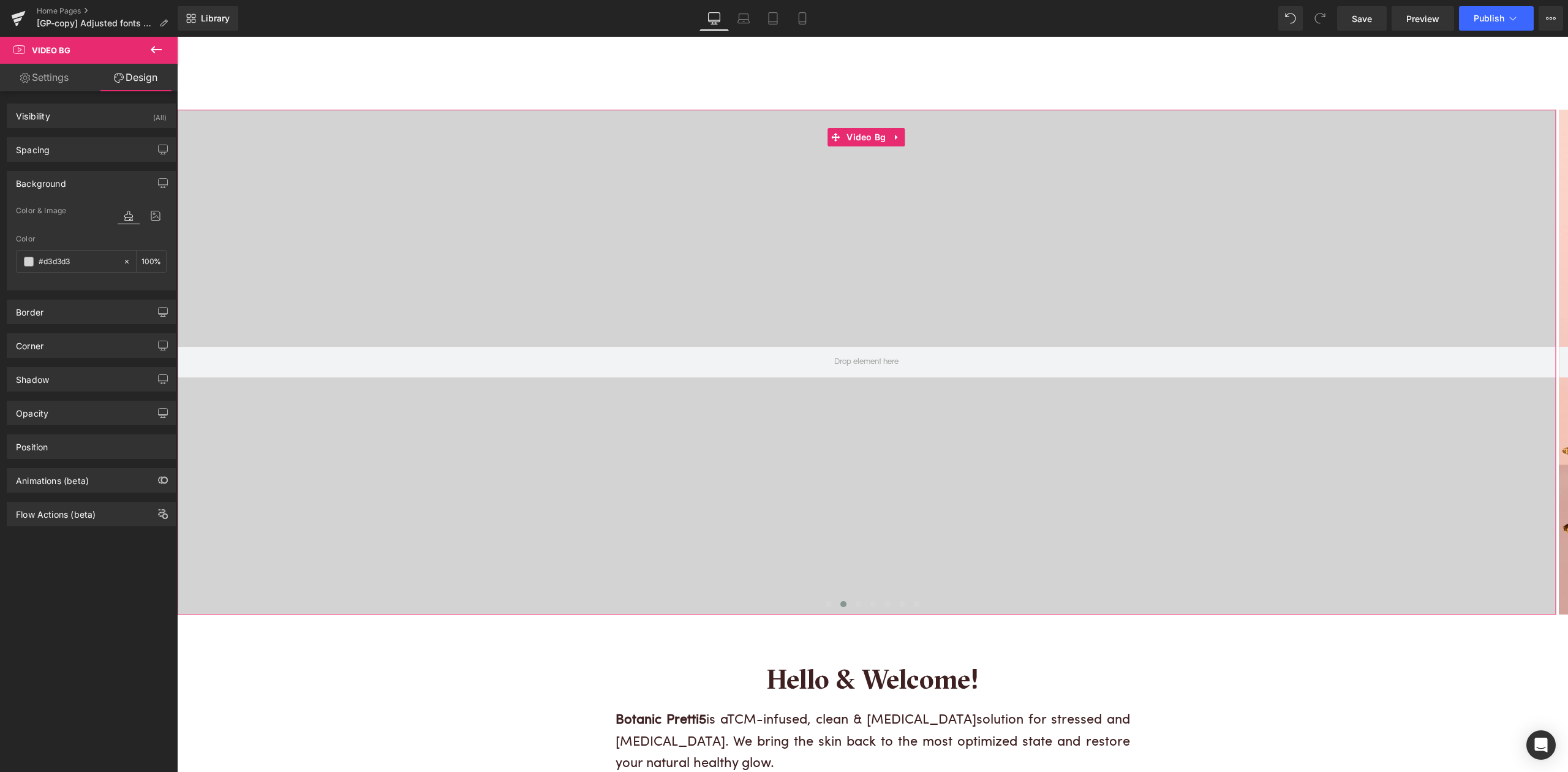
click at [64, 82] on link "Settings" at bounding box center [44, 78] width 89 height 27
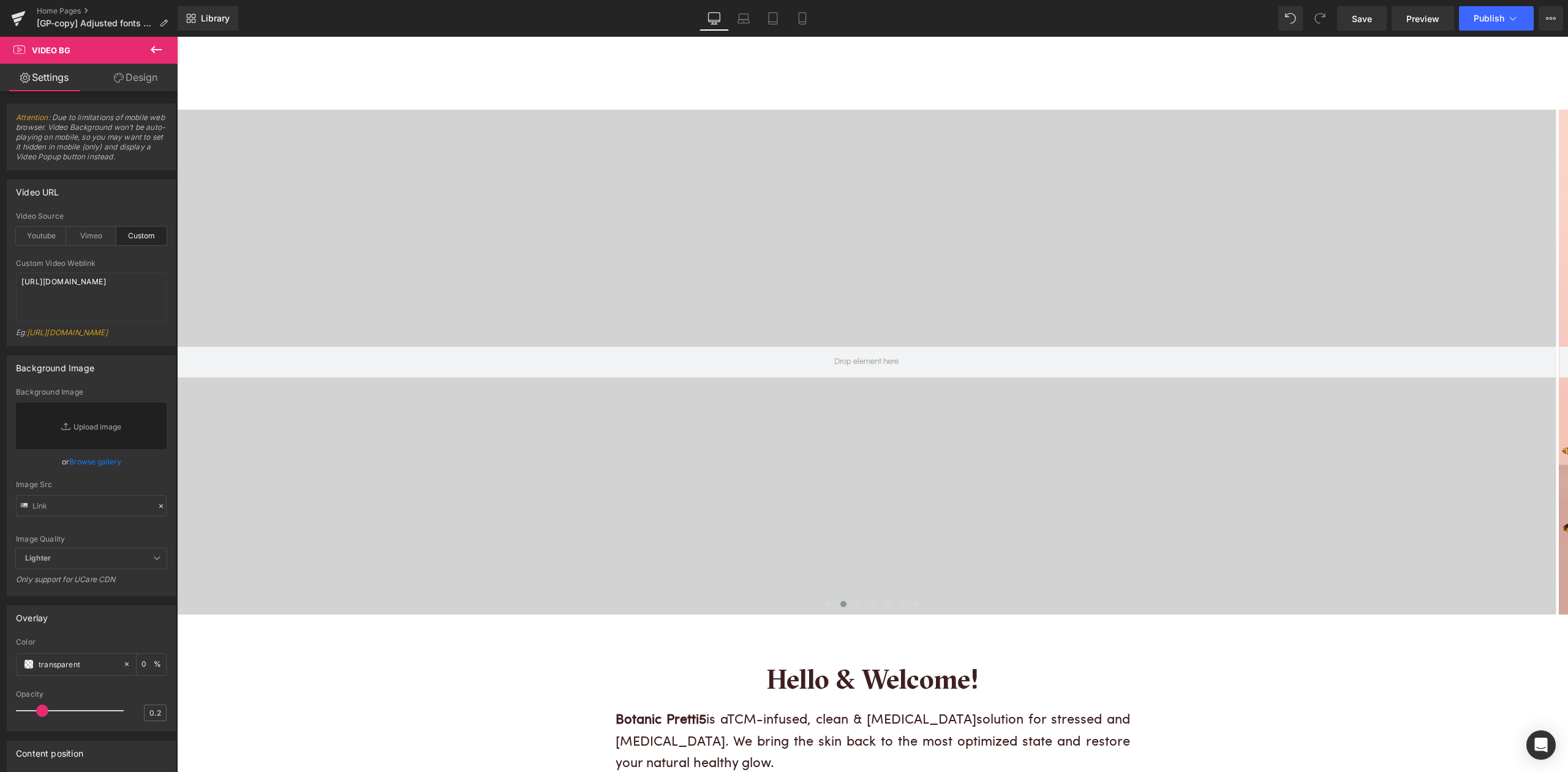
click at [153, 47] on icon at bounding box center [156, 49] width 11 height 7
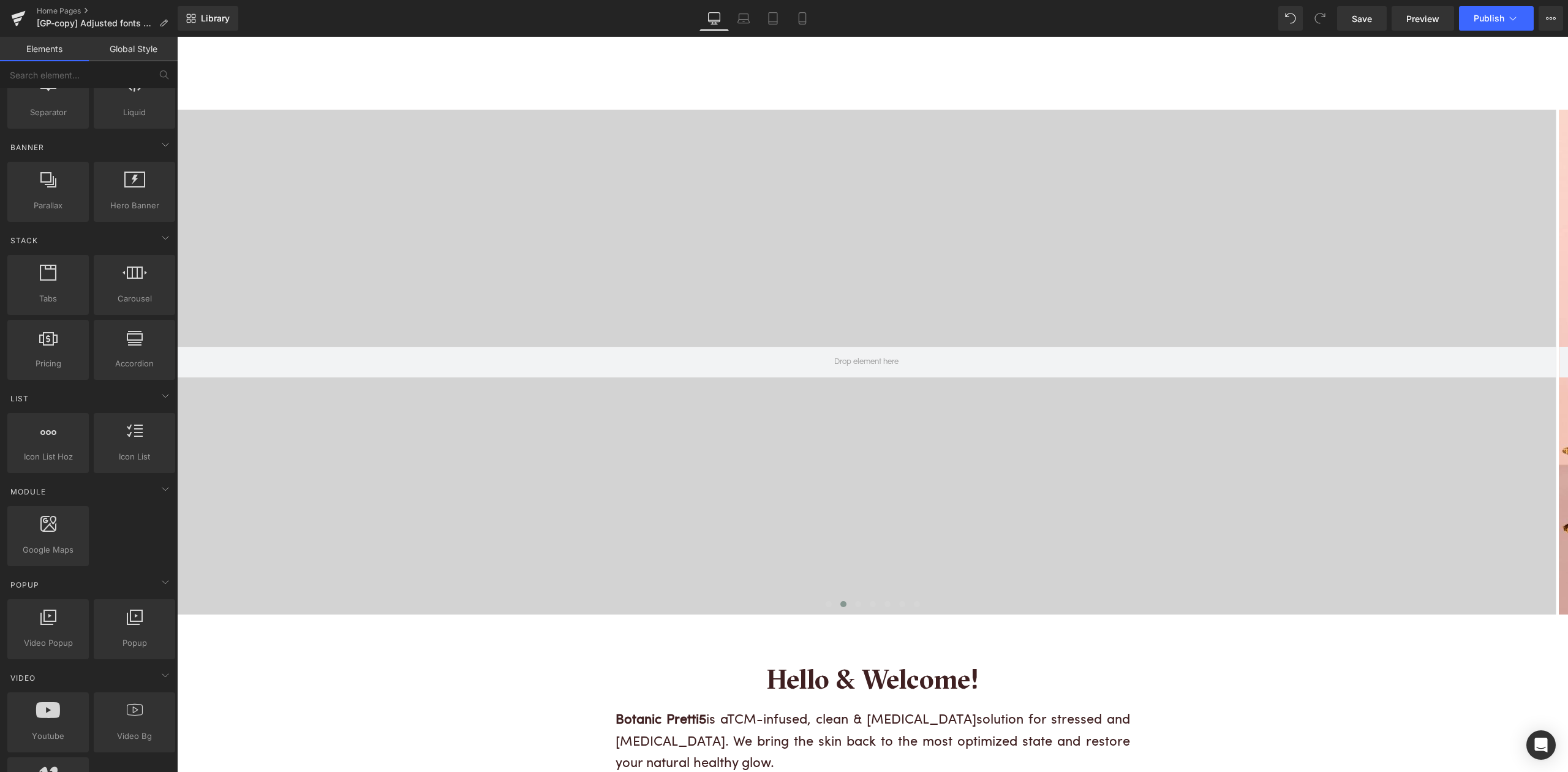
scroll to position [326, 0]
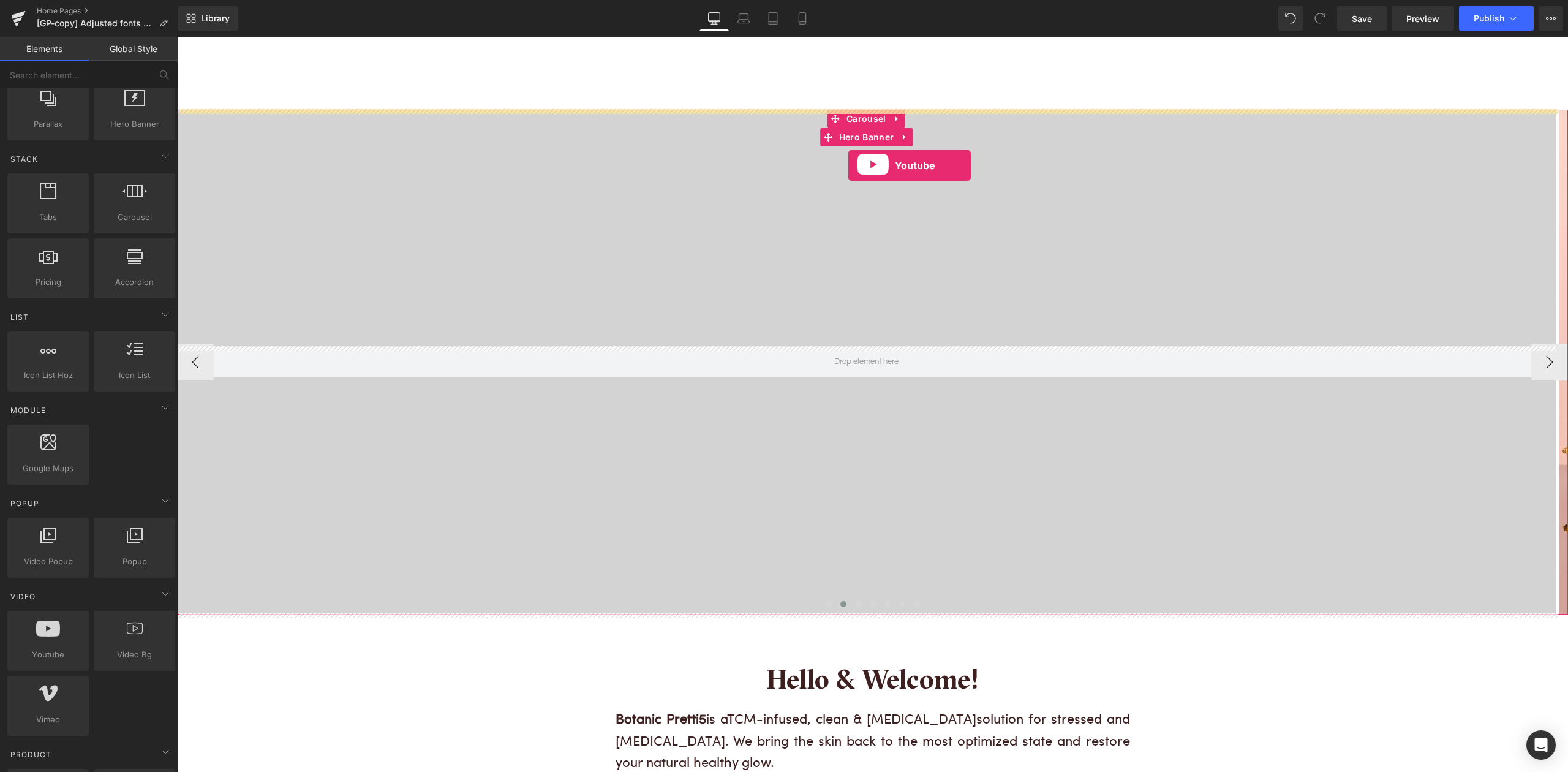
drag, startPoint x: 239, startPoint y: 677, endPoint x: 848, endPoint y: 165, distance: 795.6
click at [523, 574] on div at bounding box center [866, 362] width 1379 height 504
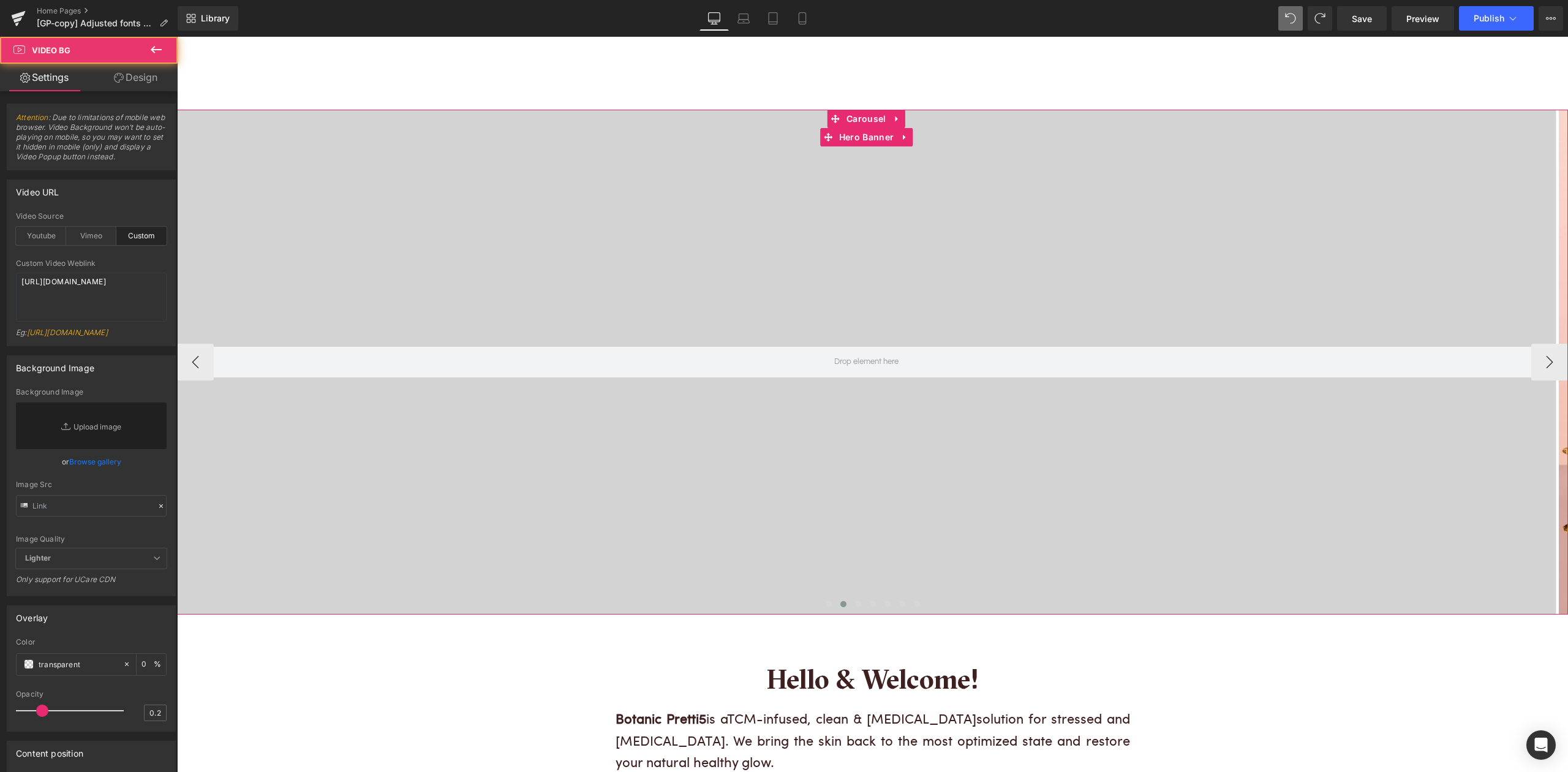
click at [775, 211] on div at bounding box center [866, 362] width 1379 height 504
click at [858, 116] on span "Carousel" at bounding box center [865, 119] width 45 height 18
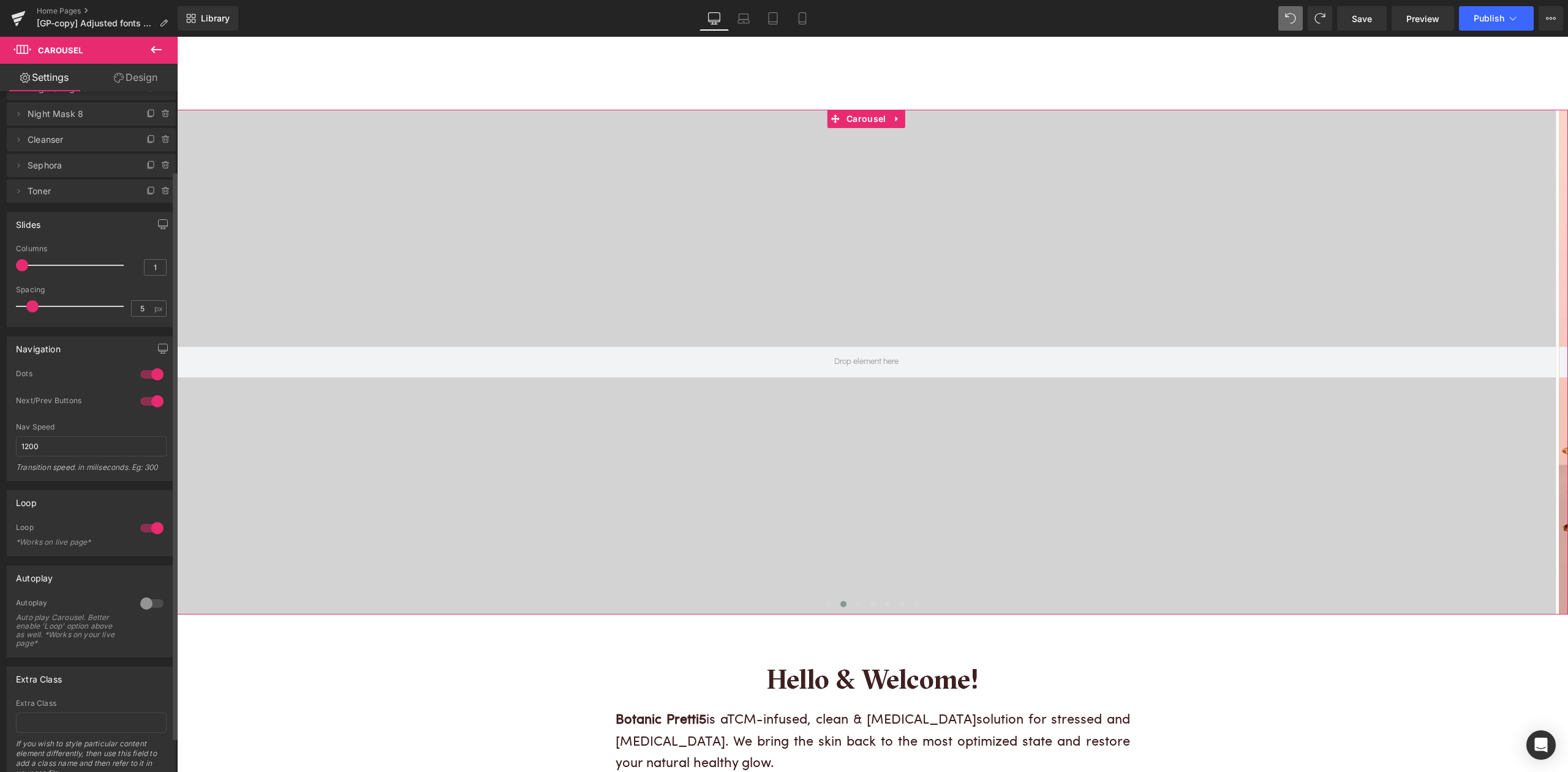
scroll to position [135, 0]
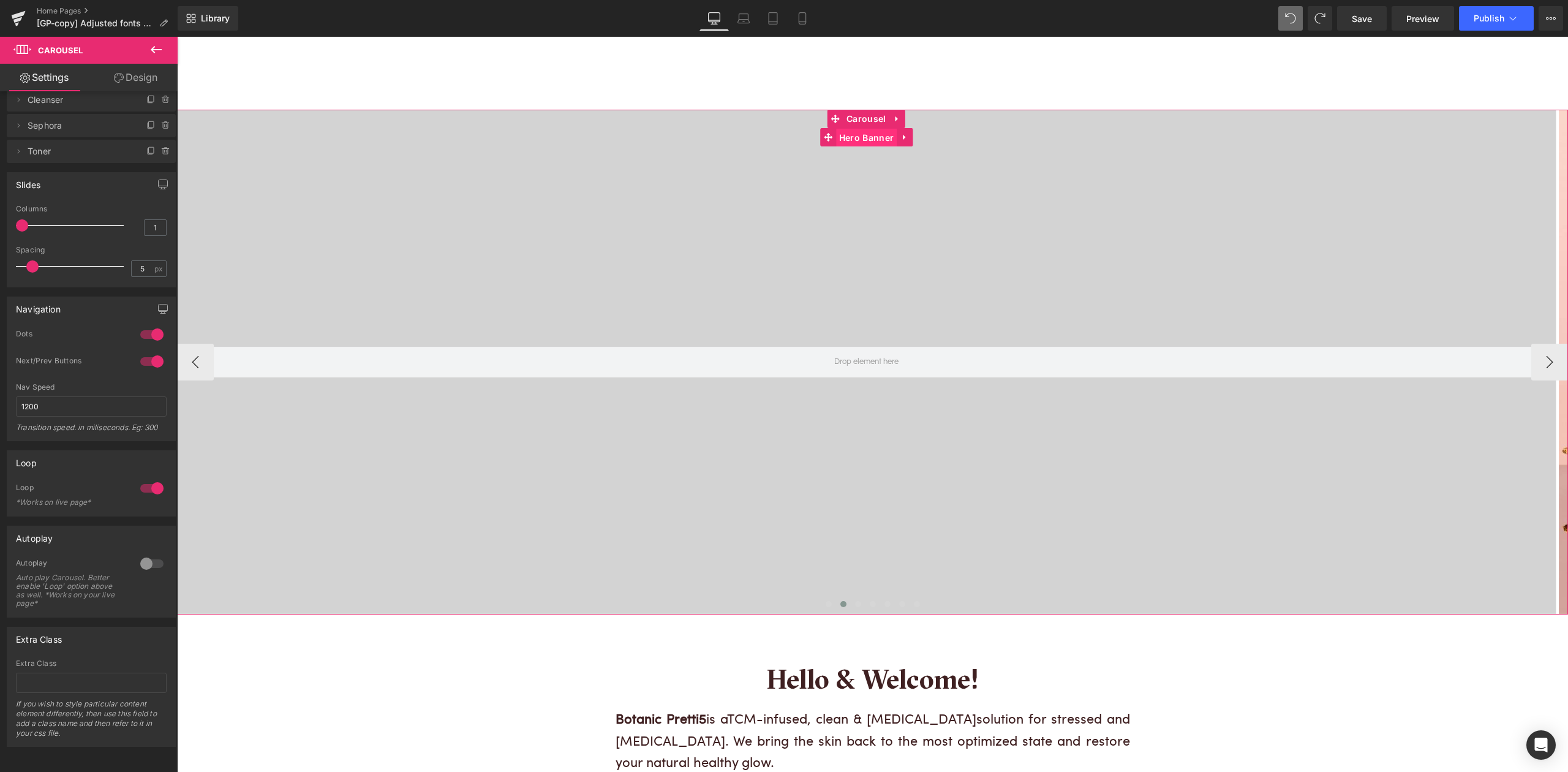
click at [878, 140] on span "Hero Banner" at bounding box center [866, 138] width 61 height 18
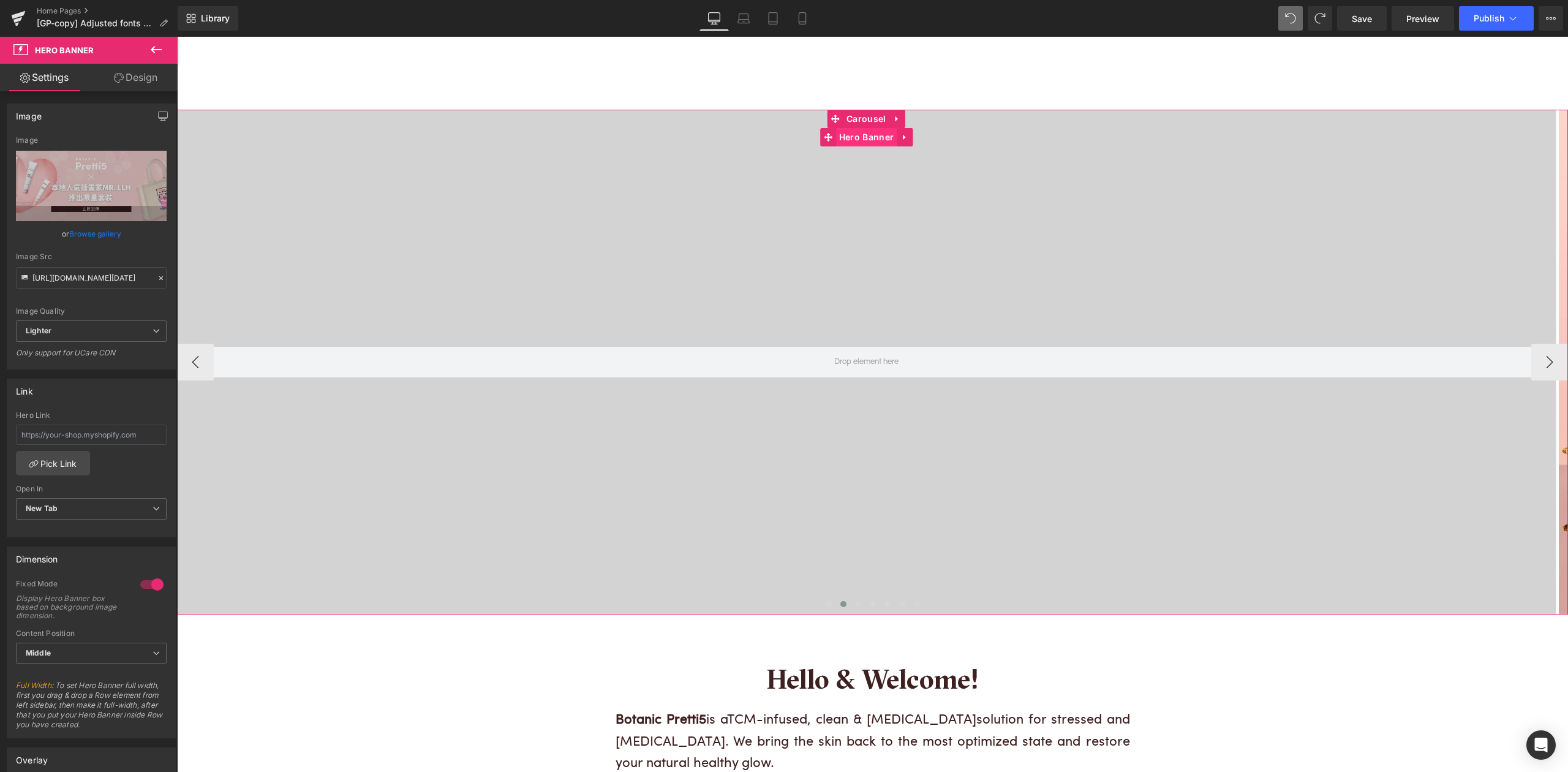
click at [877, 134] on span "Hero Banner" at bounding box center [866, 137] width 61 height 18
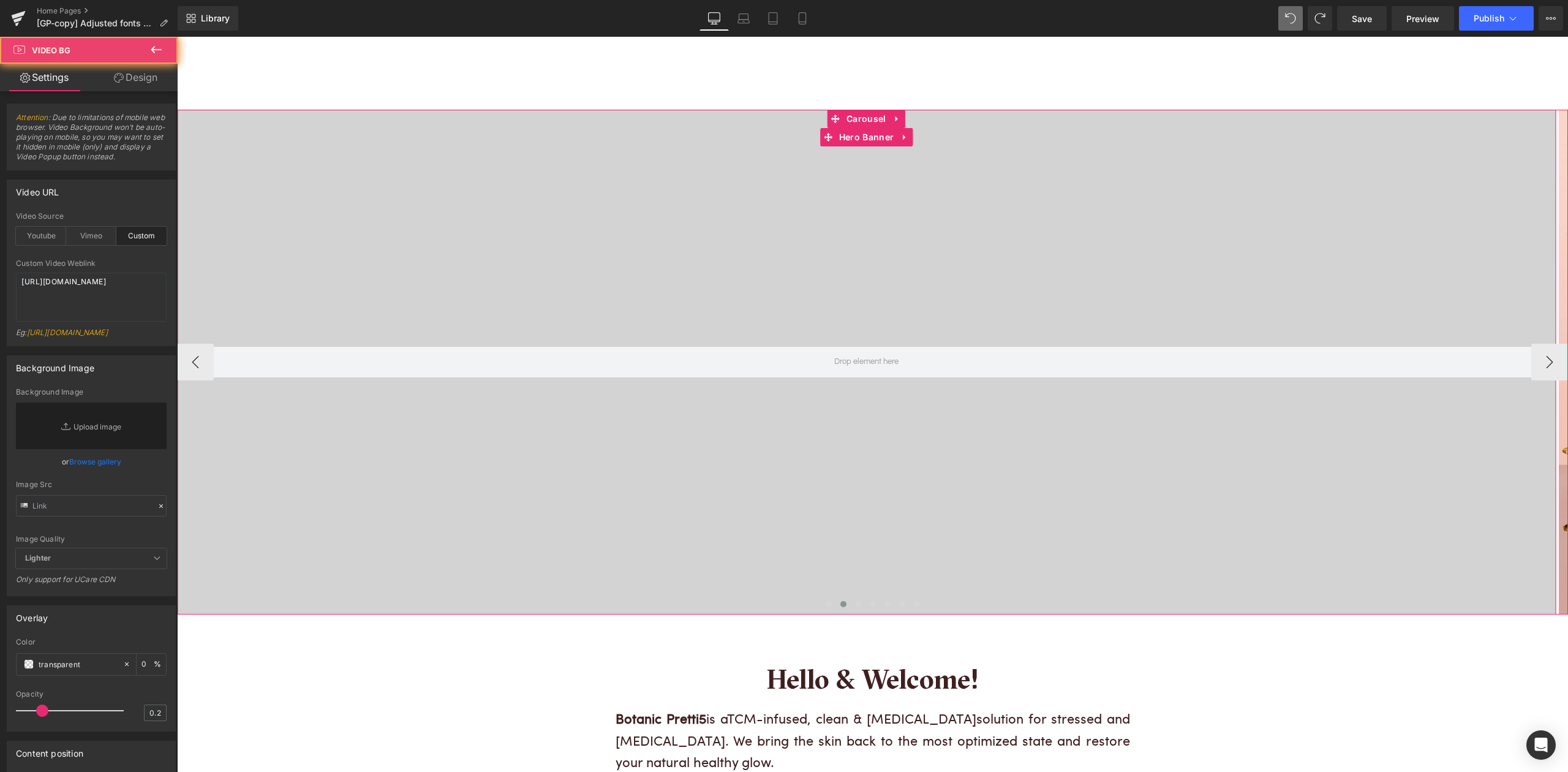
click at [385, 193] on div at bounding box center [866, 362] width 1379 height 504
click at [861, 136] on span "Hero Banner" at bounding box center [866, 138] width 61 height 18
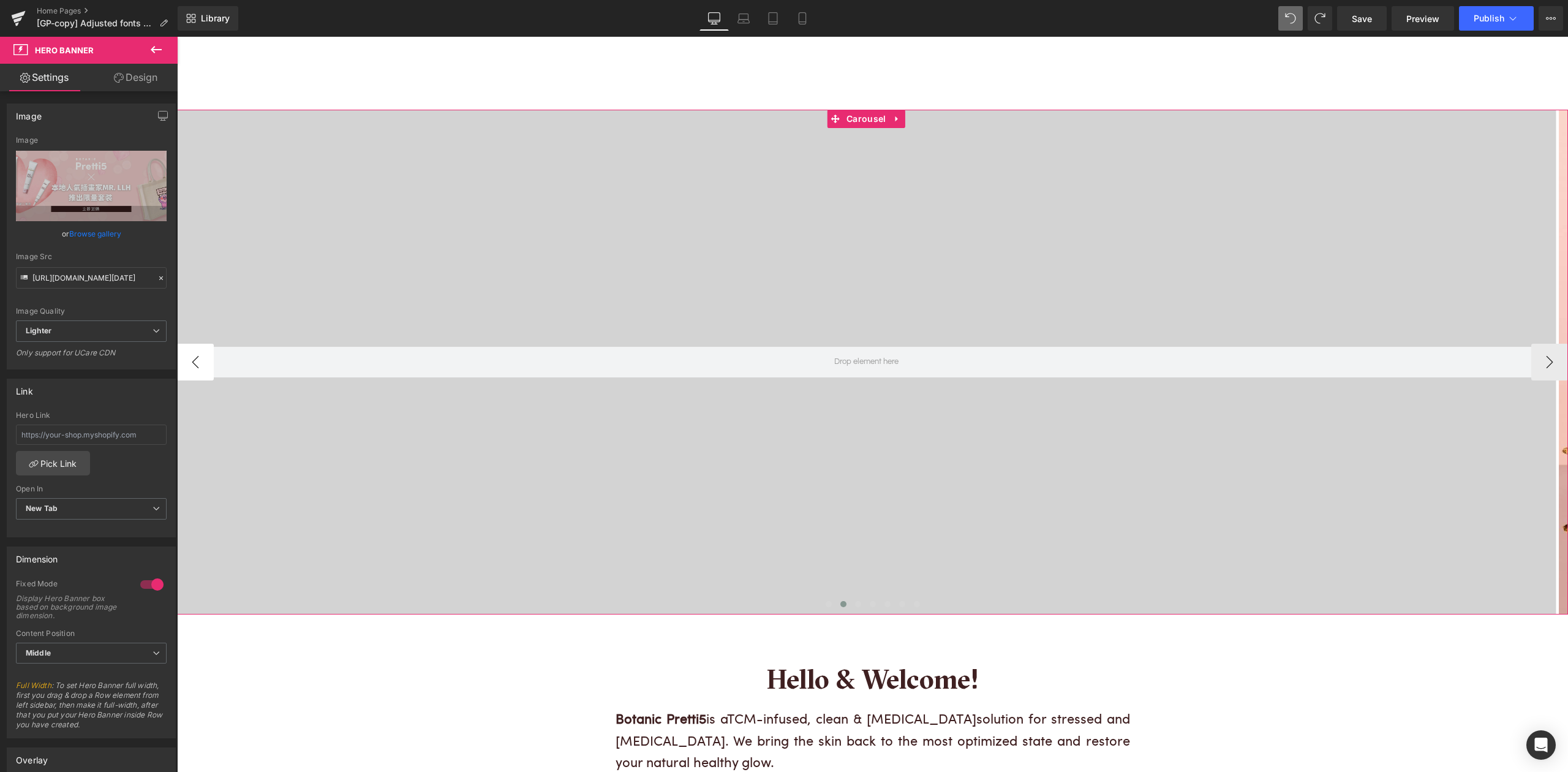
click at [190, 361] on button "‹" at bounding box center [195, 362] width 37 height 37
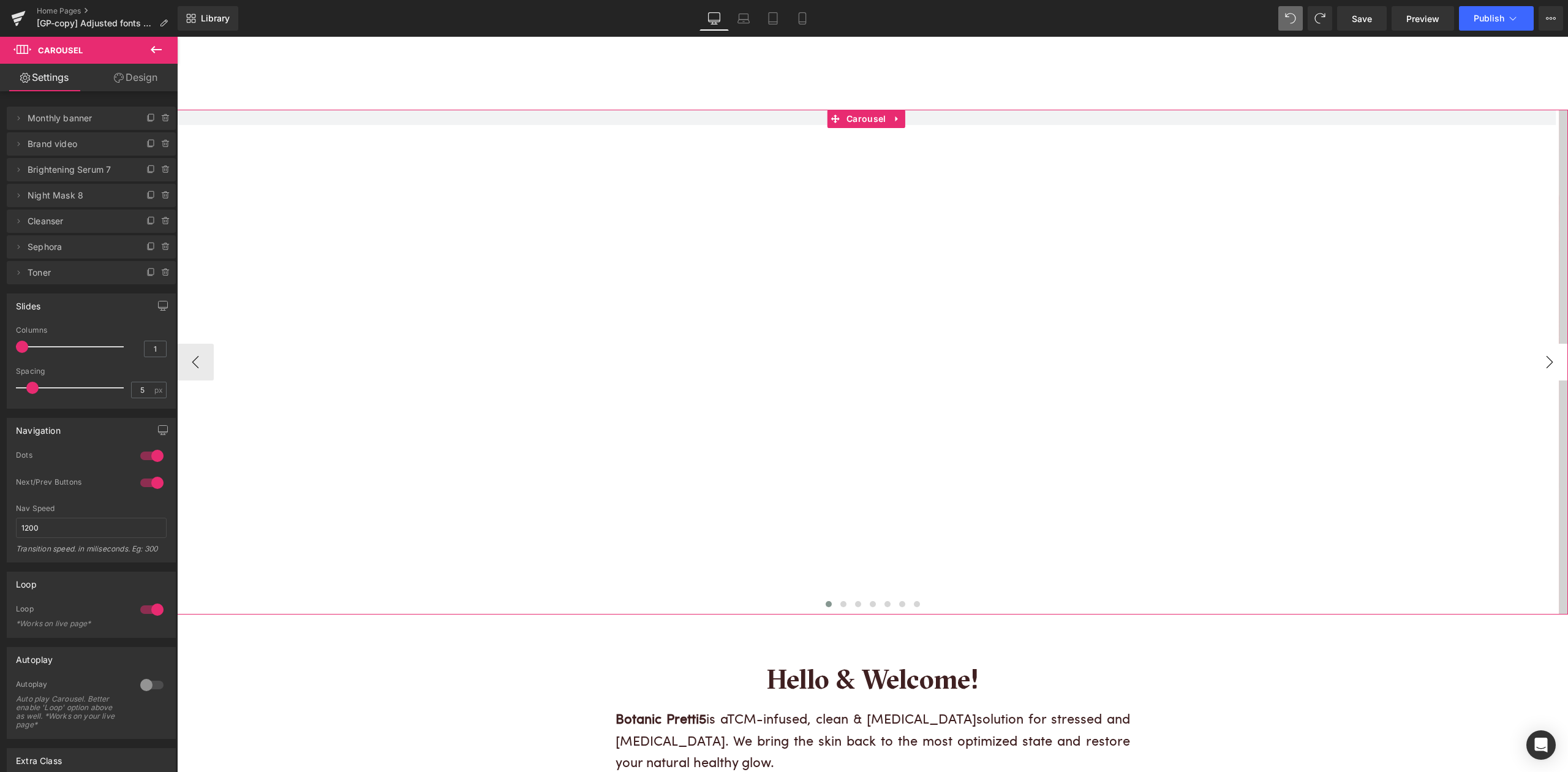
click at [1544, 362] on button "›" at bounding box center [1550, 362] width 37 height 37
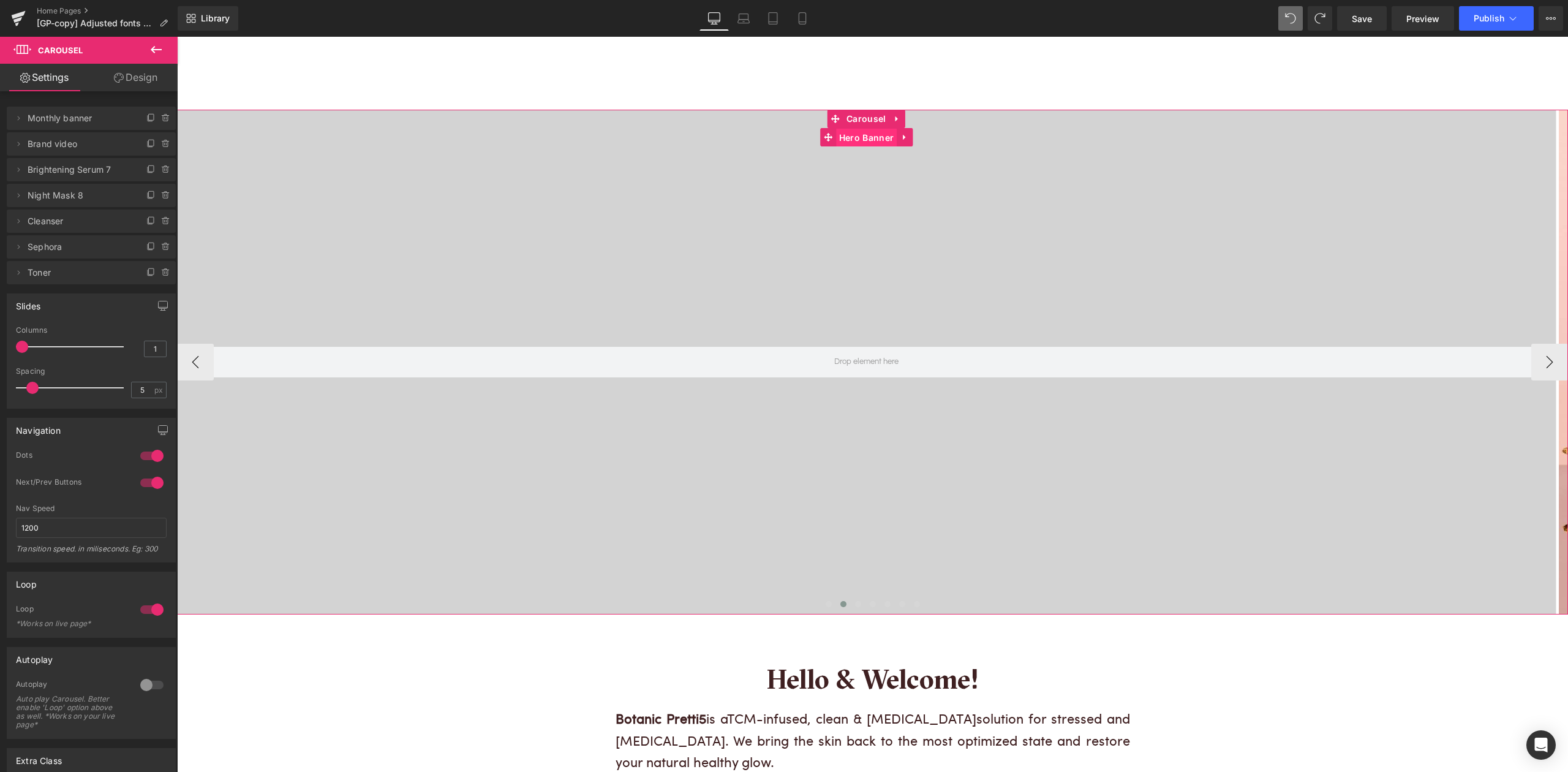
click at [872, 137] on span "Hero Banner" at bounding box center [866, 138] width 61 height 18
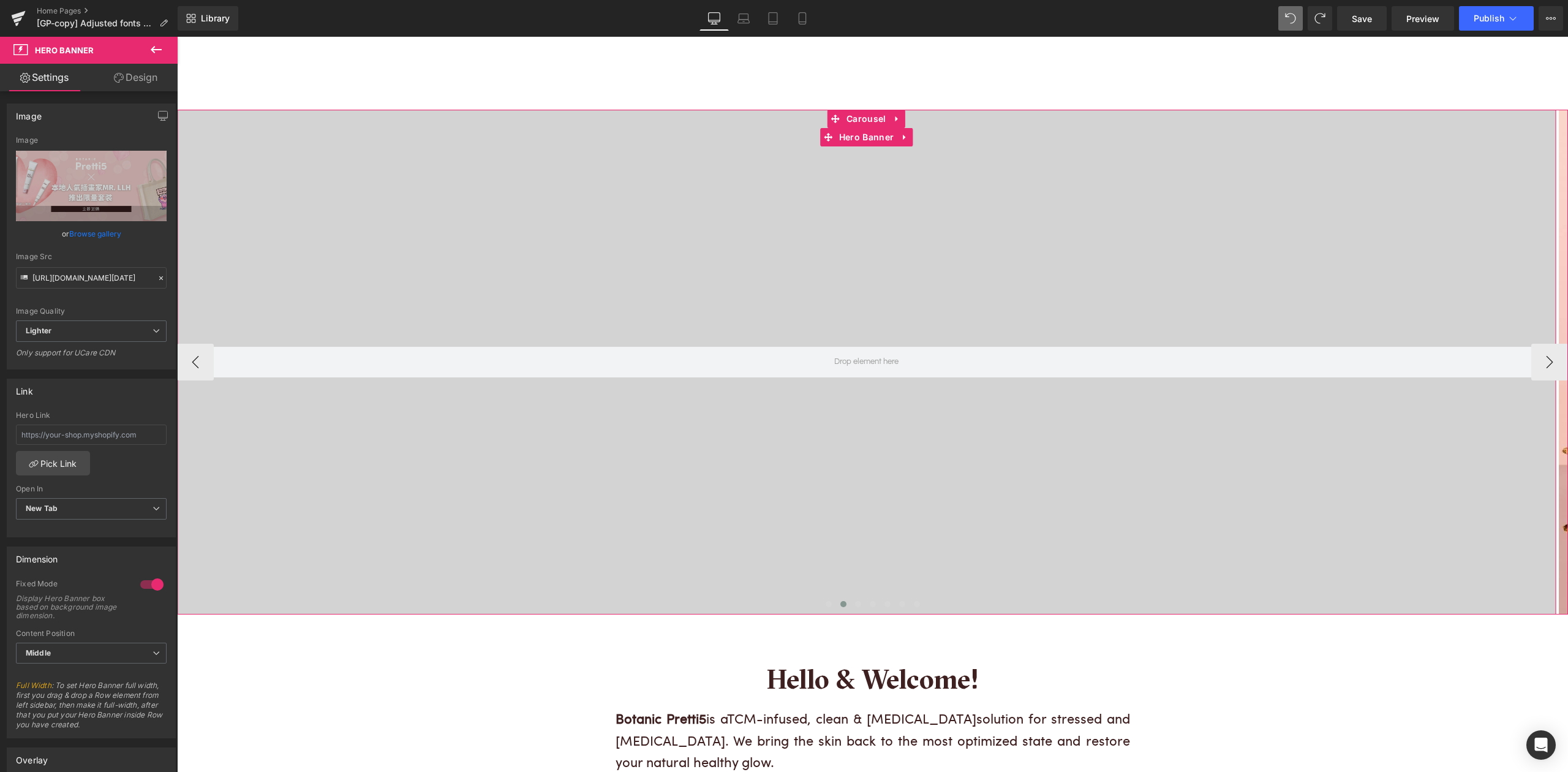
click at [983, 326] on div at bounding box center [866, 362] width 1379 height 504
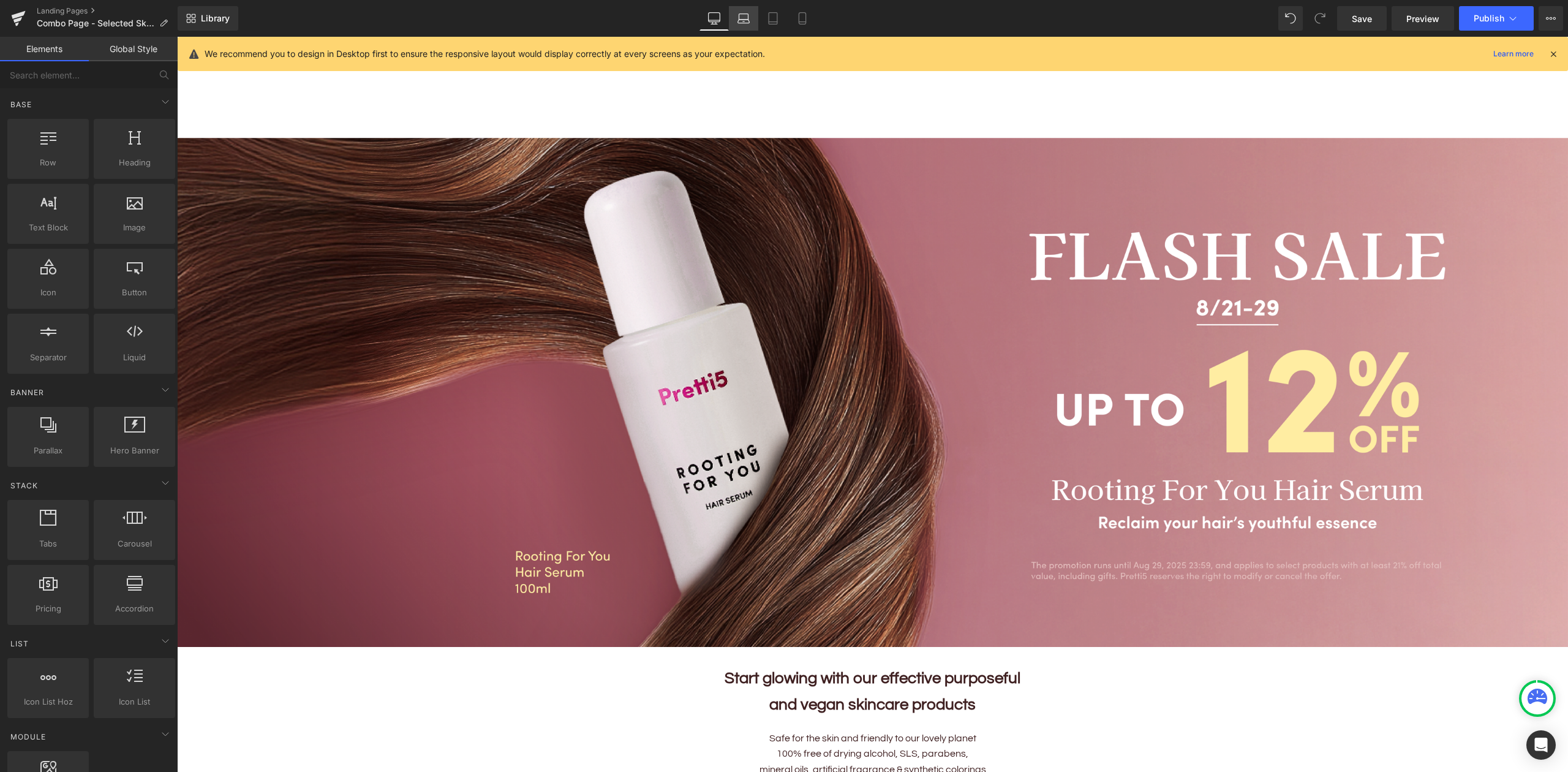
click at [799, 22] on icon at bounding box center [802, 22] width 7 height 0
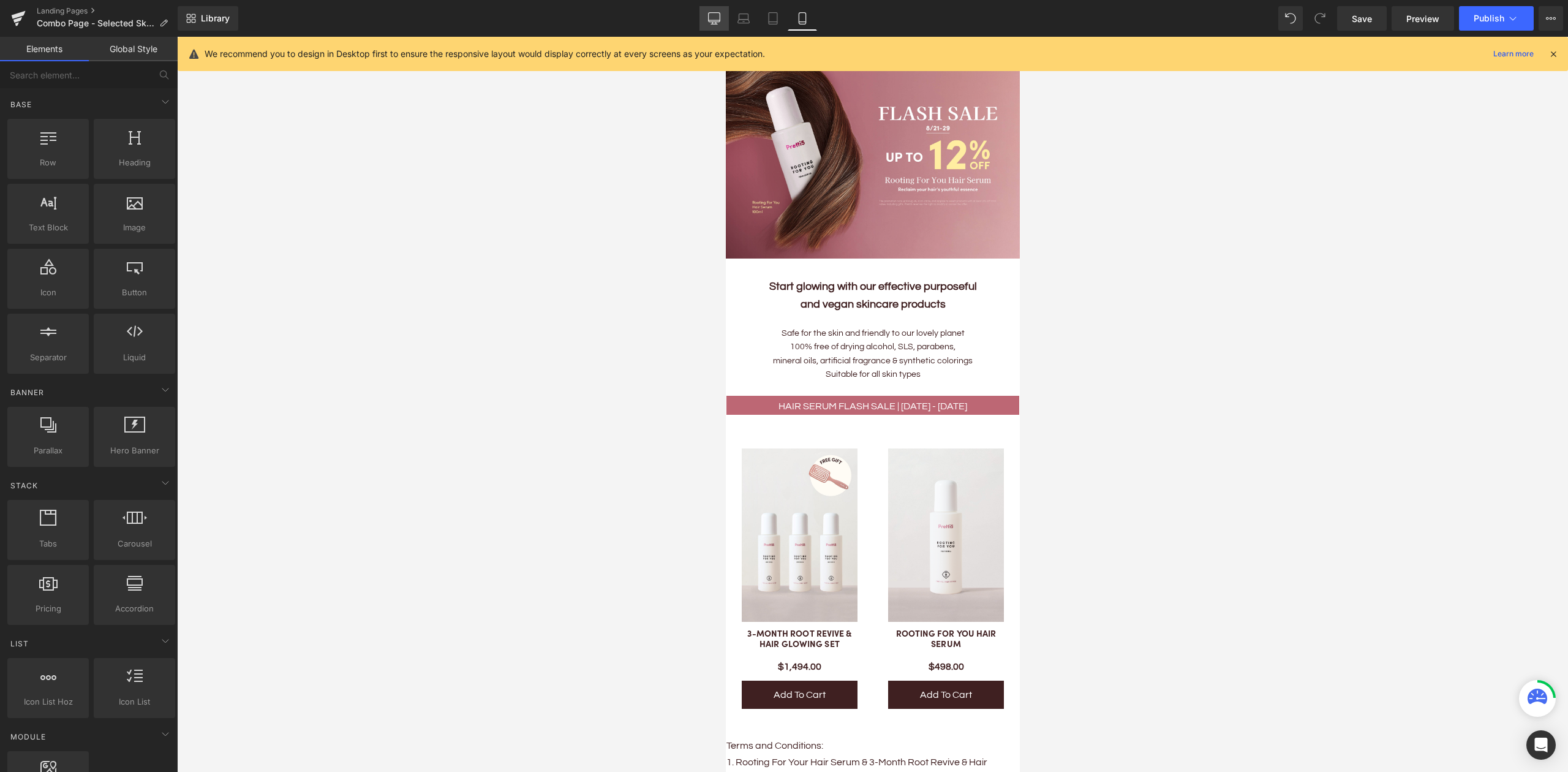
scroll to position [69, 0]
click at [719, 18] on icon at bounding box center [714, 18] width 12 height 12
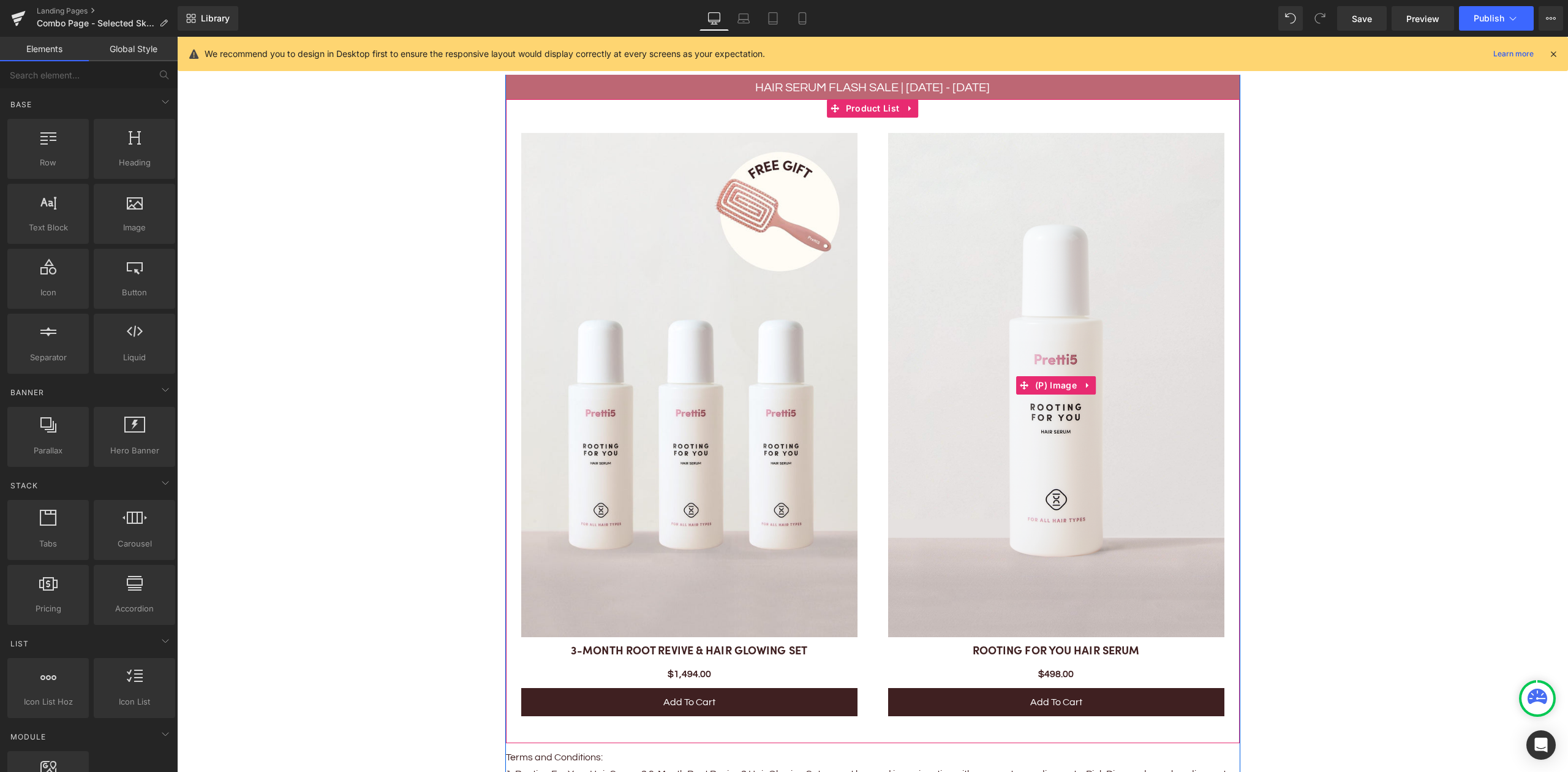
scroll to position [1000, 0]
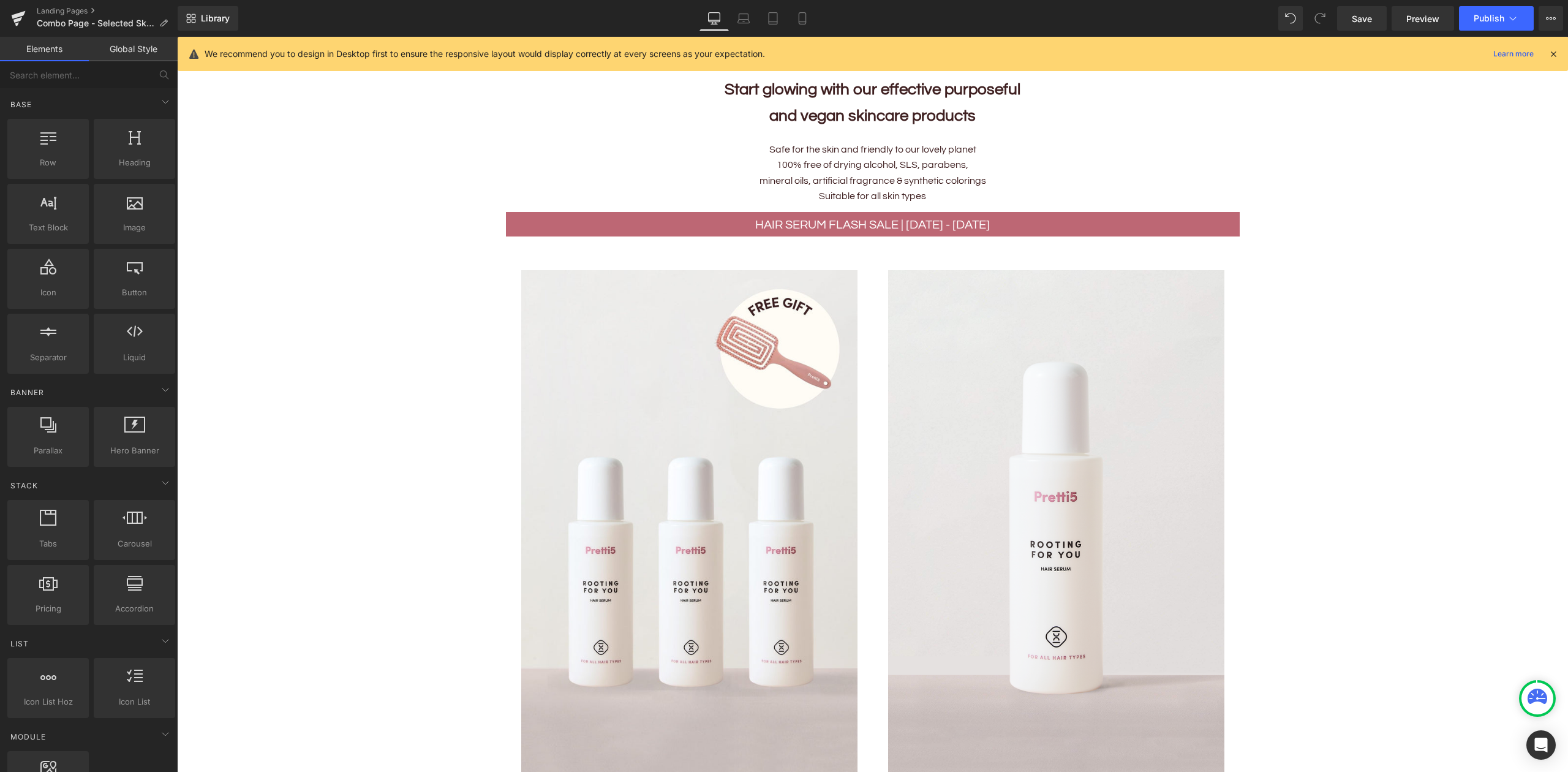
scroll to position [510, 0]
